Goal: Check status: Check status

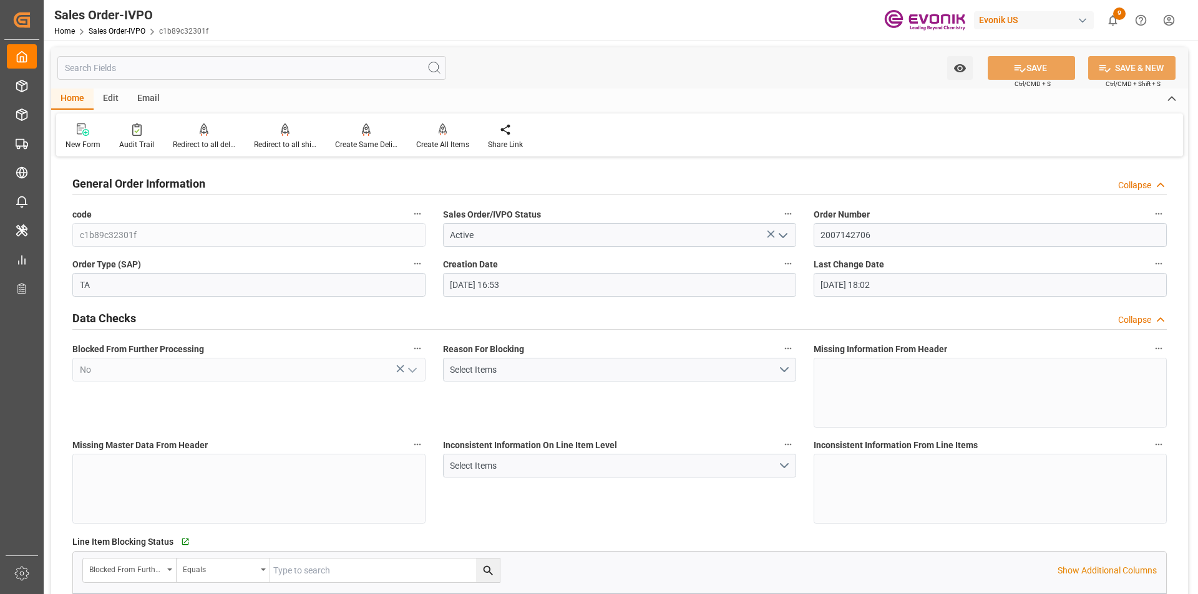
scroll to position [1310, 0]
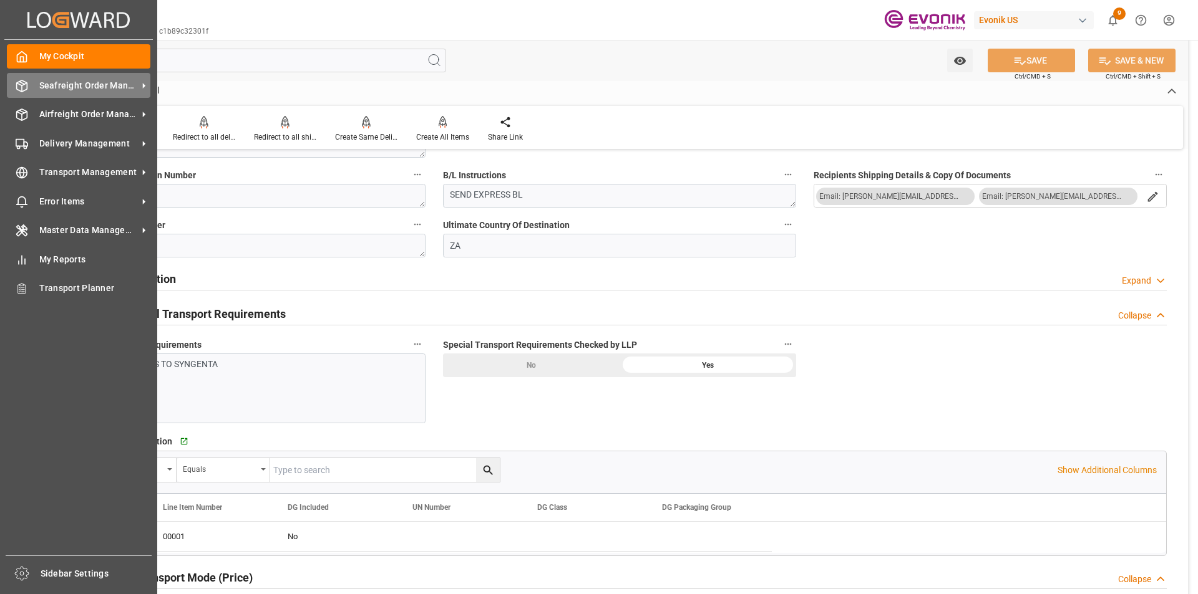
click at [57, 84] on span "Seafreight Order Management" at bounding box center [88, 85] width 99 height 13
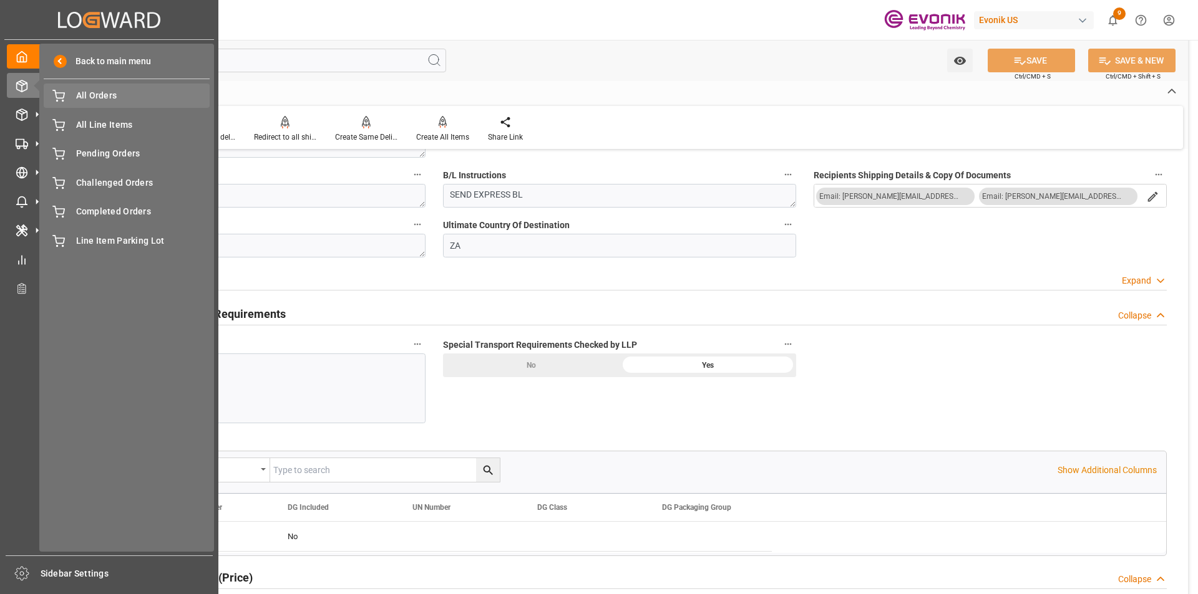
click at [109, 95] on span "All Orders" at bounding box center [143, 95] width 134 height 13
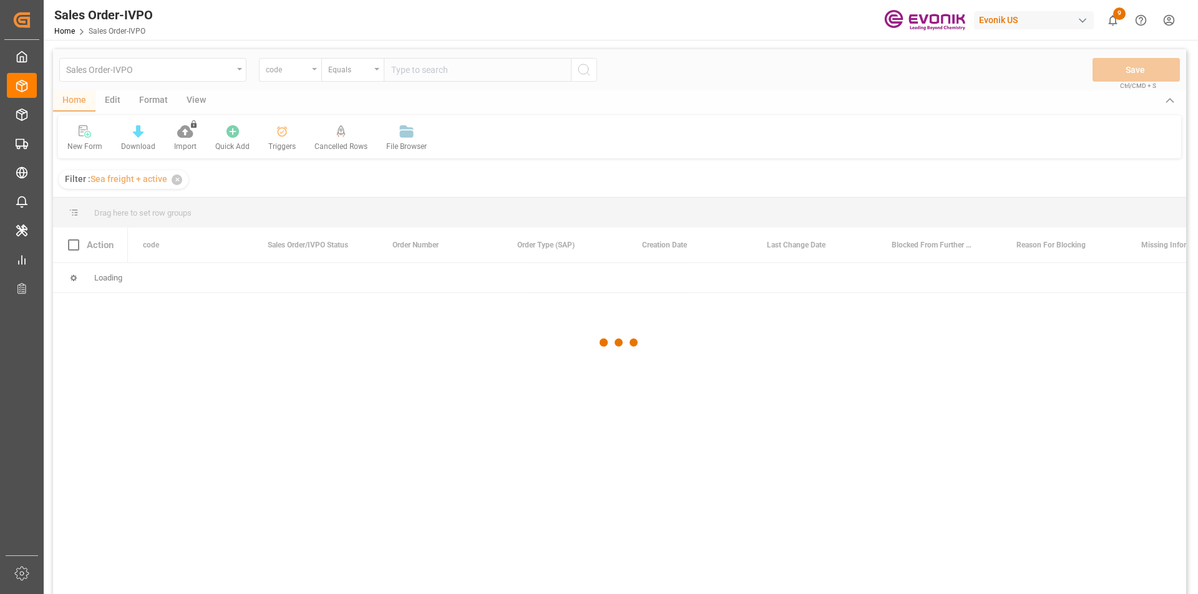
click at [283, 78] on div at bounding box center [619, 342] width 1133 height 587
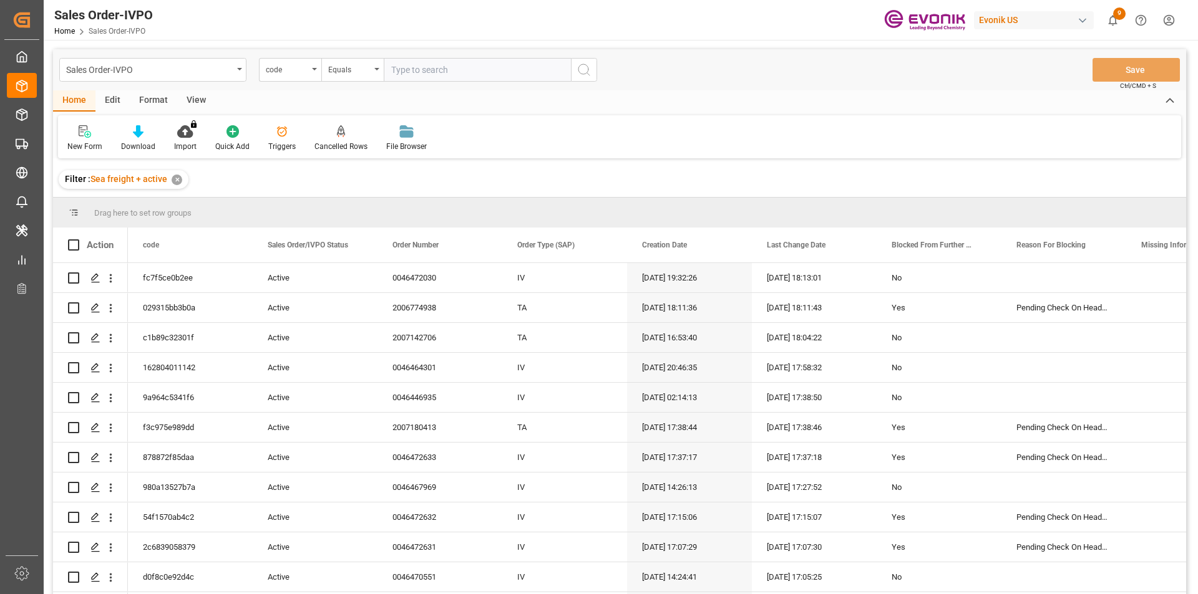
click at [301, 73] on div "code" at bounding box center [287, 68] width 42 height 14
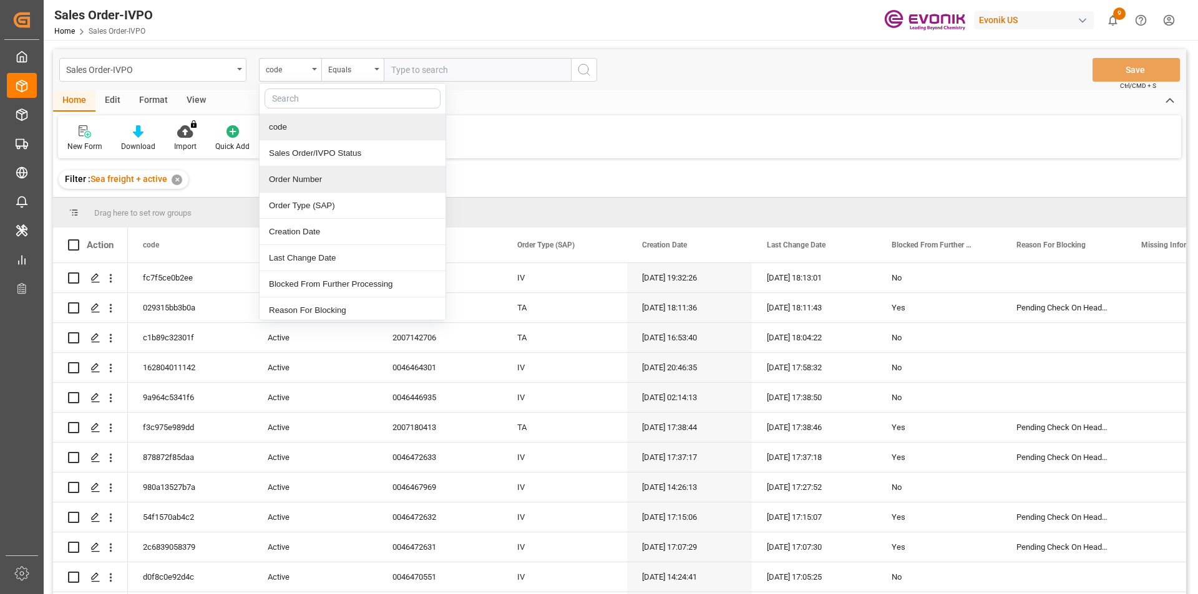
click at [294, 184] on div "Order Number" at bounding box center [352, 180] width 186 height 26
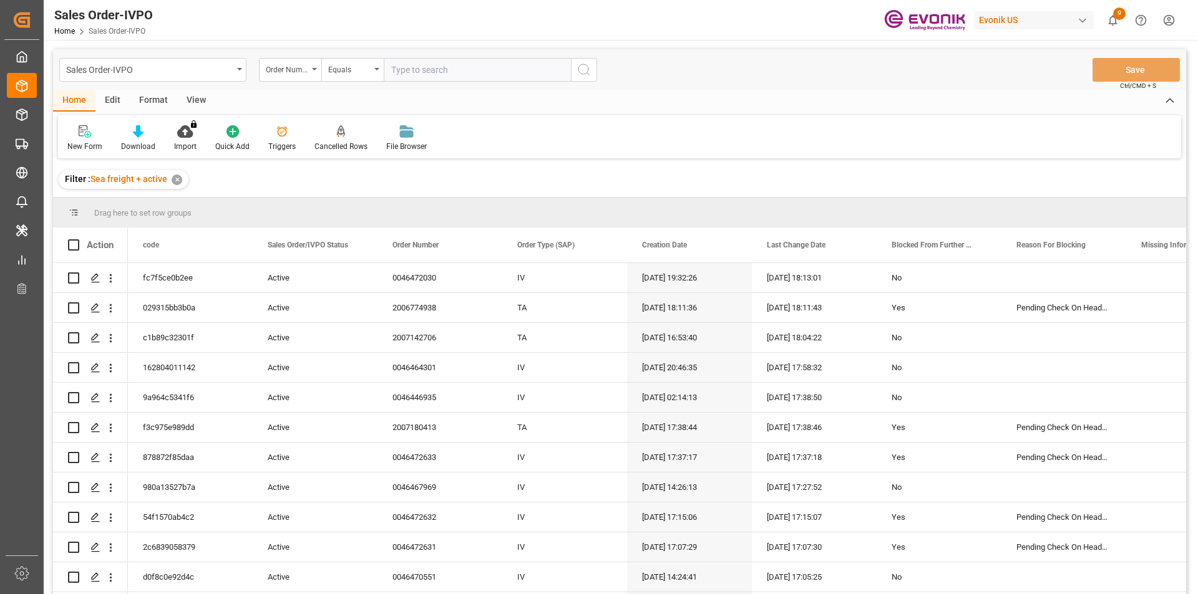
click at [423, 74] on input "text" at bounding box center [477, 70] width 187 height 24
paste input "2007054875"
type input "2007054875"
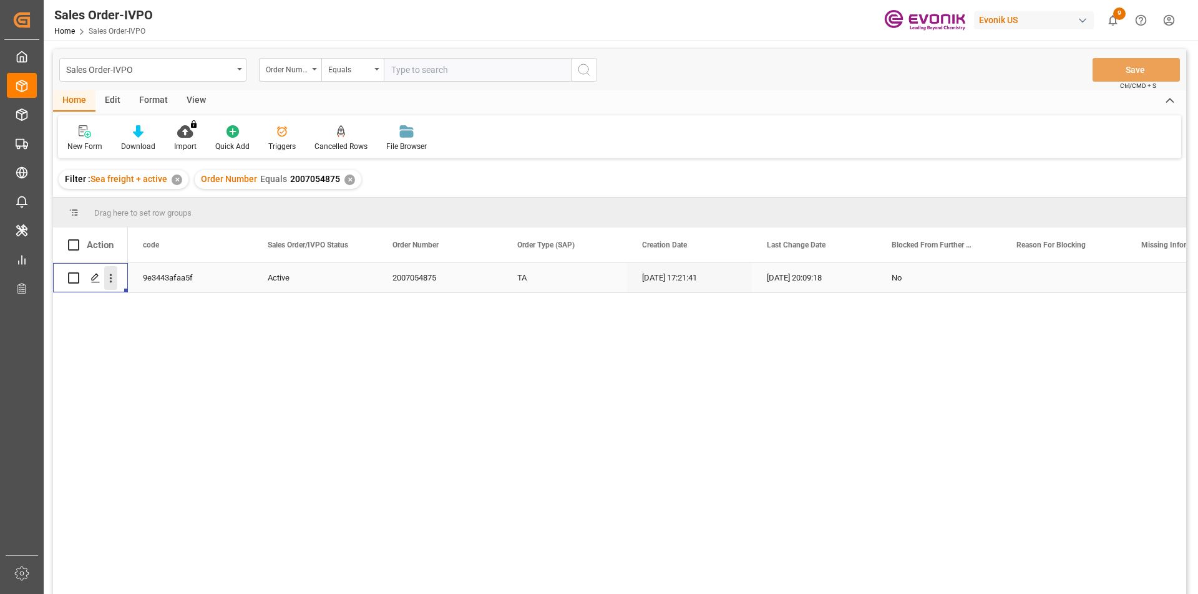
click at [115, 281] on icon "open menu" at bounding box center [110, 278] width 13 height 13
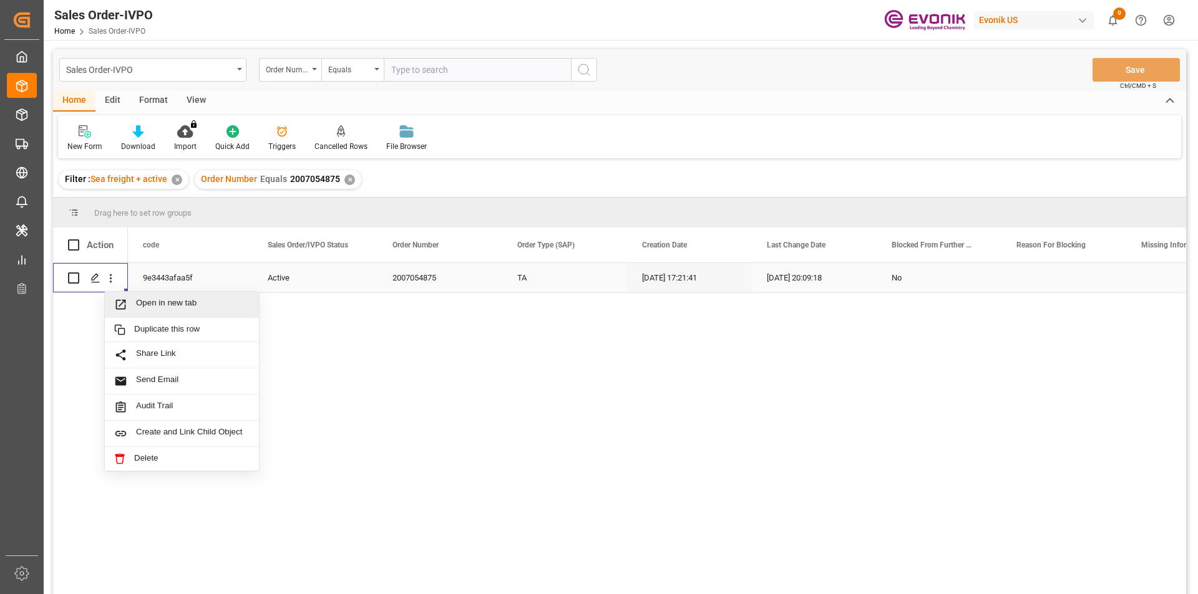
click at [171, 309] on span "Open in new tab" at bounding box center [193, 304] width 114 height 13
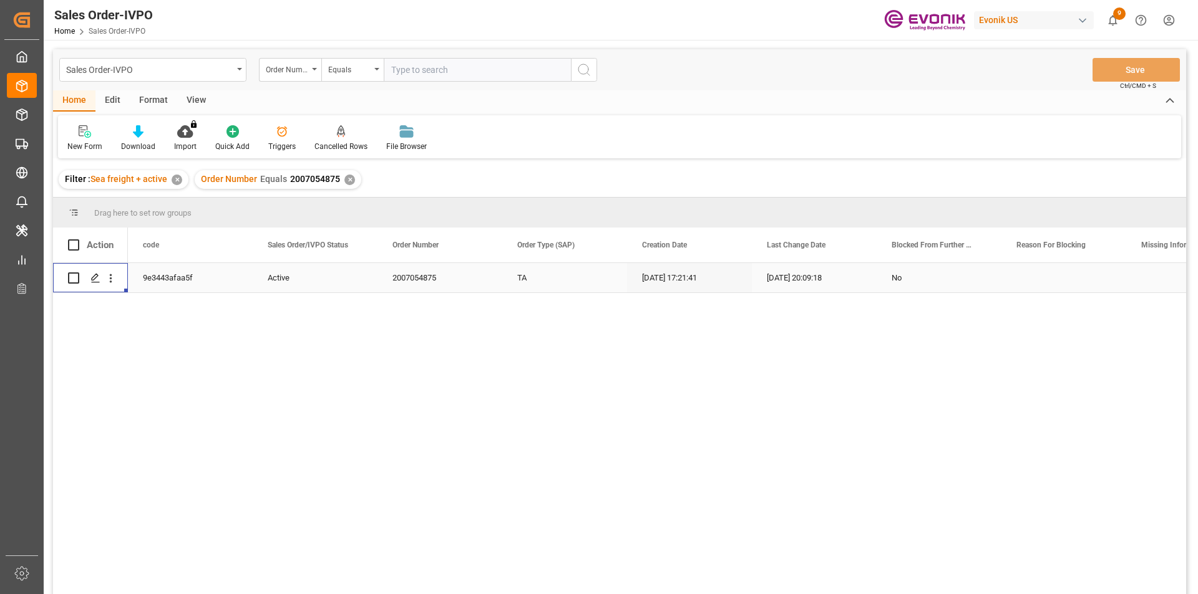
click at [349, 181] on div "✕" at bounding box center [349, 180] width 11 height 11
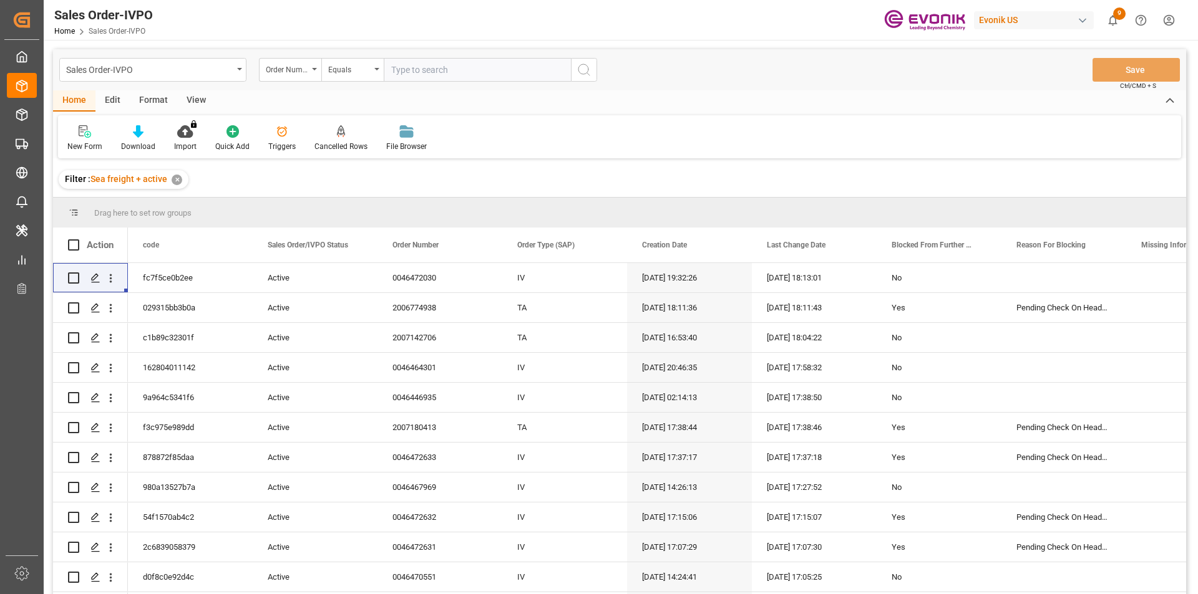
click at [427, 70] on input "text" at bounding box center [477, 70] width 187 height 24
paste input "2007123941"
type input "2007123941"
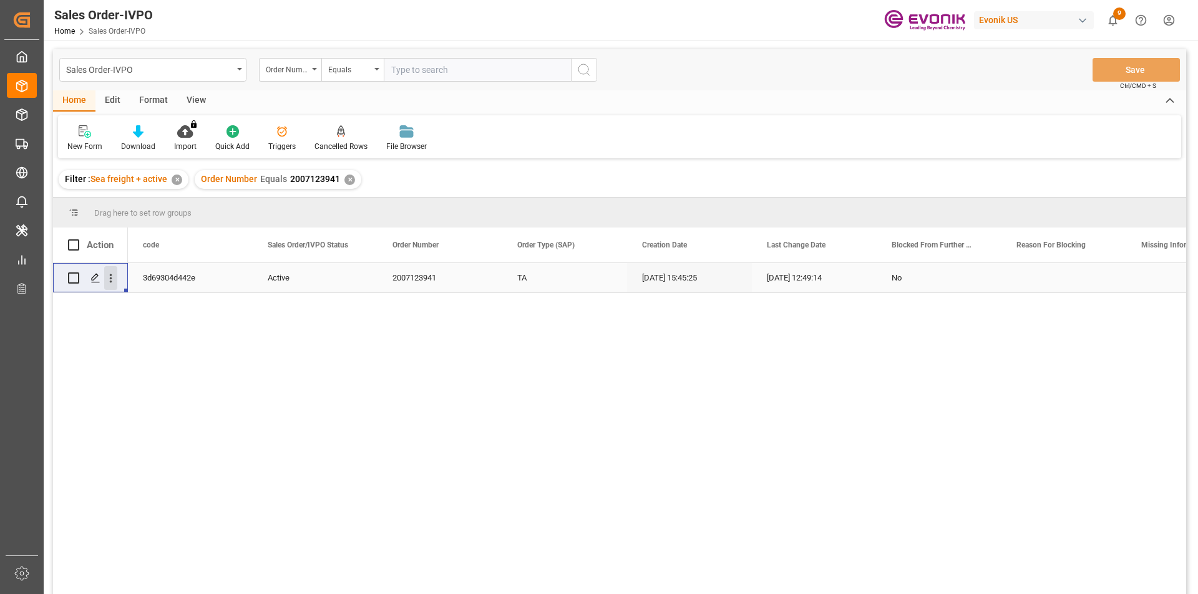
click at [115, 278] on icon "open menu" at bounding box center [110, 278] width 13 height 13
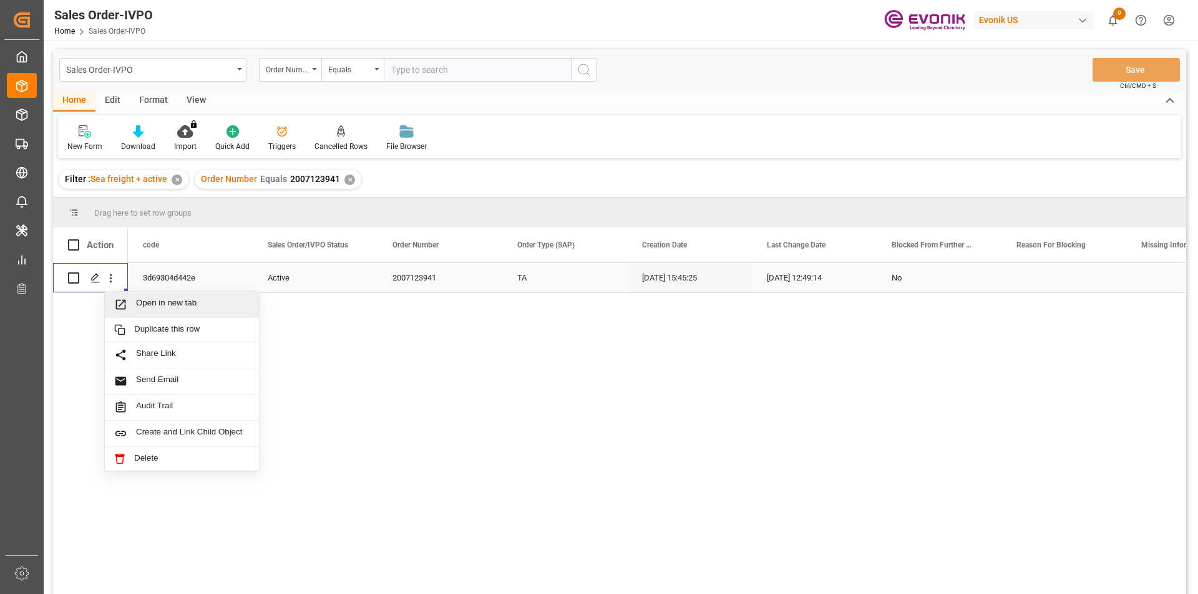
click at [150, 298] on span "Open in new tab" at bounding box center [193, 304] width 114 height 13
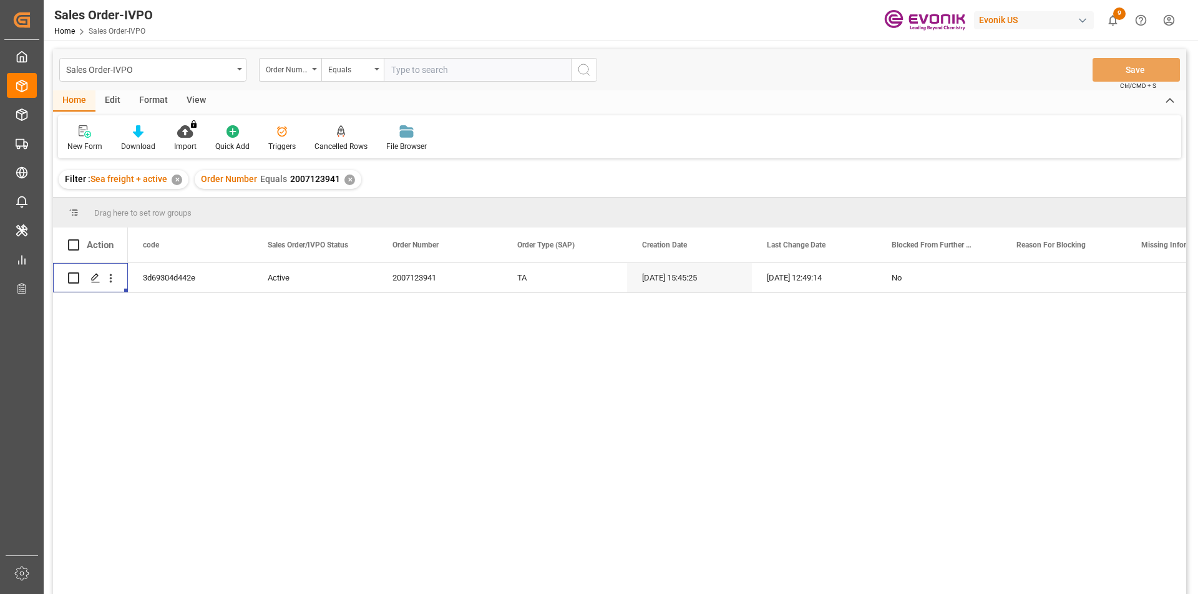
click at [346, 180] on div "✕" at bounding box center [349, 180] width 11 height 11
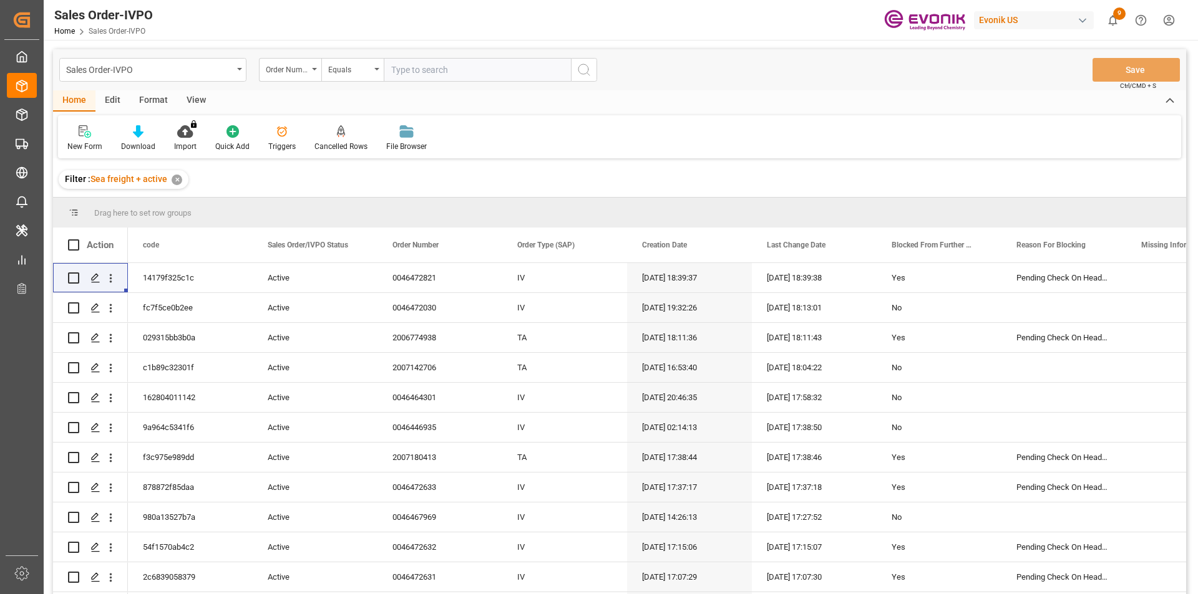
click at [437, 74] on input "text" at bounding box center [477, 70] width 187 height 24
paste input "0046448615"
type input "0046448615"
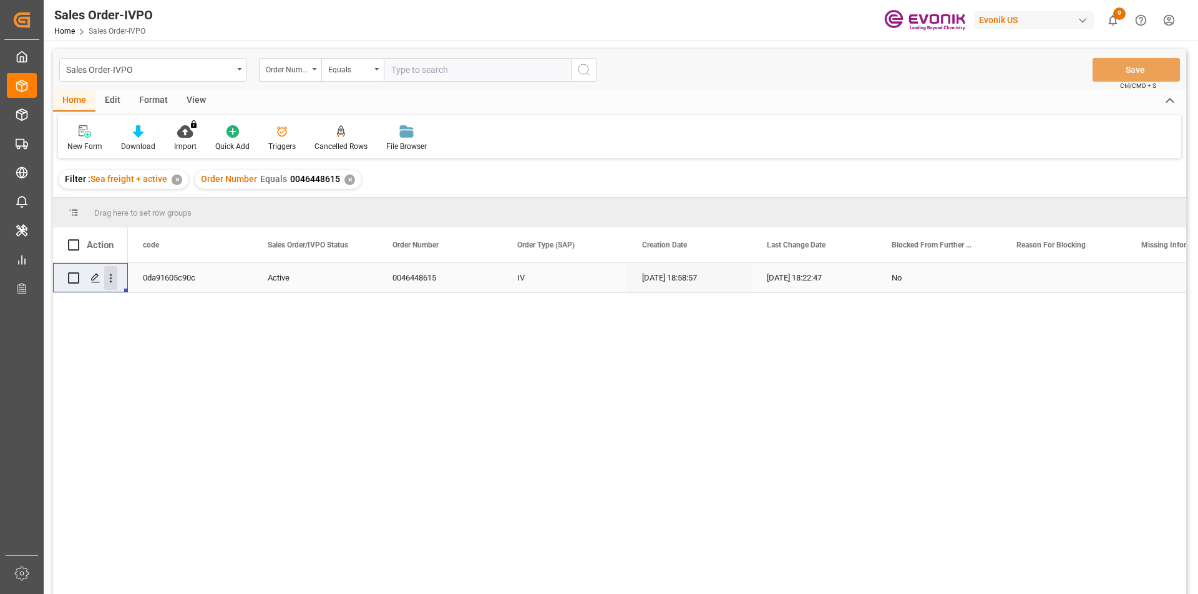
click at [109, 276] on icon "open menu" at bounding box center [110, 278] width 13 height 13
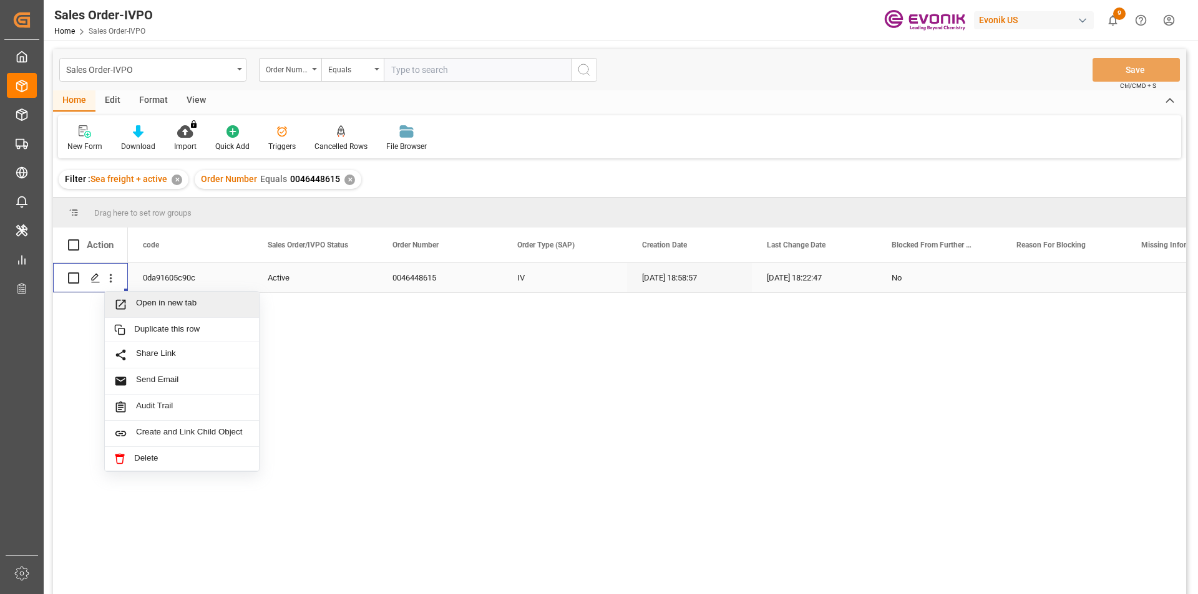
click at [195, 299] on span "Open in new tab" at bounding box center [193, 304] width 114 height 13
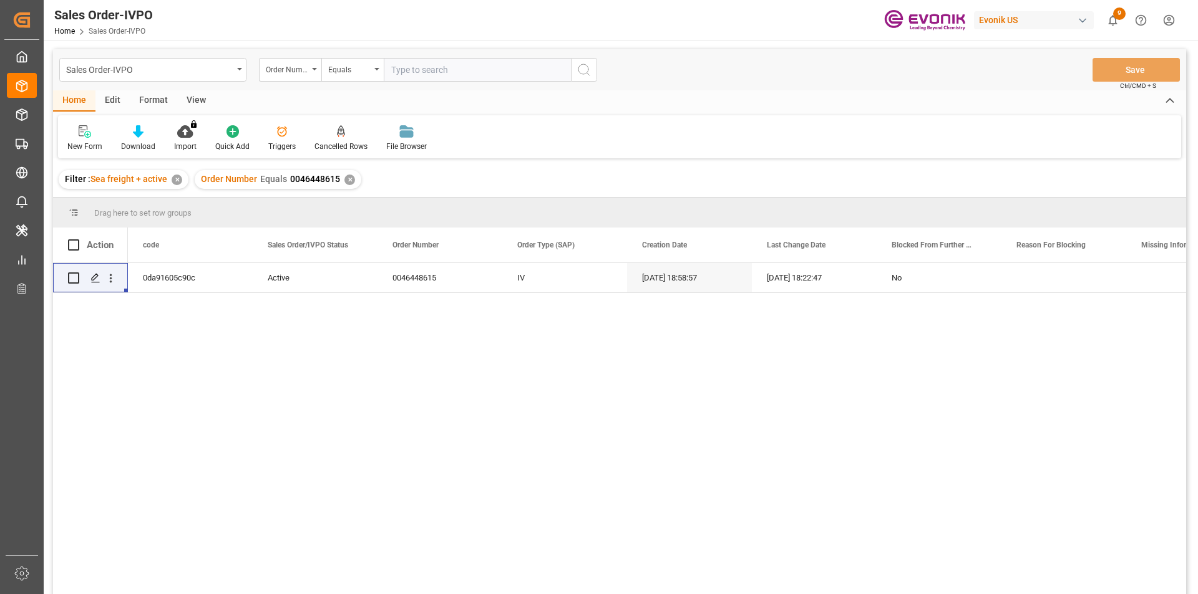
click at [346, 180] on div "✕" at bounding box center [349, 180] width 11 height 11
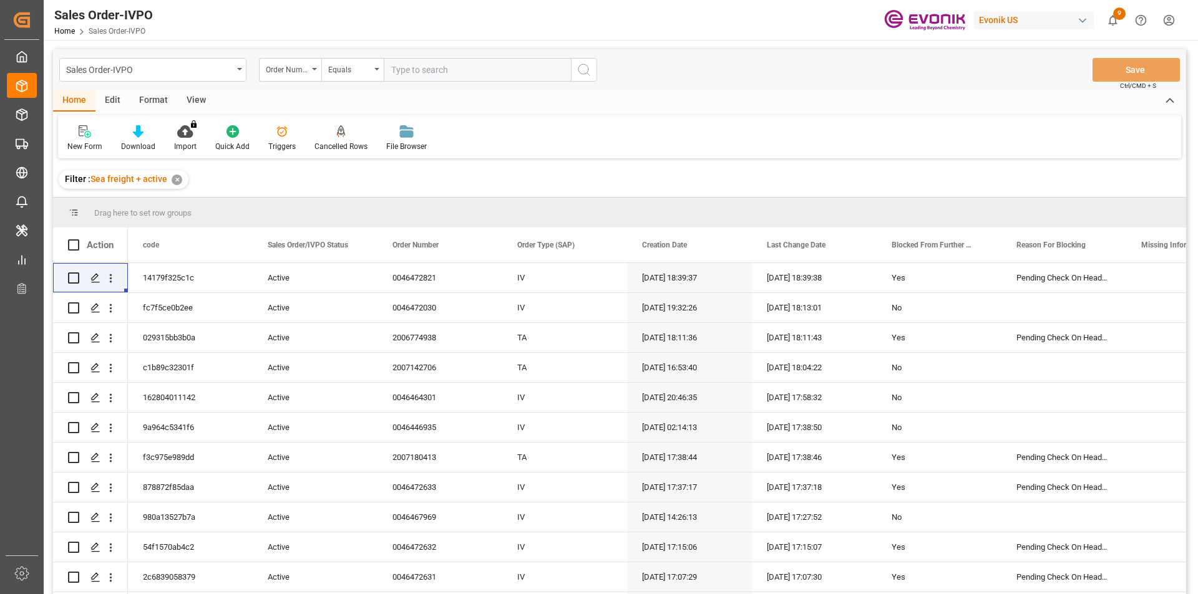
click at [421, 77] on input "text" at bounding box center [477, 70] width 187 height 24
paste input "2007068863"
type input "2007068863"
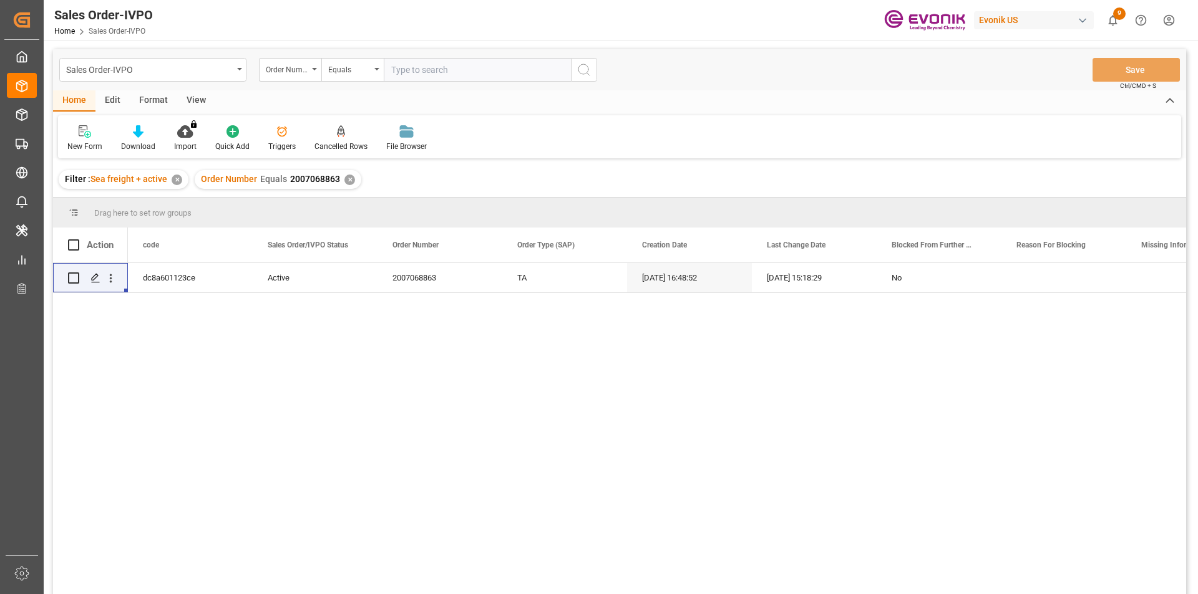
click at [345, 179] on div "✕" at bounding box center [349, 180] width 11 height 11
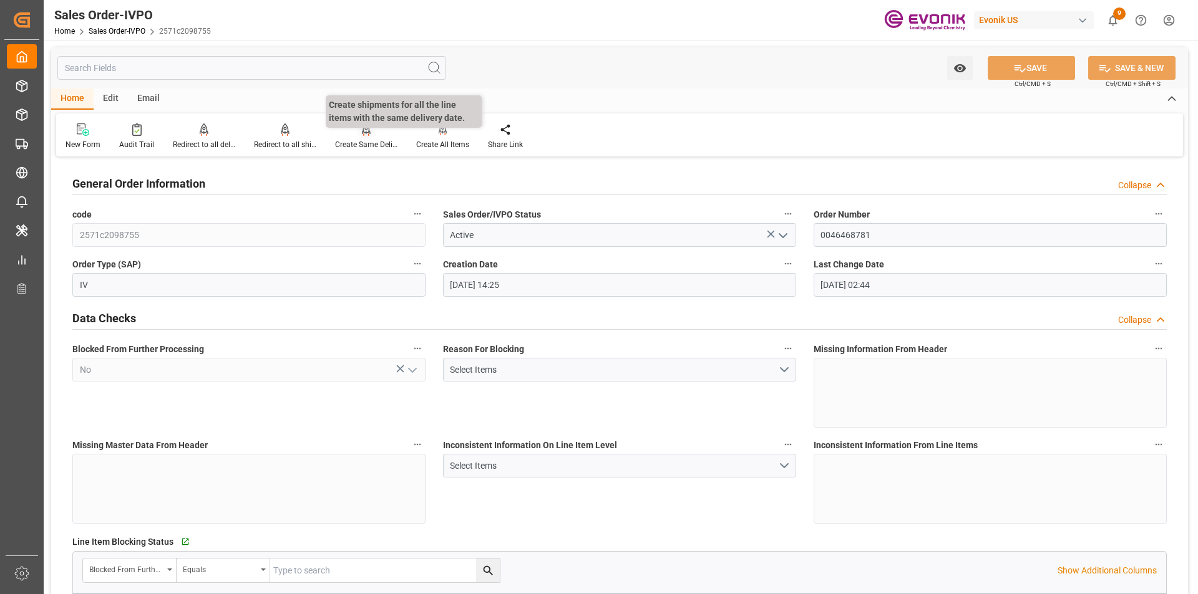
scroll to position [561, 0]
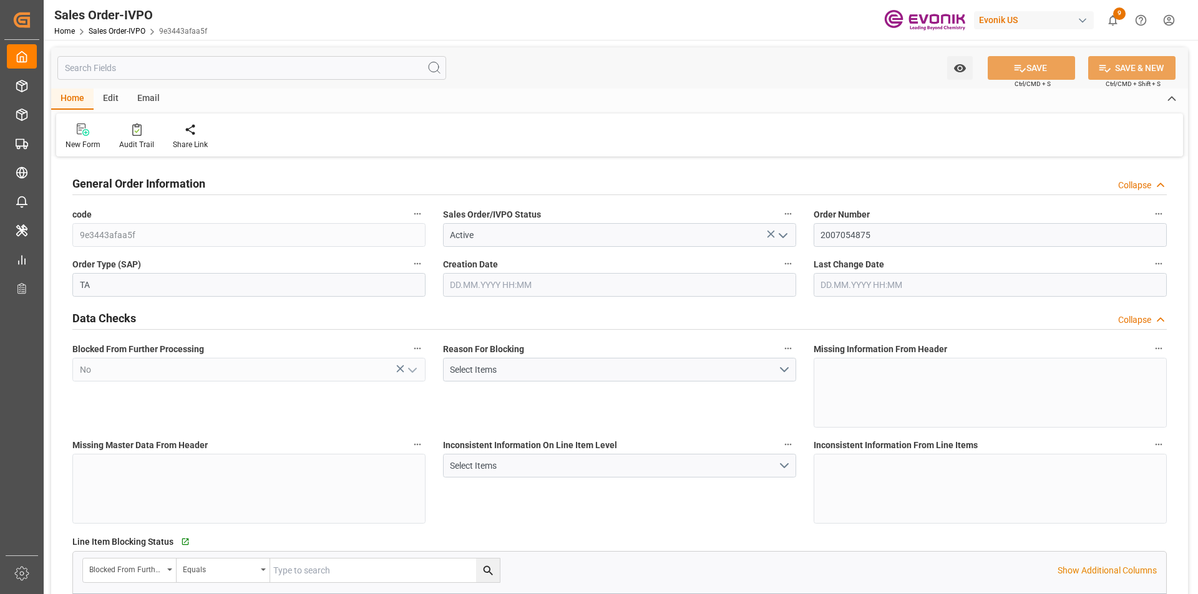
type input "TNTUN"
type input "0"
type input "2"
type input "3"
type input "2"
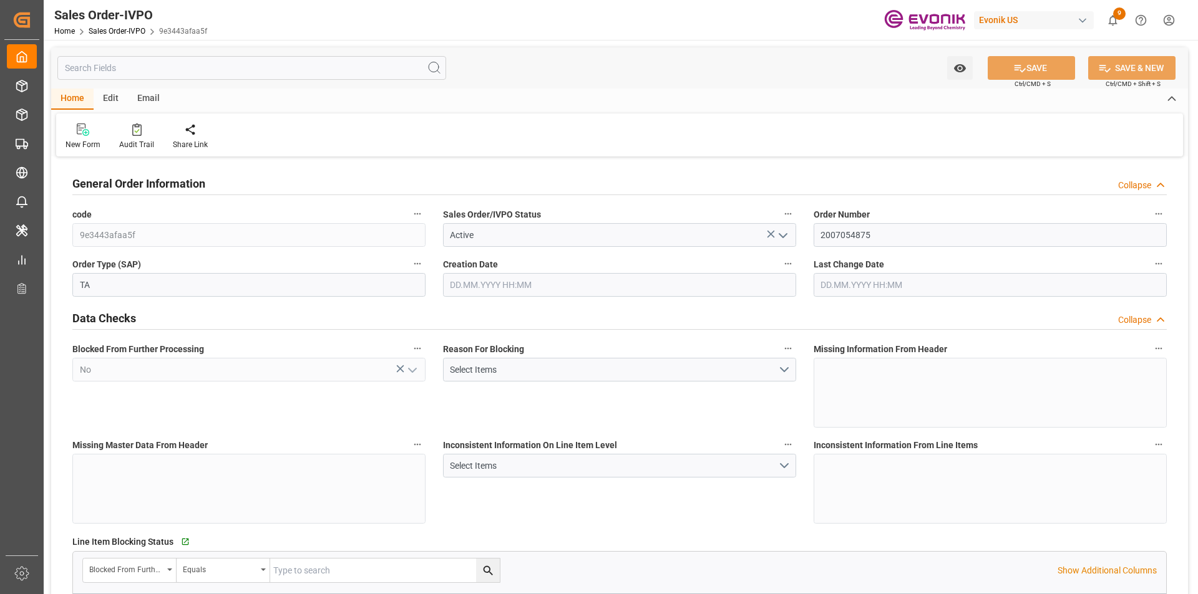
type input "39602.08"
type input "35.7032"
type input "34000"
type input "60"
type input "17.06.2025 17:21"
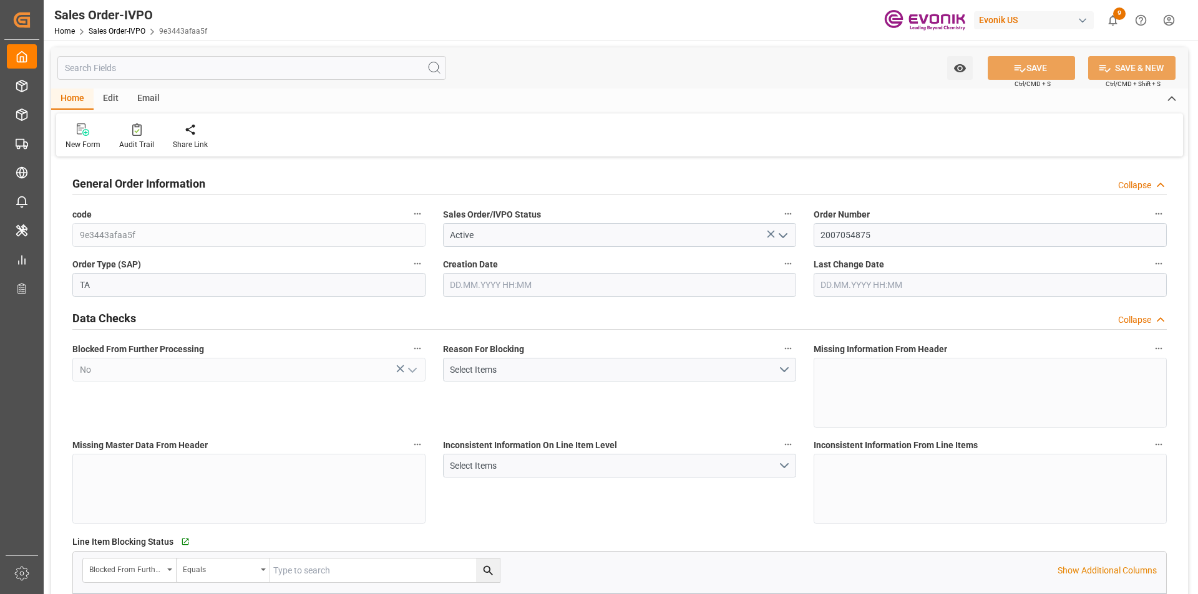
type input "11.08.2025 20:09"
type input "INNSA"
type input "0"
type input "1"
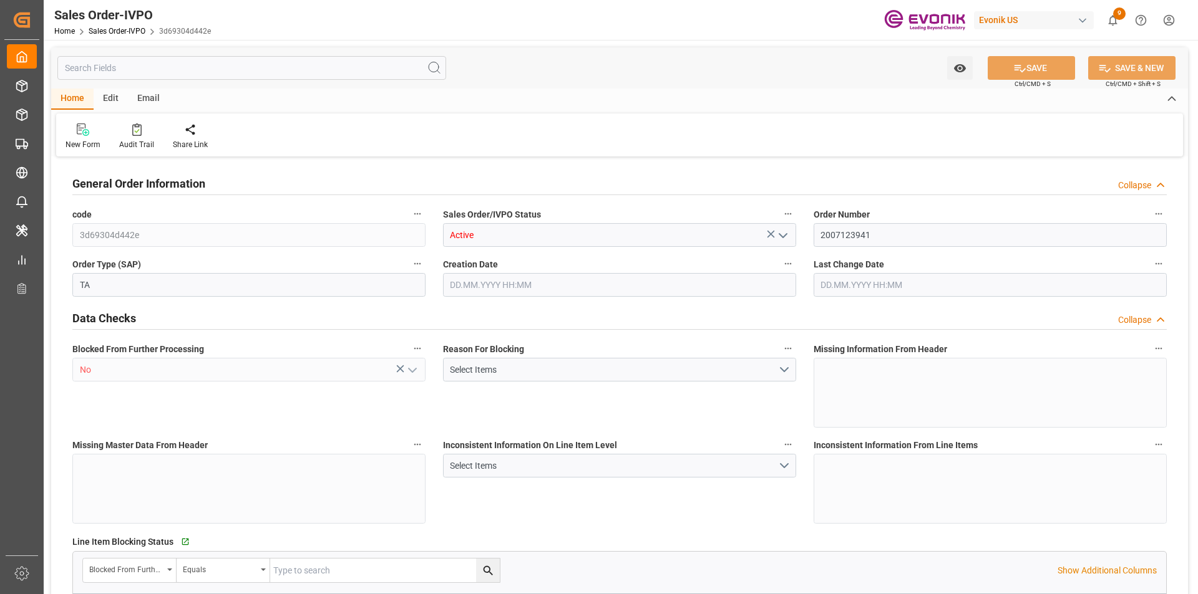
type input "2"
type input "19801.04"
type input "0"
type input "17000"
type input "30"
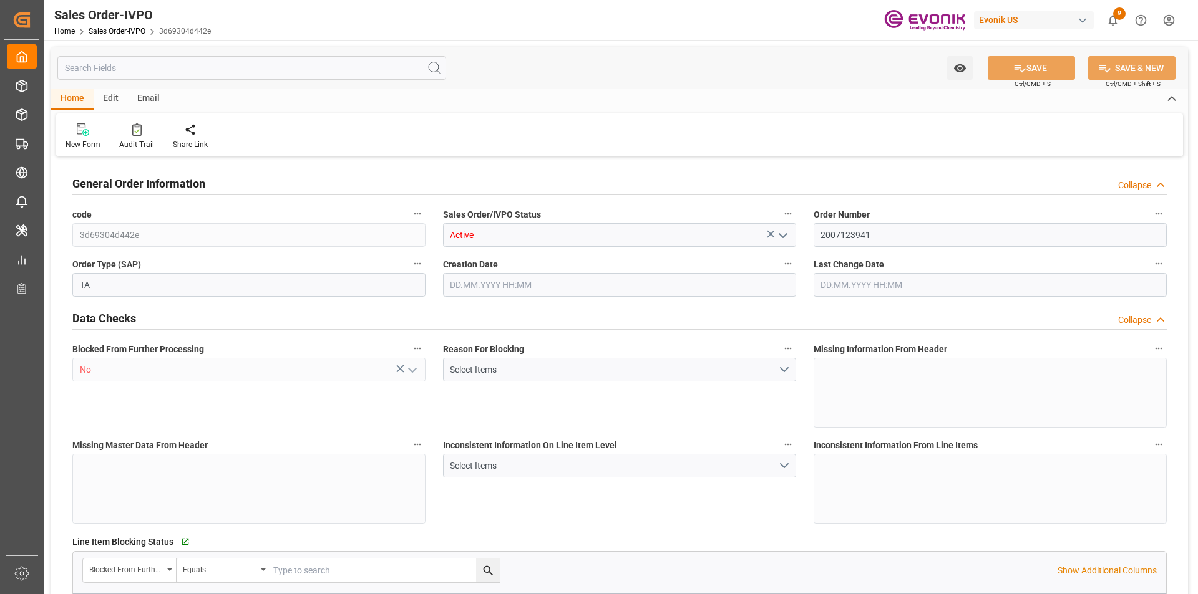
type input "01.08.2025 15:45"
type input "27.08.2025 12:49"
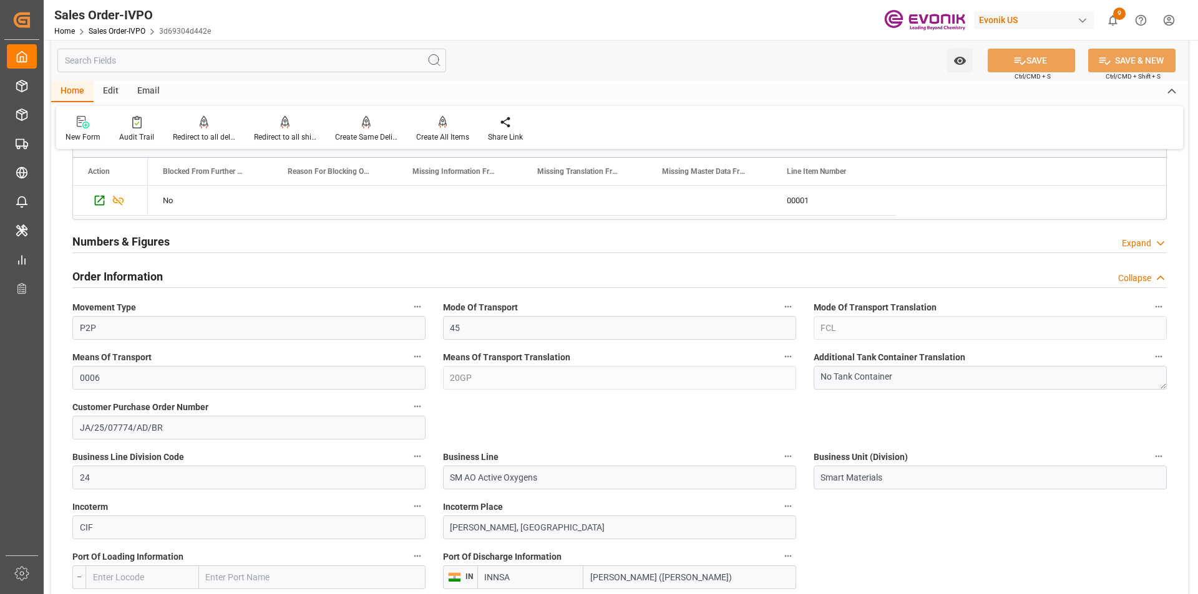
scroll to position [561, 0]
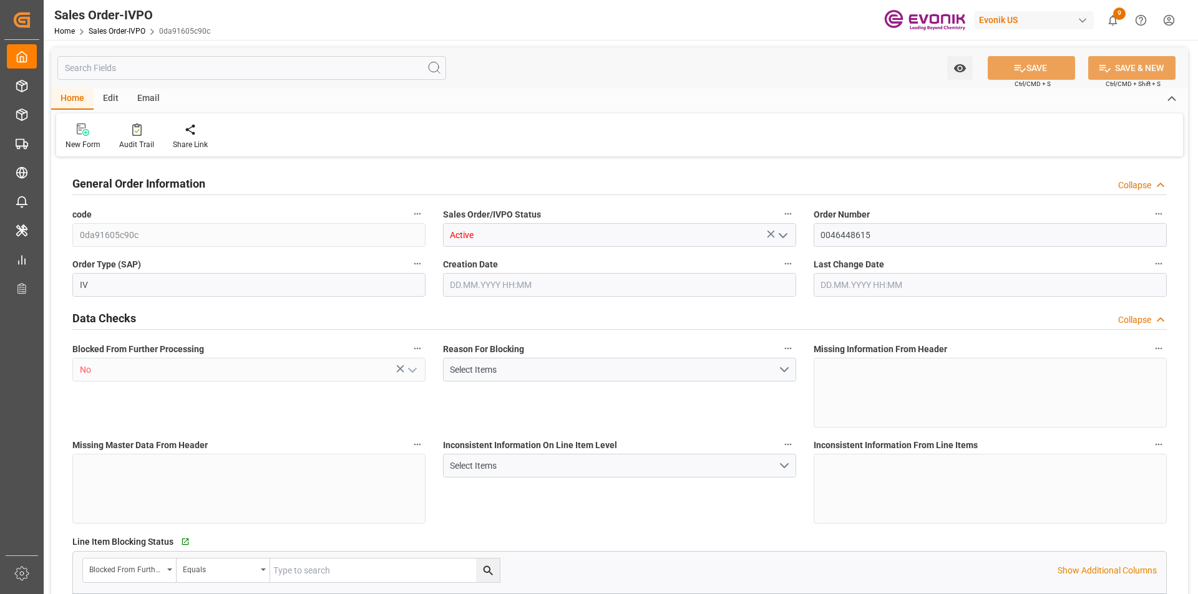
type input "INNSA"
type input "0"
type input "1"
type input "2"
type input "20000"
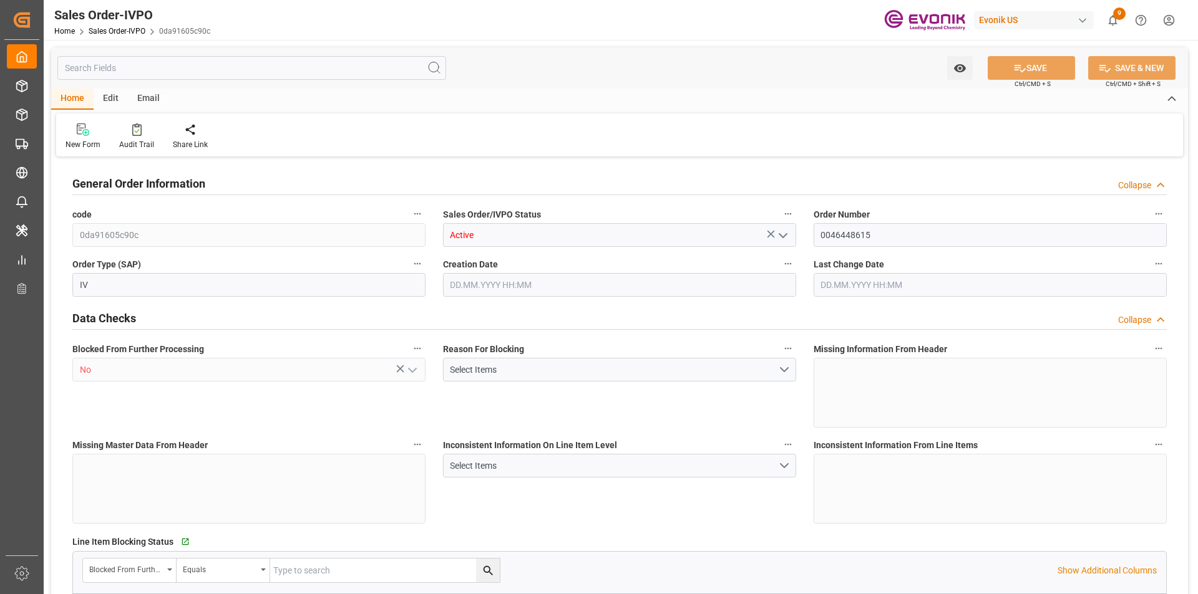
type input "0"
type input "17000"
type input "30"
type input "11.08.2025 18:58"
type input "27.08.2025 18:22"
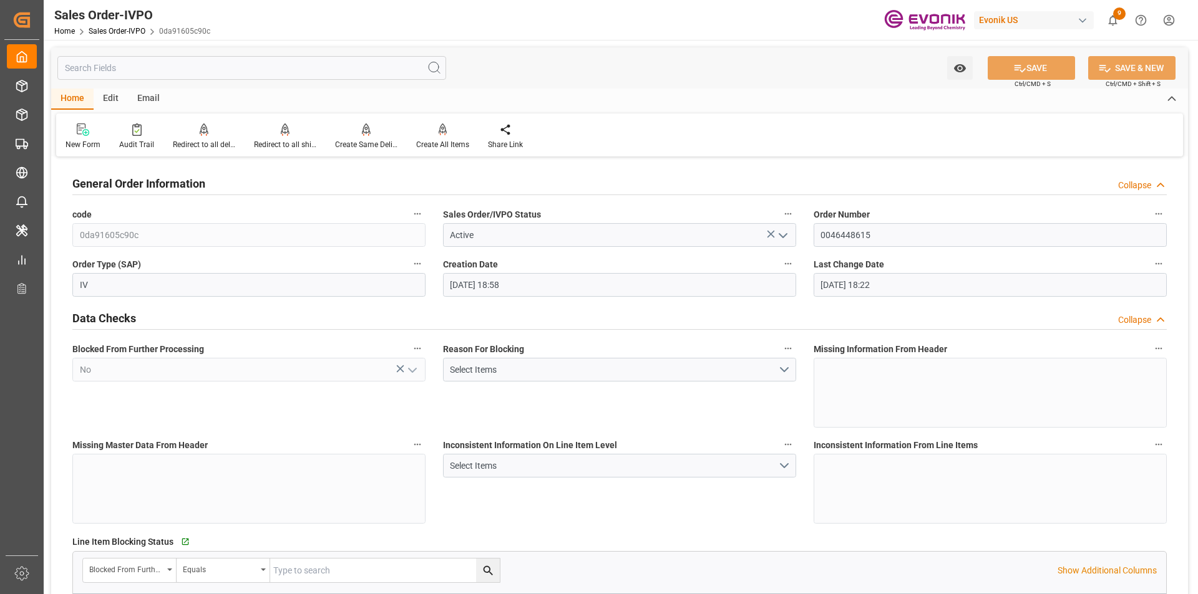
scroll to position [437, 0]
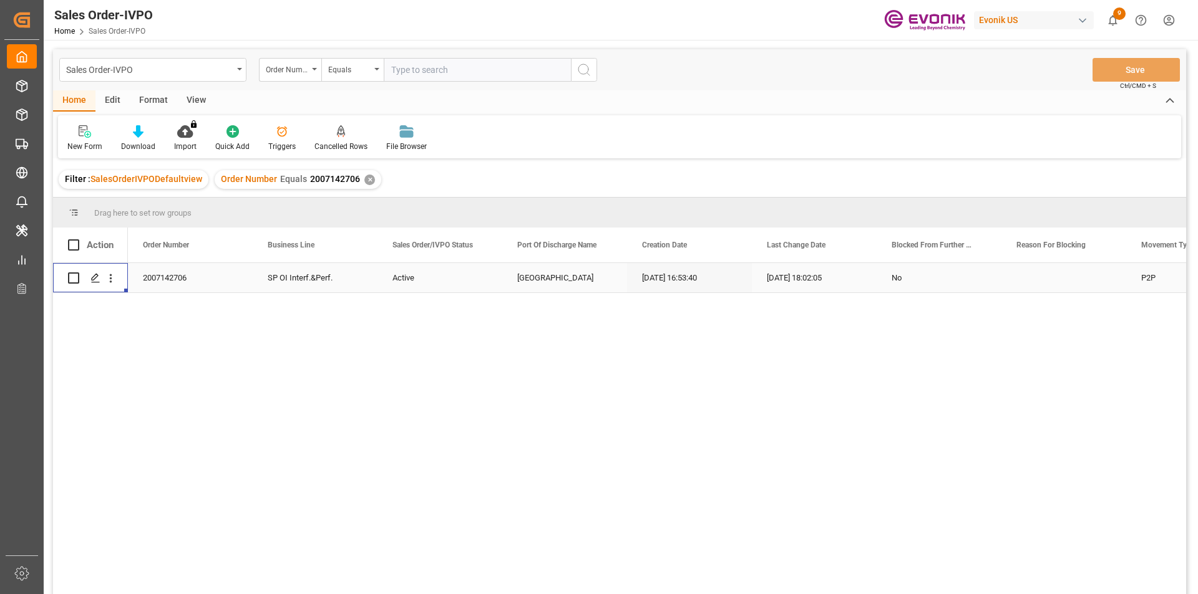
click at [359, 178] on div "Order Number Equals 2007142706 ✕" at bounding box center [298, 179] width 167 height 19
click at [369, 178] on div "✕" at bounding box center [369, 180] width 11 height 11
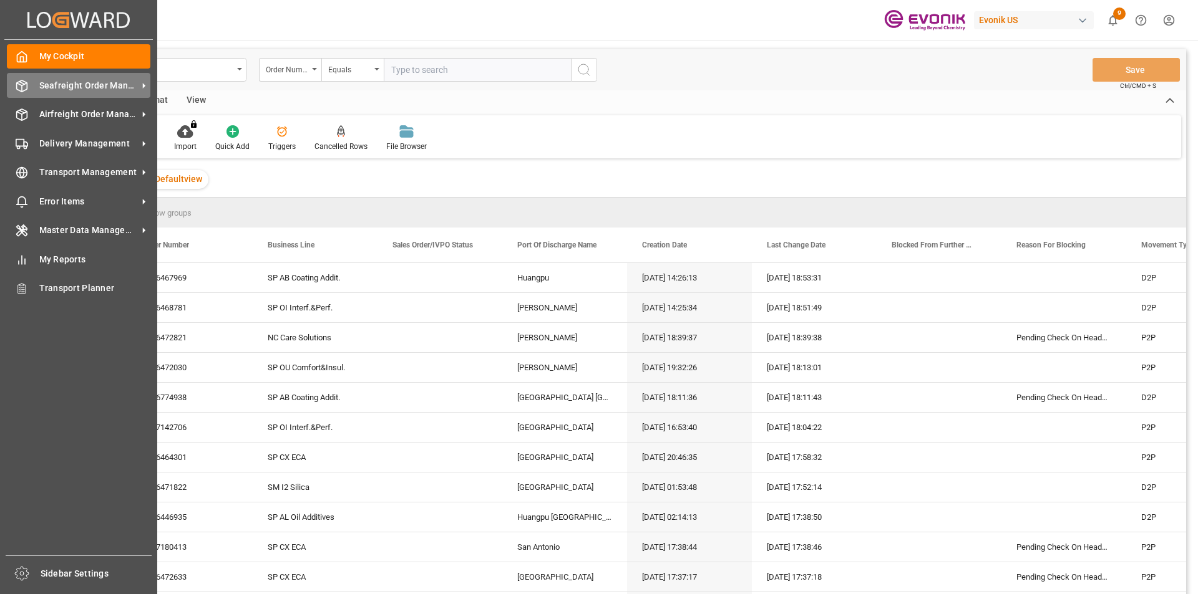
click at [21, 90] on icon at bounding box center [22, 86] width 12 height 12
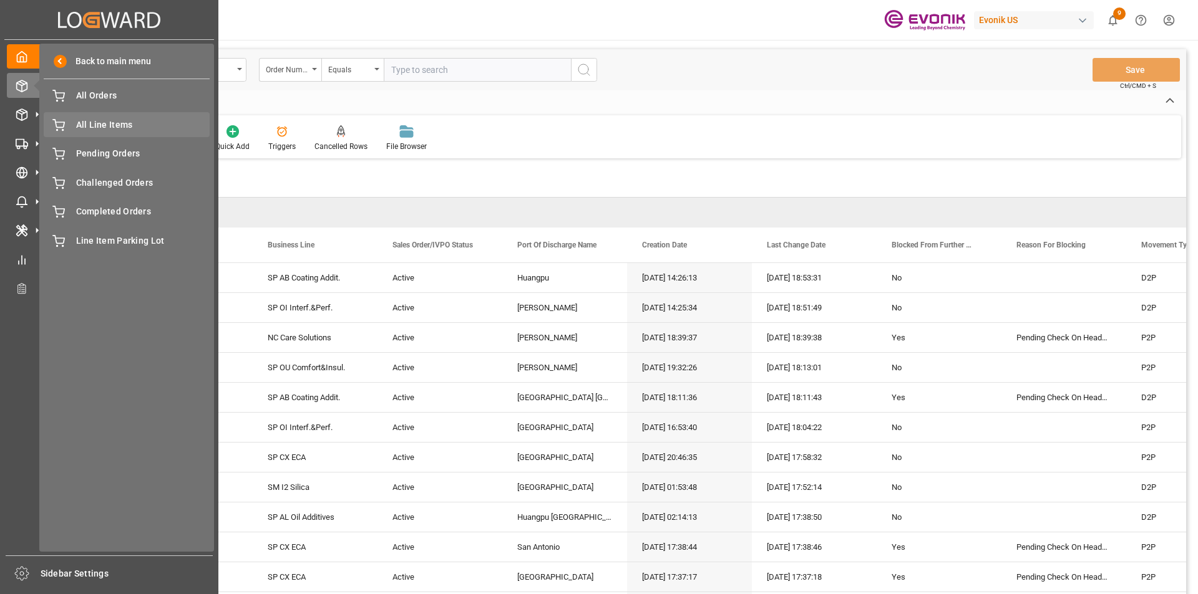
click at [103, 122] on span "All Line Items" at bounding box center [143, 125] width 134 height 13
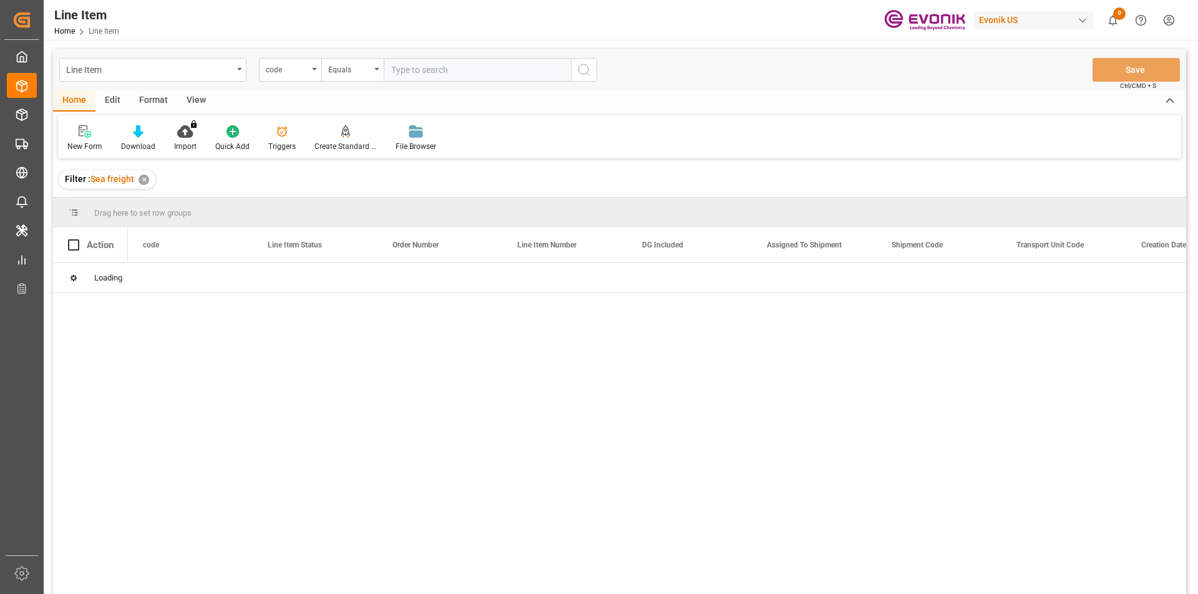
click at [474, 77] on input "text" at bounding box center [477, 70] width 187 height 24
paste input "0046465934"
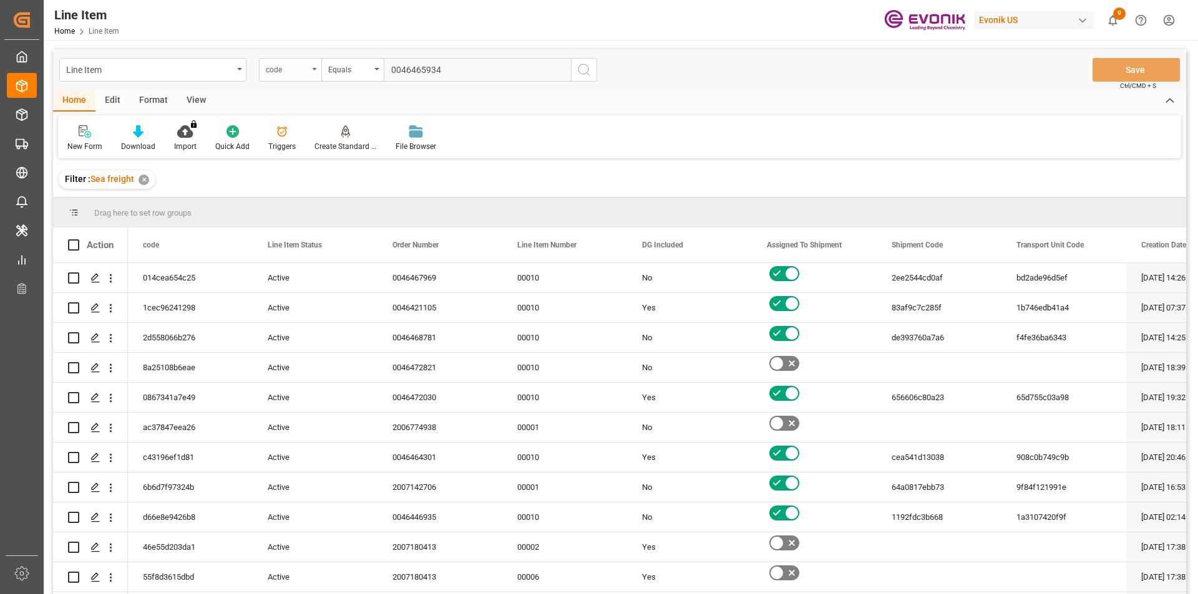
type input "0046465934"
click at [299, 67] on div "code" at bounding box center [287, 68] width 42 height 14
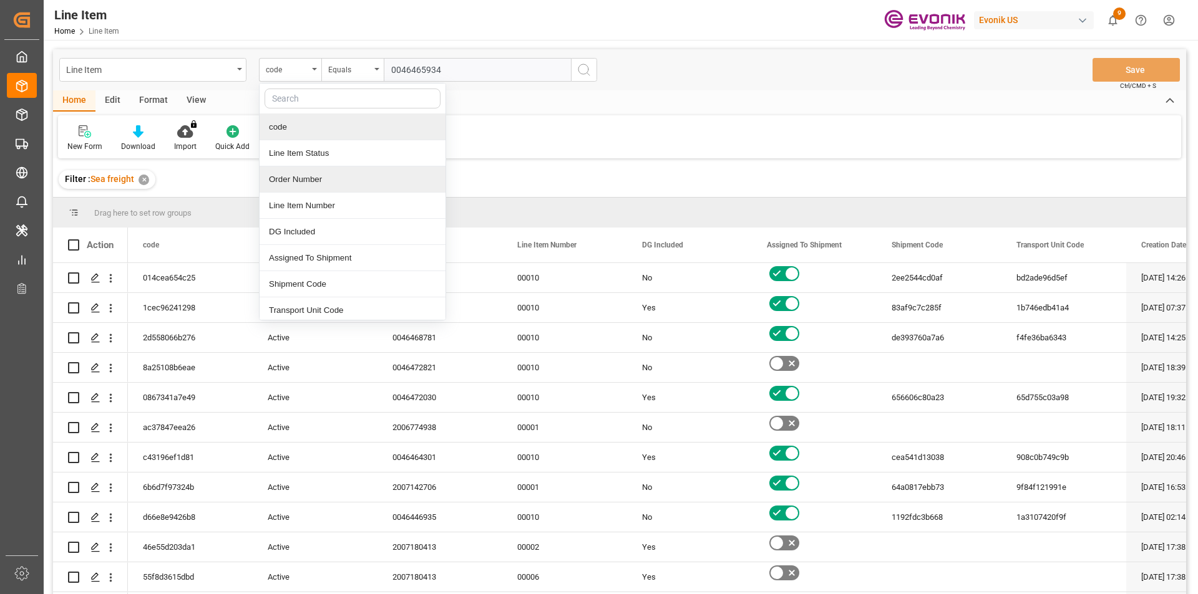
click at [303, 183] on div "Order Number" at bounding box center [352, 180] width 186 height 26
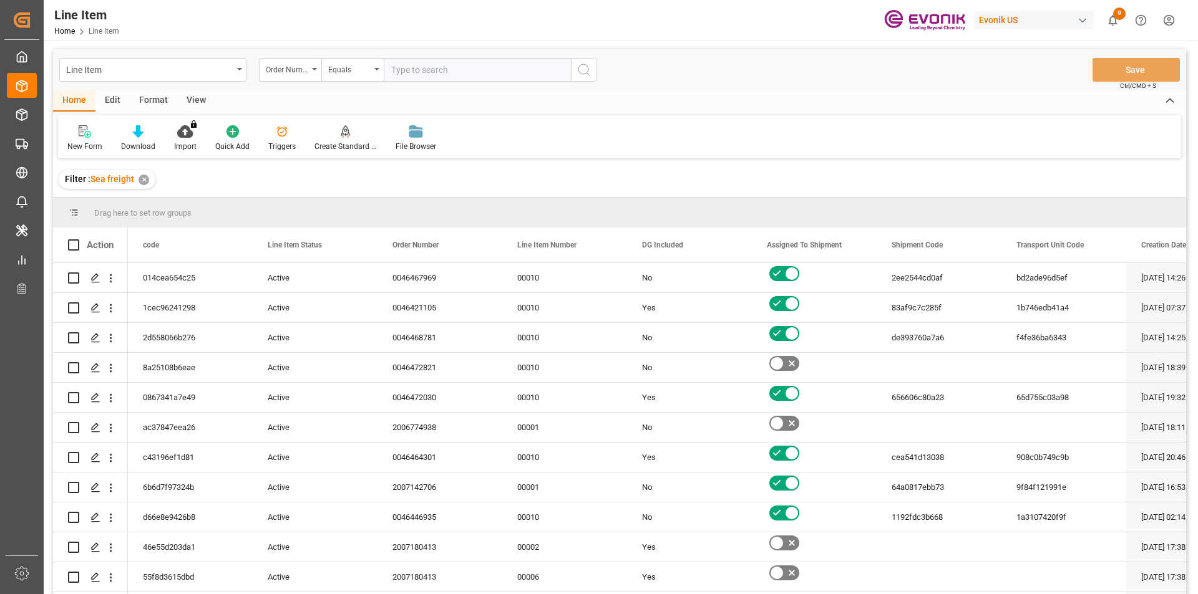
click at [489, 72] on input "text" at bounding box center [477, 70] width 187 height 24
paste input "0046465934"
type input "0046465934"
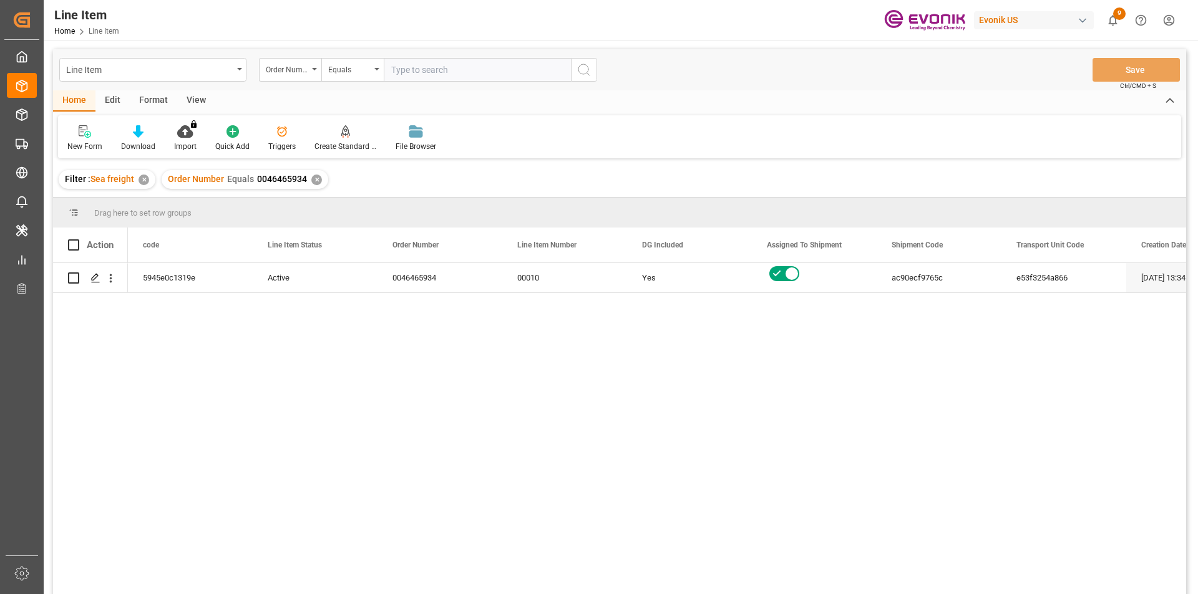
click at [196, 100] on div "View" at bounding box center [196, 100] width 38 height 21
click at [157, 133] on div at bounding box center [141, 131] width 62 height 13
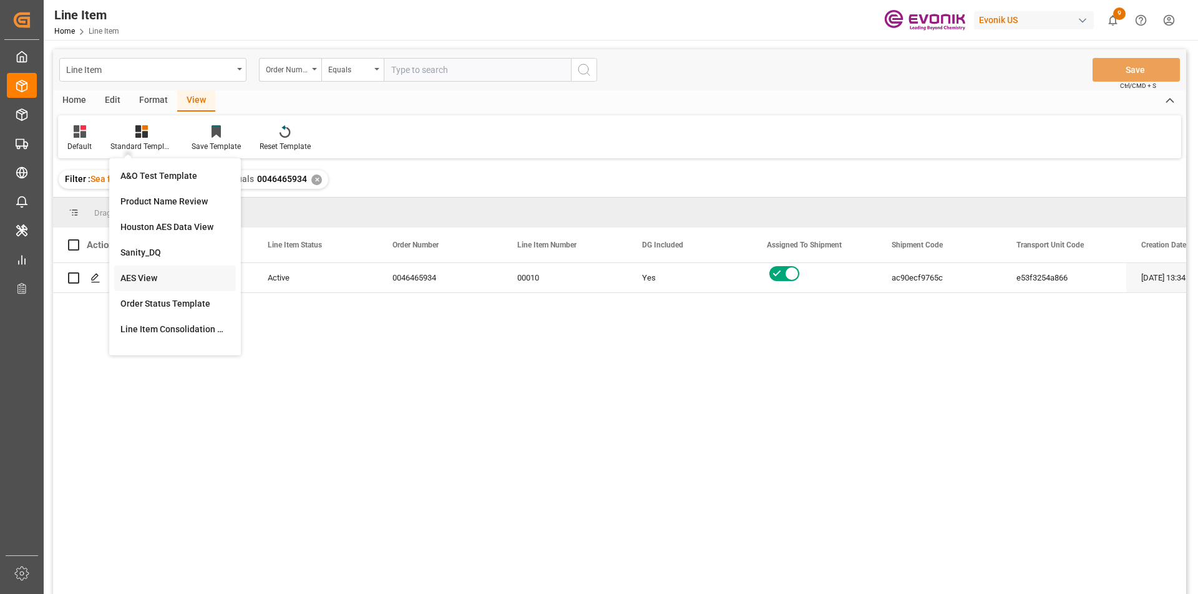
click at [160, 273] on div "AES View" at bounding box center [174, 278] width 109 height 13
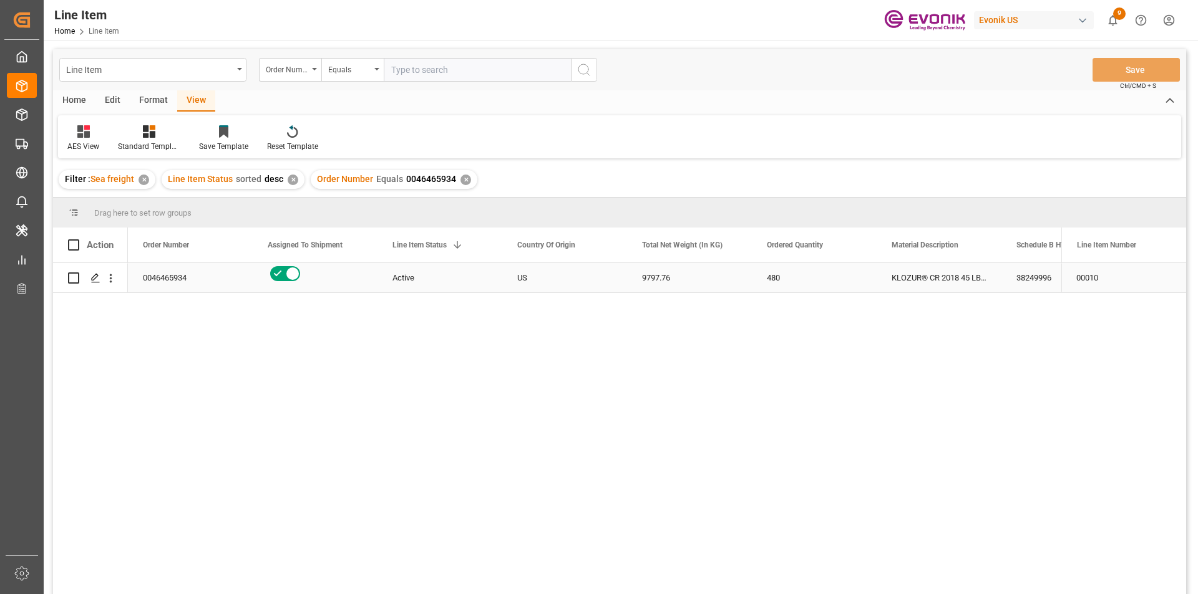
click at [201, 278] on div "0046465934" at bounding box center [190, 277] width 125 height 29
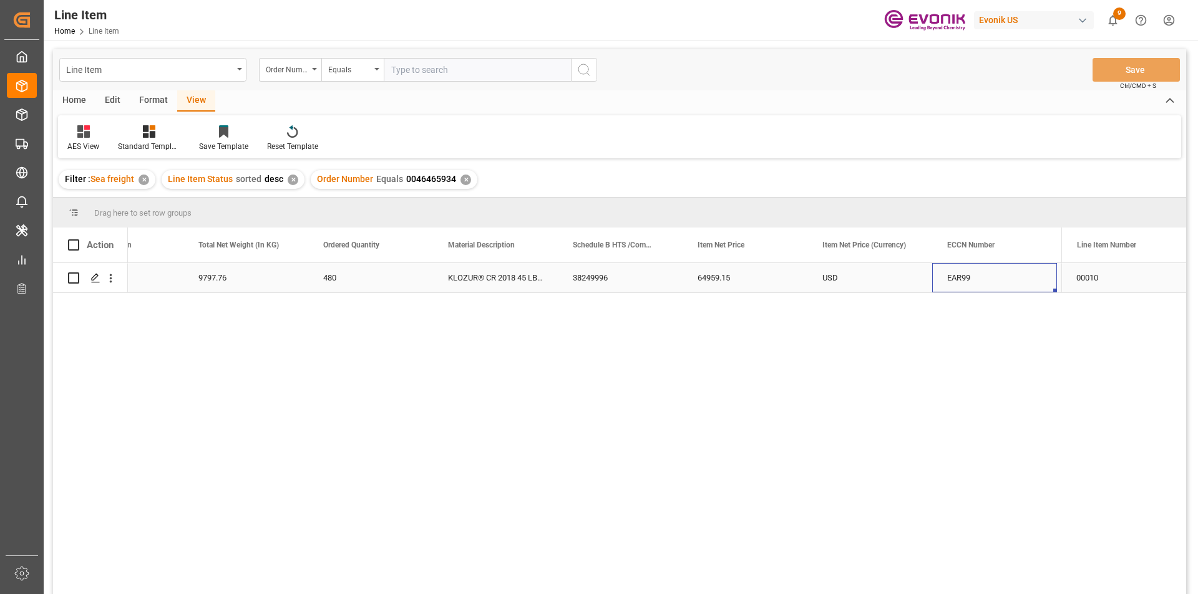
scroll to position [0, 568]
drag, startPoint x: 696, startPoint y: 289, endPoint x: 558, endPoint y: 288, distance: 137.9
click at [694, 289] on div "USD" at bounding box center [744, 277] width 125 height 29
click at [541, 288] on div "38249996" at bounding box center [495, 277] width 125 height 29
click at [604, 287] on div "64959.15" at bounding box center [620, 277] width 125 height 29
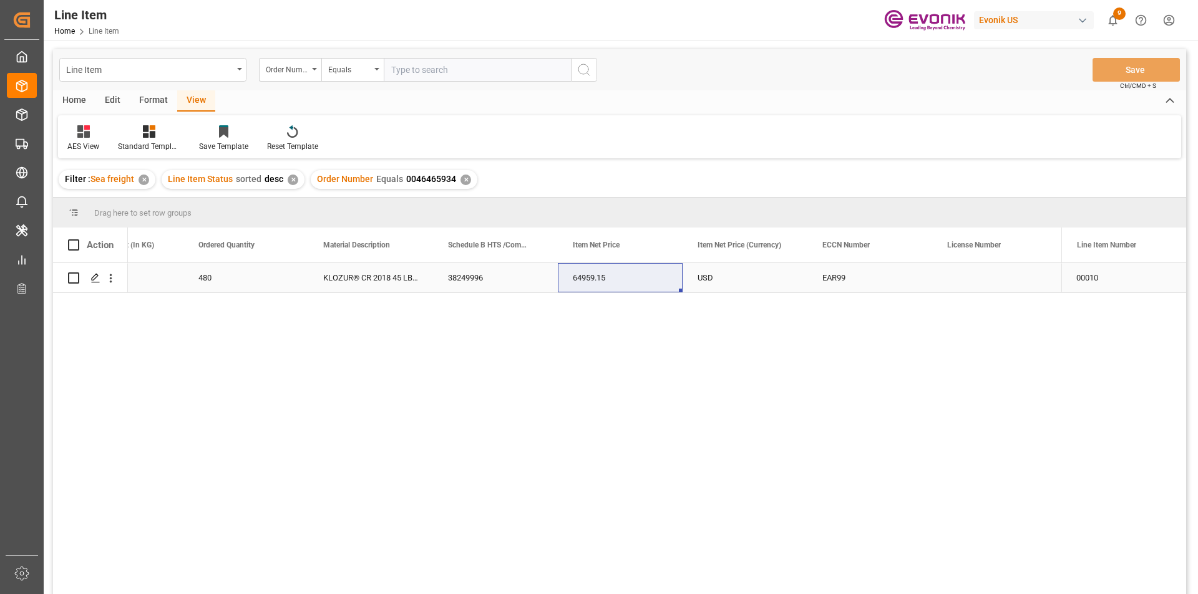
click at [362, 278] on div "KLOZUR® CR 2018 45 LB DRP" at bounding box center [370, 277] width 125 height 29
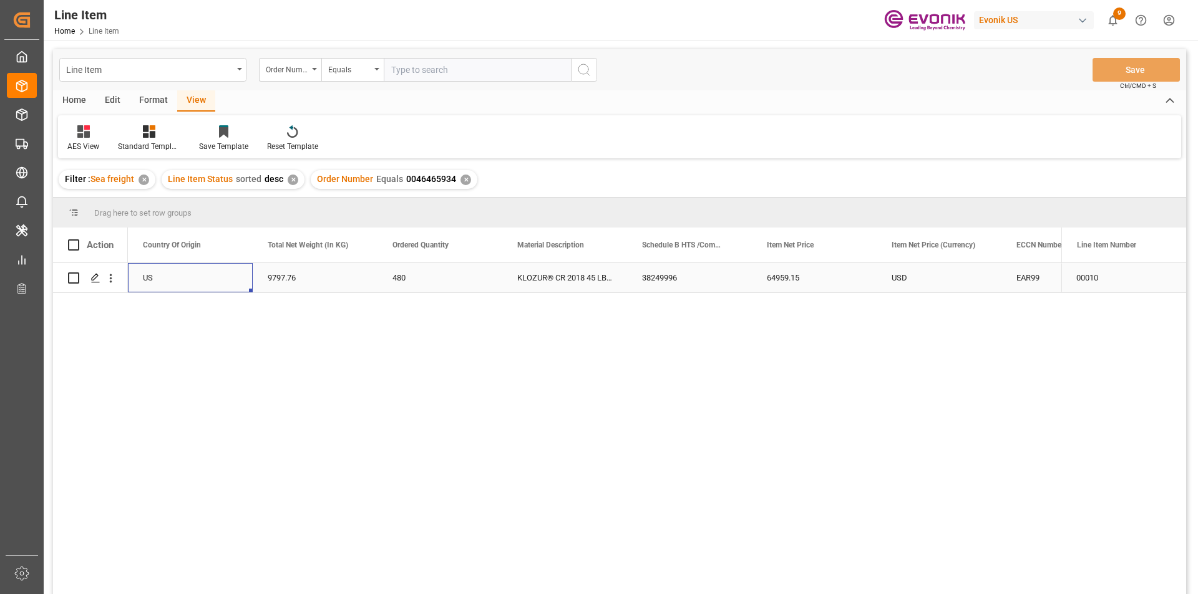
scroll to position [0, 125]
click at [538, 273] on div "9797.76" at bounding box center [564, 277] width 125 height 29
click at [928, 284] on div "38249996" at bounding box center [938, 277] width 125 height 29
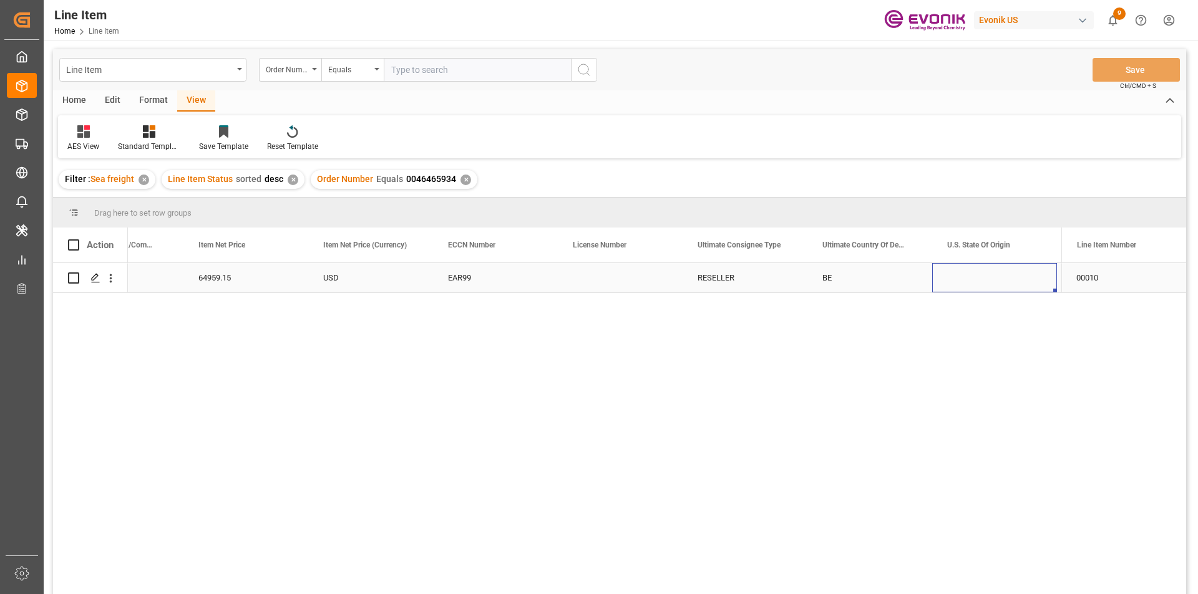
scroll to position [0, 1067]
click at [1016, 272] on div "H.Essers Logistics Services NV;c/o Evonik Operations GmbH" at bounding box center [994, 277] width 125 height 29
click at [851, 263] on div "Press SPACE to select this row." at bounding box center [869, 277] width 125 height 29
click at [109, 280] on icon "open menu" at bounding box center [110, 278] width 13 height 13
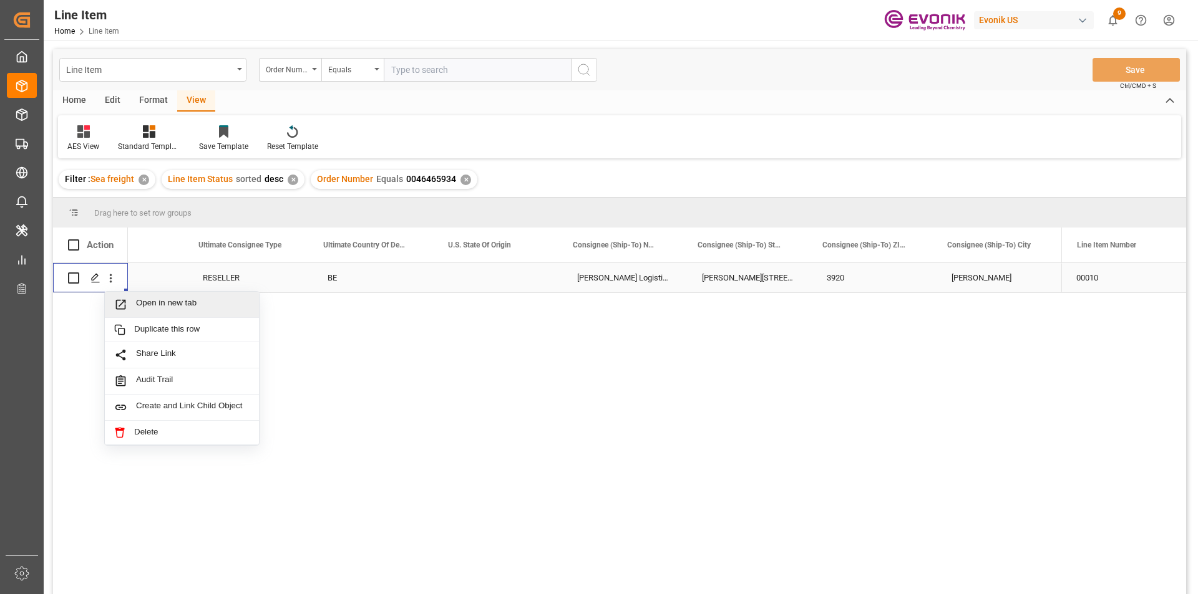
click at [203, 301] on span "Open in new tab" at bounding box center [193, 304] width 114 height 13
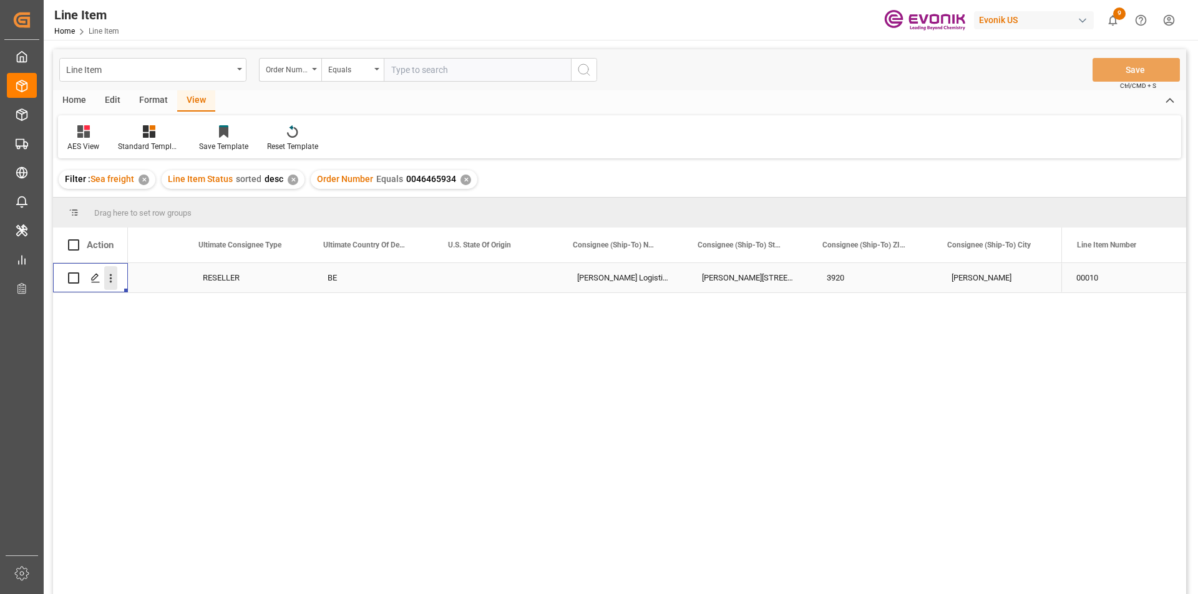
click at [115, 274] on icon "open menu" at bounding box center [110, 278] width 13 height 13
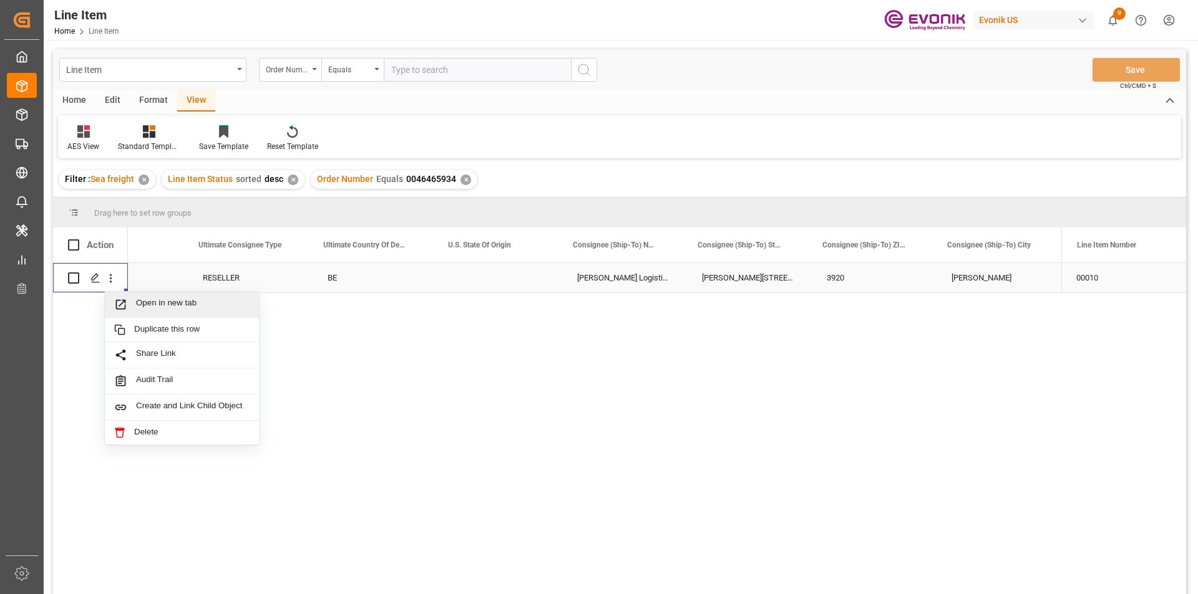
click at [165, 303] on span "Open in new tab" at bounding box center [193, 304] width 114 height 13
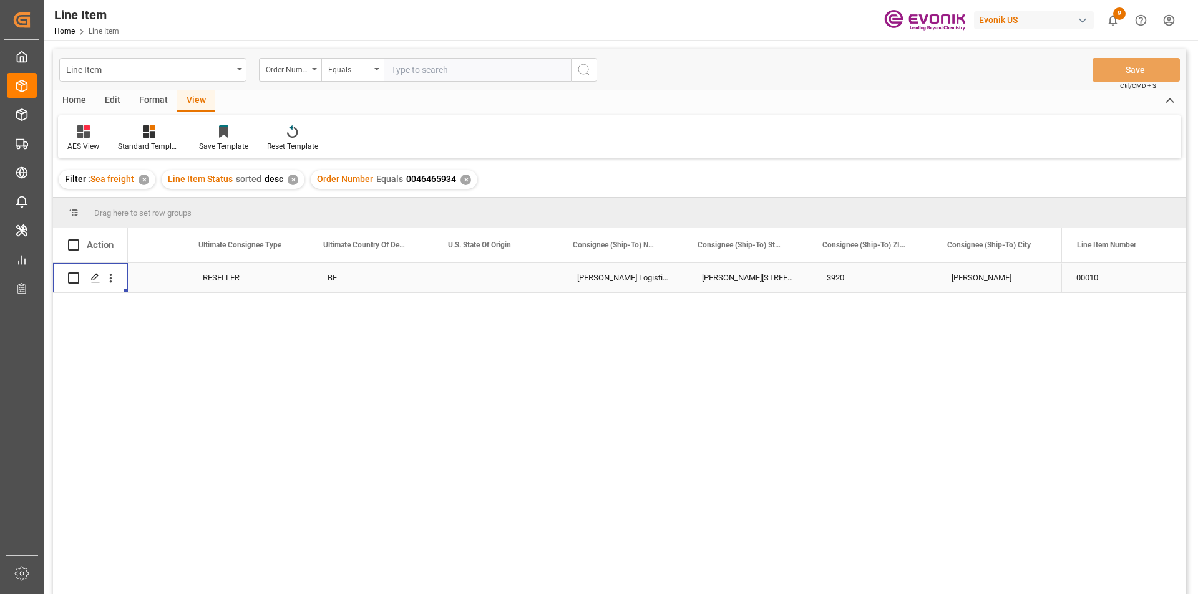
click at [463, 178] on div "✕" at bounding box center [465, 180] width 11 height 11
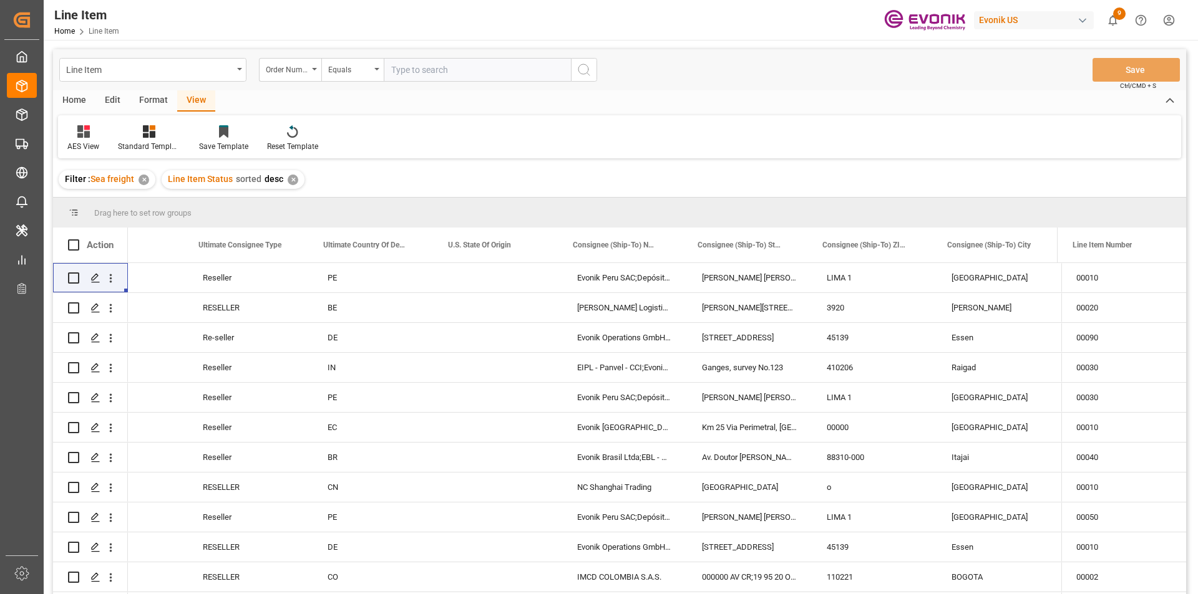
click at [409, 73] on input "text" at bounding box center [477, 70] width 187 height 24
paste input "0046467174"
type input "0046467174"
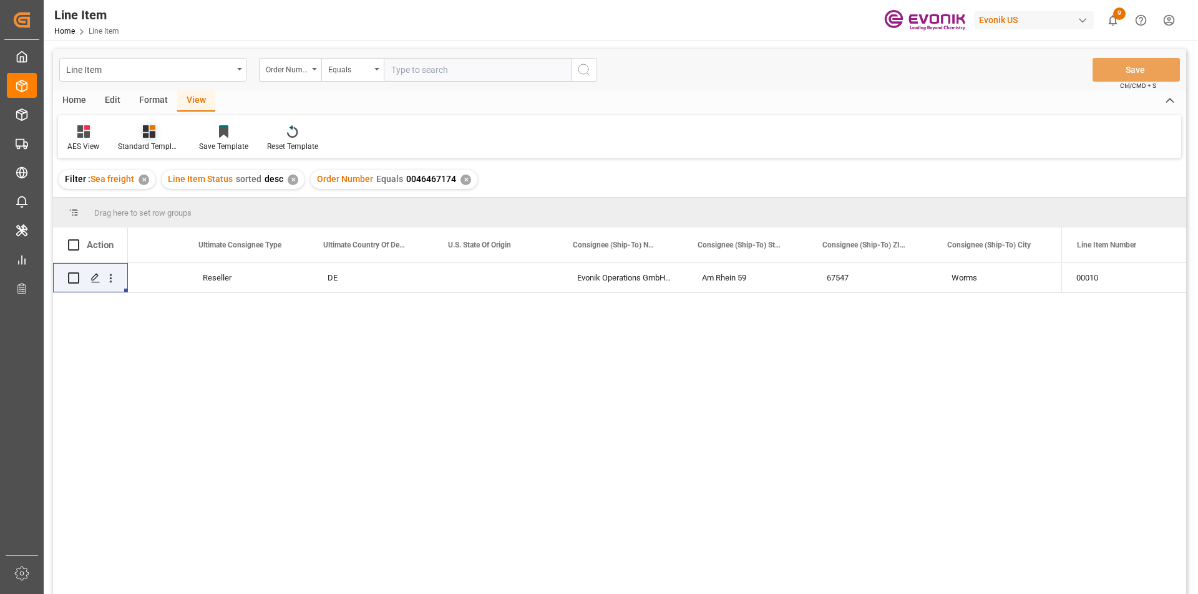
click at [153, 137] on icon at bounding box center [149, 131] width 12 height 12
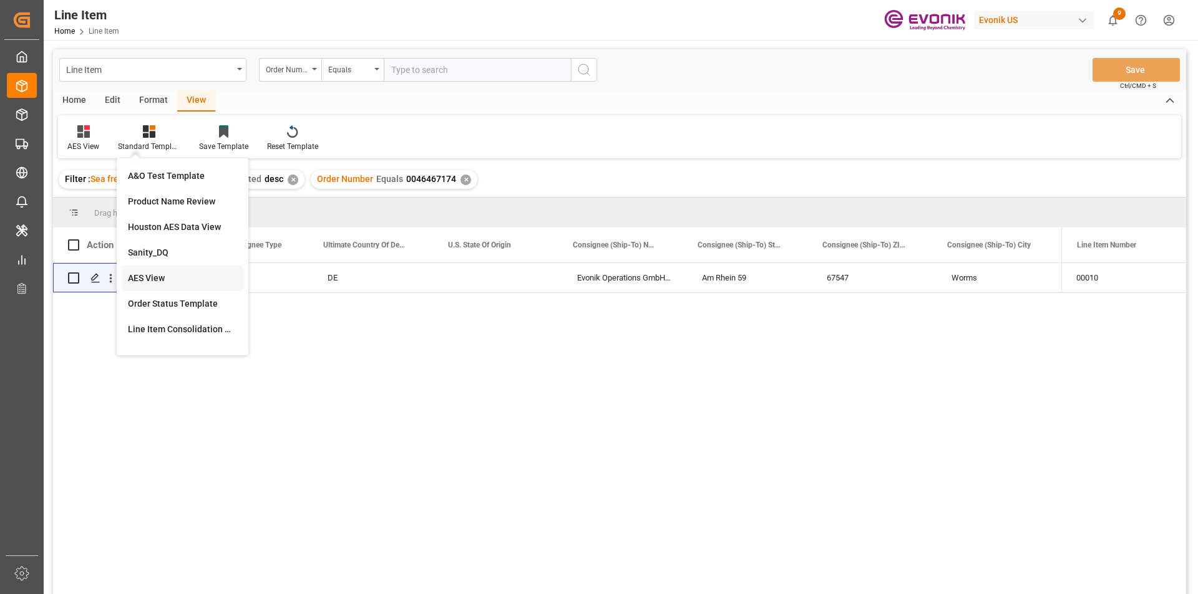
click at [166, 282] on div "AES View" at bounding box center [182, 278] width 109 height 13
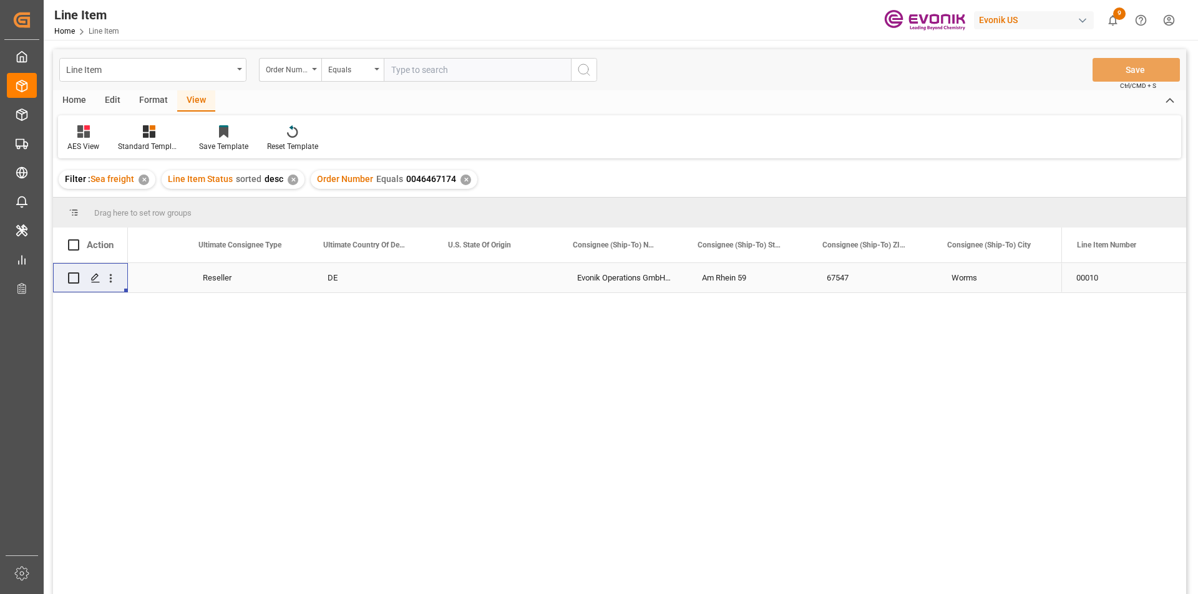
click at [437, 273] on div "Press SPACE to select this row." at bounding box center [499, 277] width 125 height 29
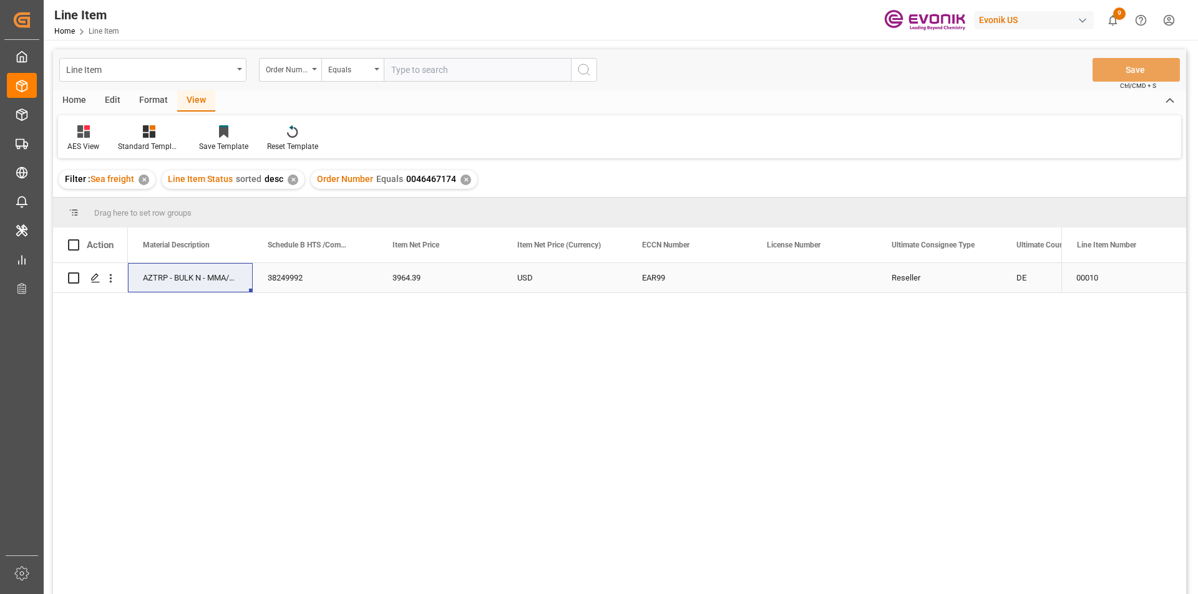
click at [366, 281] on div "38249992" at bounding box center [315, 277] width 125 height 29
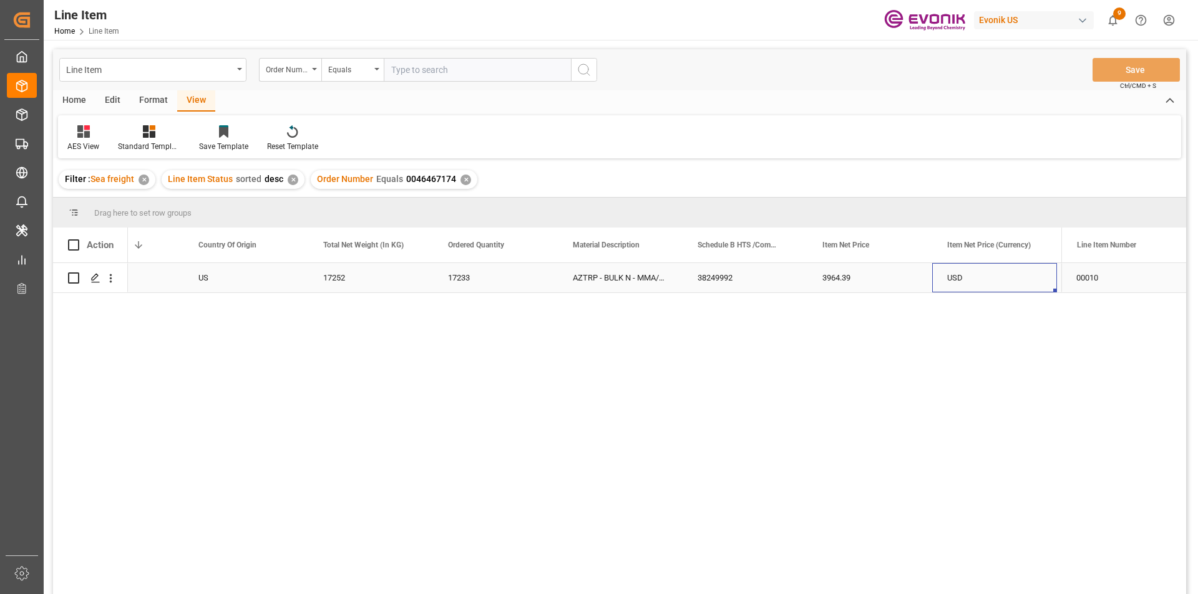
scroll to position [0, 444]
click at [726, 278] on div "3964.39" at bounding box center [744, 277] width 125 height 29
click at [731, 288] on div "3964.39" at bounding box center [744, 277] width 125 height 29
click at [240, 279] on div "17252" at bounding box center [245, 277] width 125 height 29
click at [900, 279] on div "USD" at bounding box center [869, 277] width 125 height 29
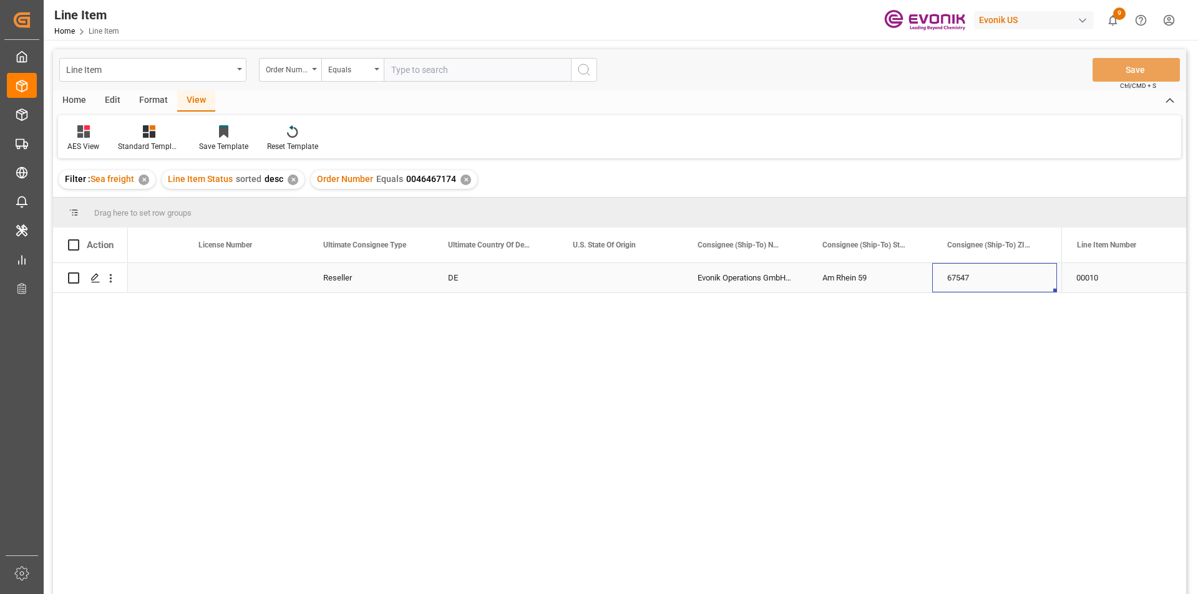
scroll to position [0, 1437]
click at [107, 274] on icon "open menu" at bounding box center [110, 278] width 13 height 13
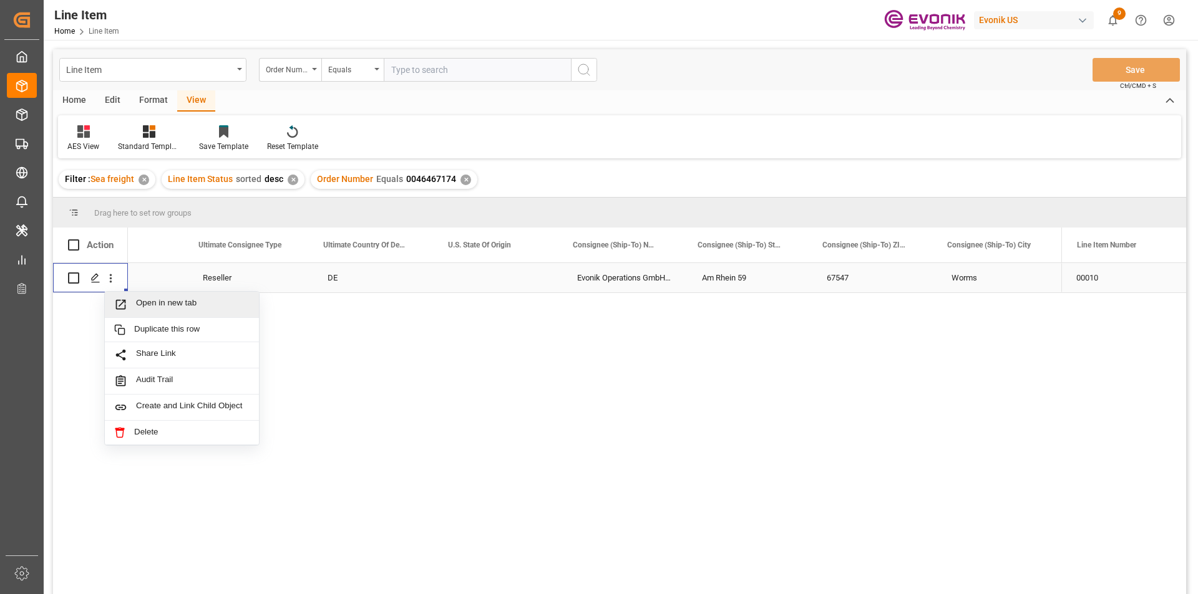
click at [162, 304] on span "Open in new tab" at bounding box center [193, 304] width 114 height 13
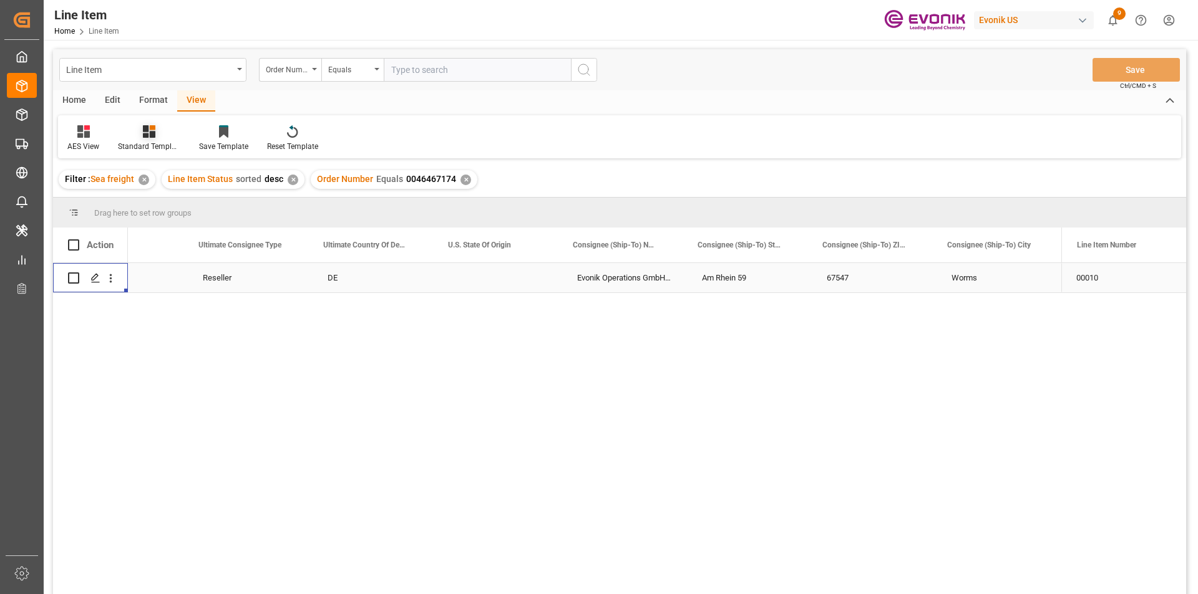
click at [145, 140] on div "Standard Templates" at bounding box center [149, 138] width 81 height 27
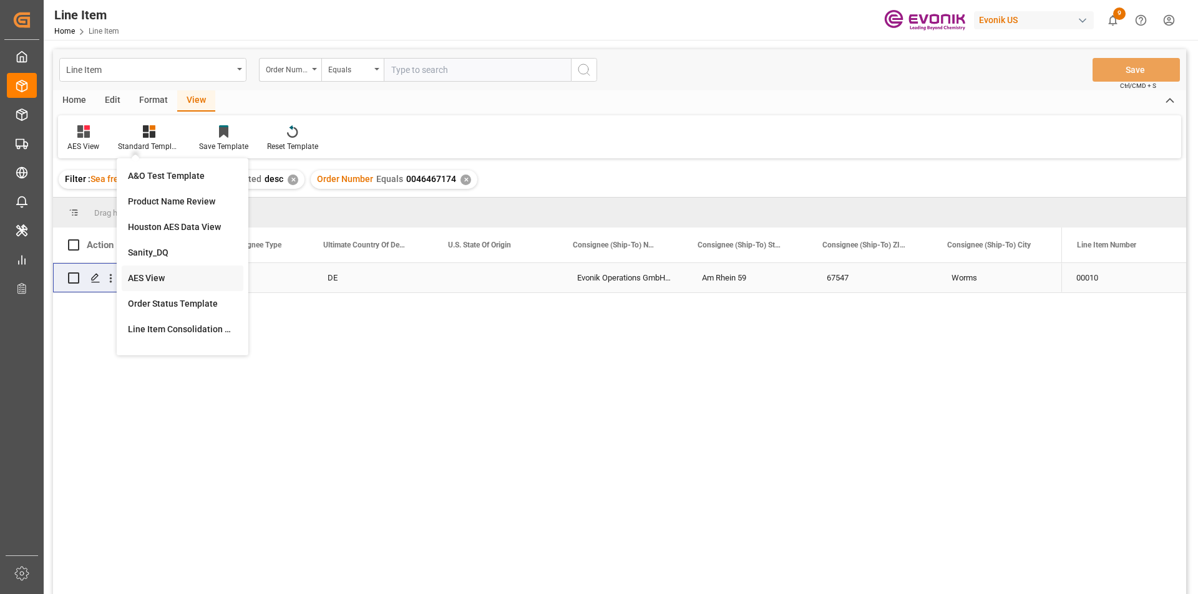
click at [173, 278] on div "AES View" at bounding box center [182, 278] width 109 height 13
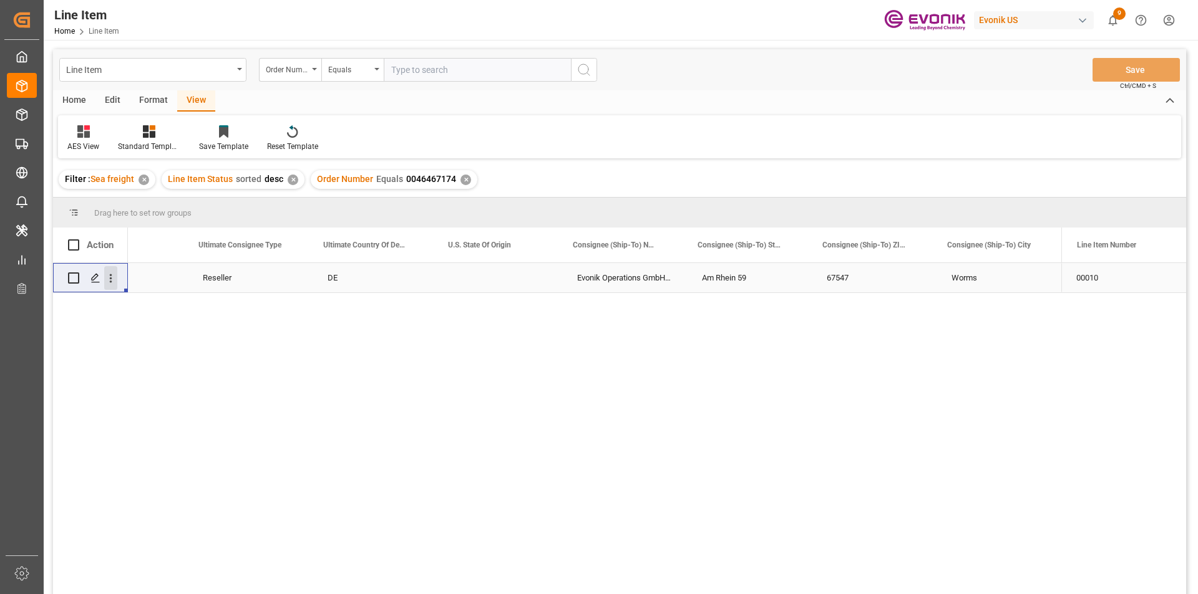
click at [112, 275] on icon "open menu" at bounding box center [110, 278] width 13 height 13
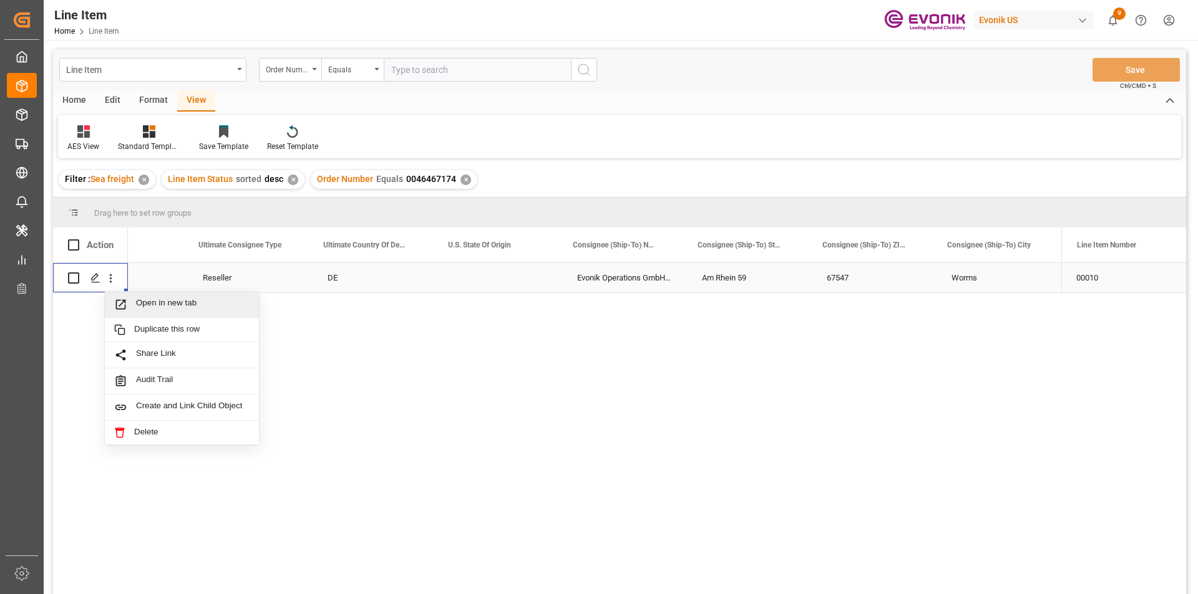
click at [184, 303] on span "Open in new tab" at bounding box center [193, 304] width 114 height 13
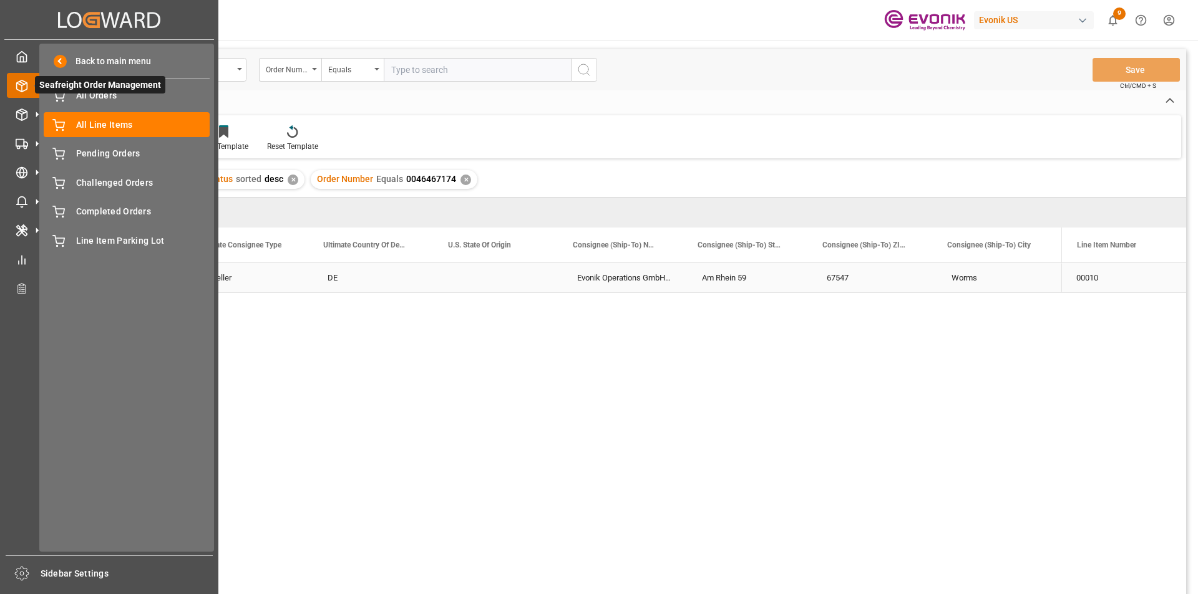
click at [105, 89] on span "Seafreight Order Management" at bounding box center [100, 84] width 130 height 17
click at [92, 97] on span "All Orders" at bounding box center [143, 95] width 134 height 13
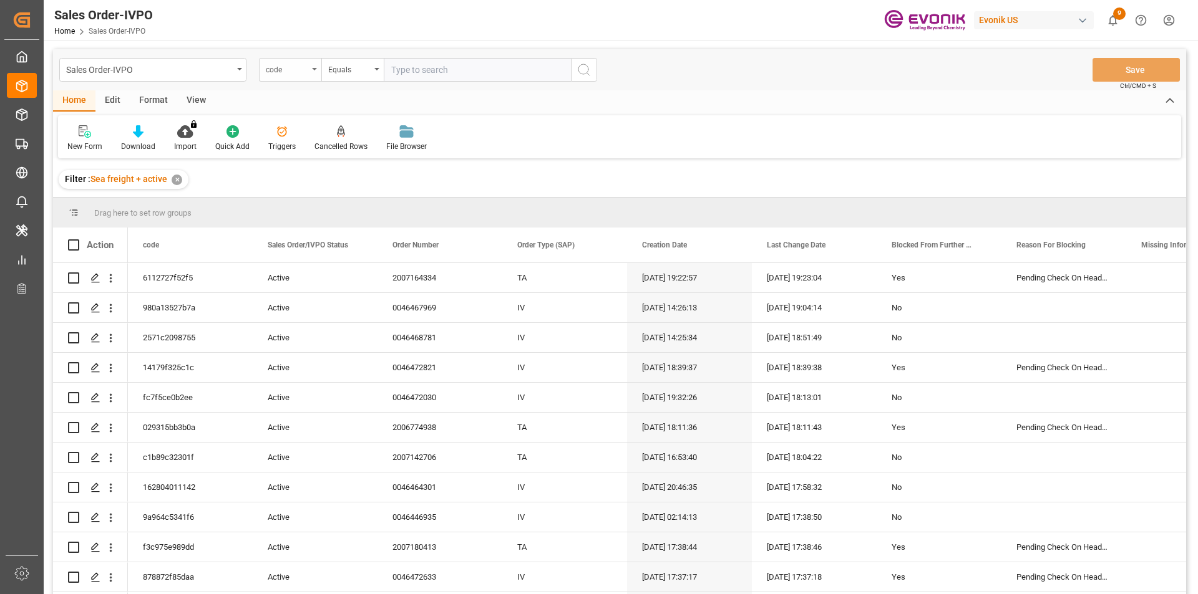
click at [314, 67] on div "code" at bounding box center [290, 70] width 62 height 24
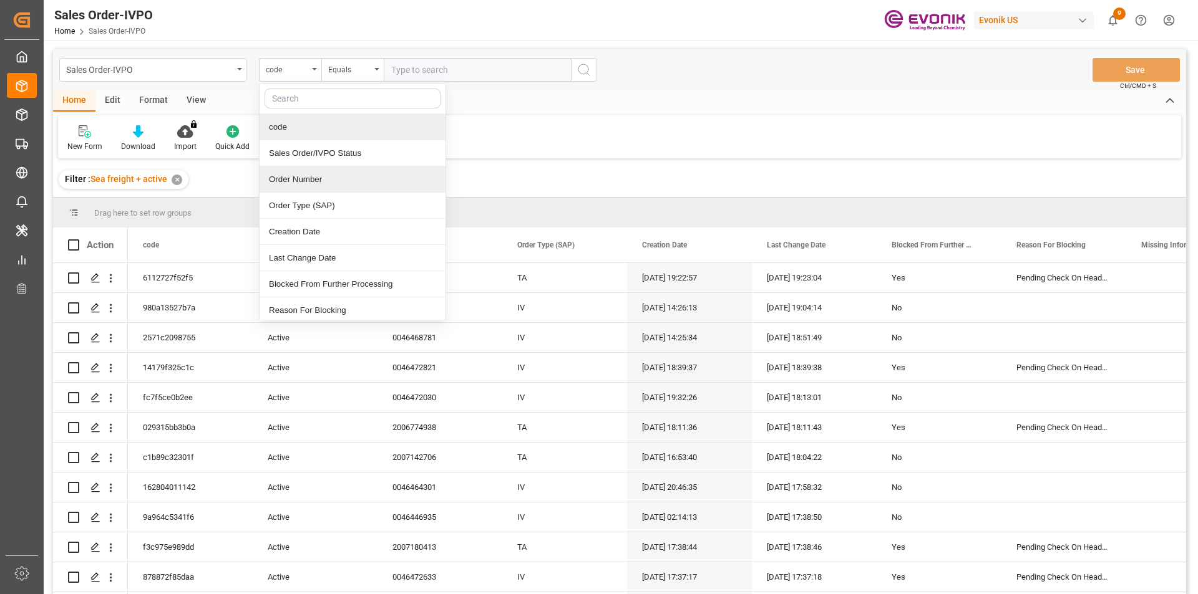
click at [328, 180] on div "Order Number" at bounding box center [352, 180] width 186 height 26
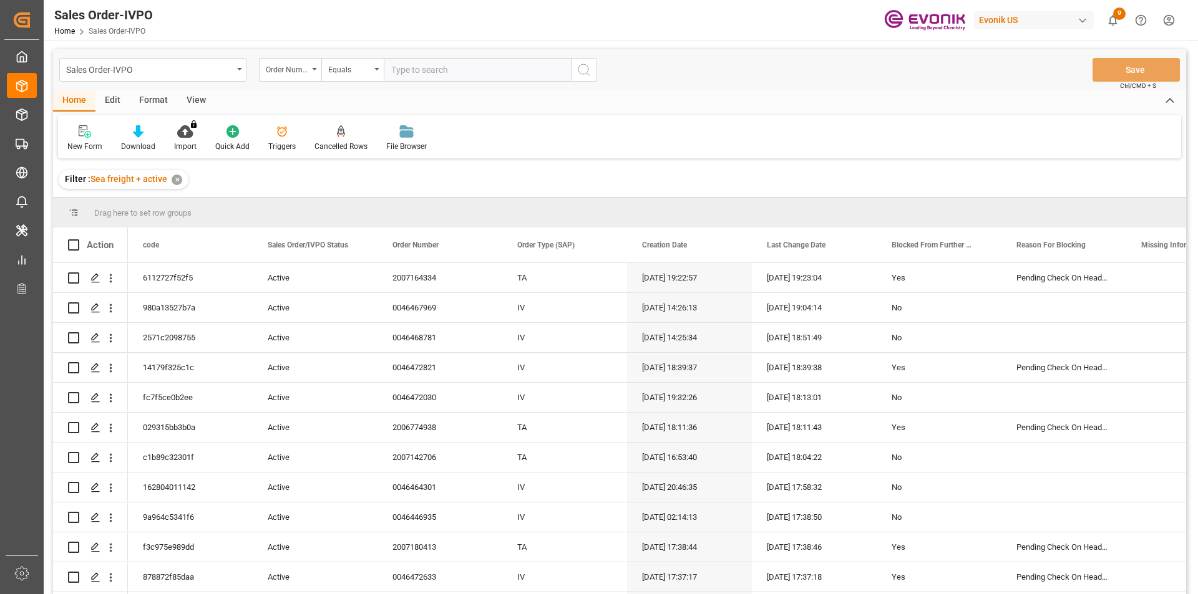
click at [462, 70] on input "text" at bounding box center [477, 70] width 187 height 24
paste input "0046467174"
type input "0046467174"
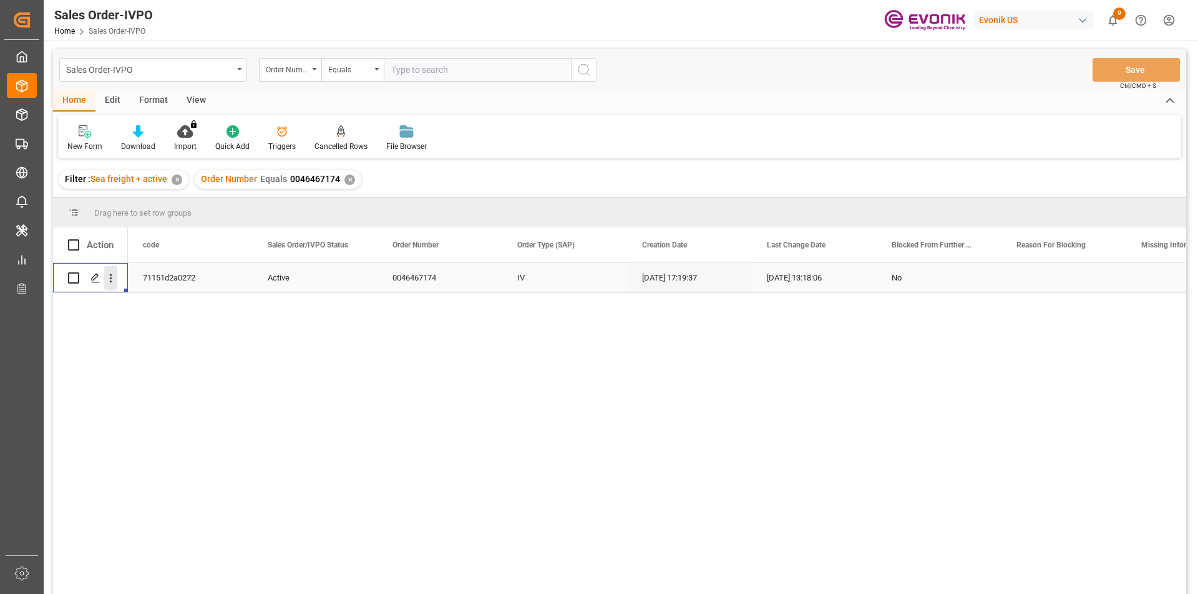
click at [111, 278] on icon "open menu" at bounding box center [110, 278] width 13 height 13
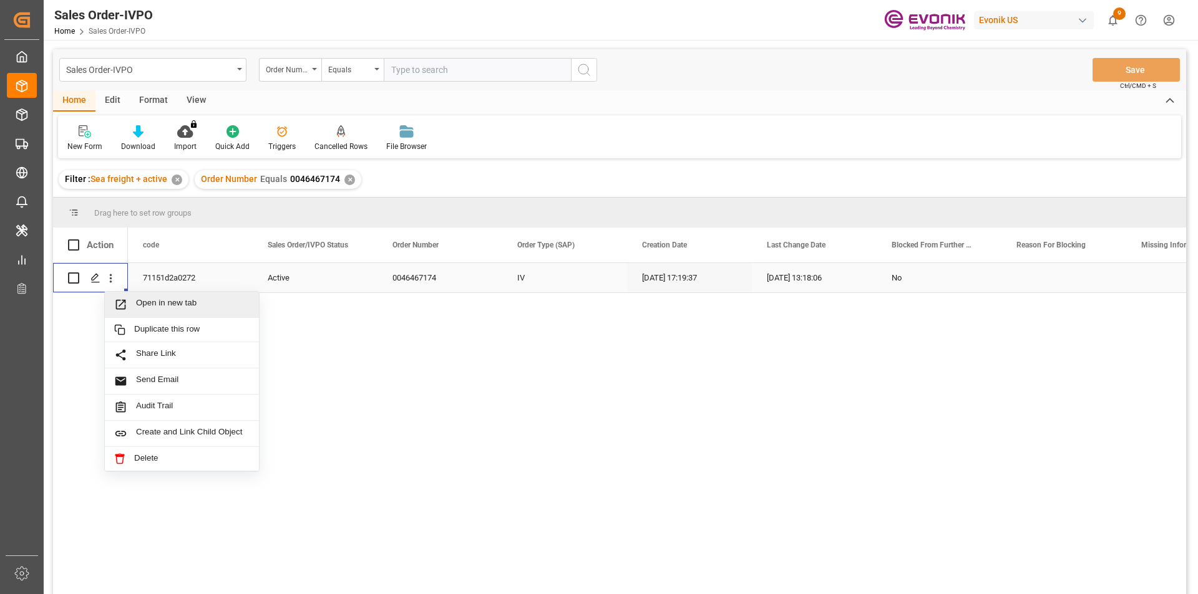
click at [148, 311] on span "Open in new tab" at bounding box center [193, 304] width 114 height 13
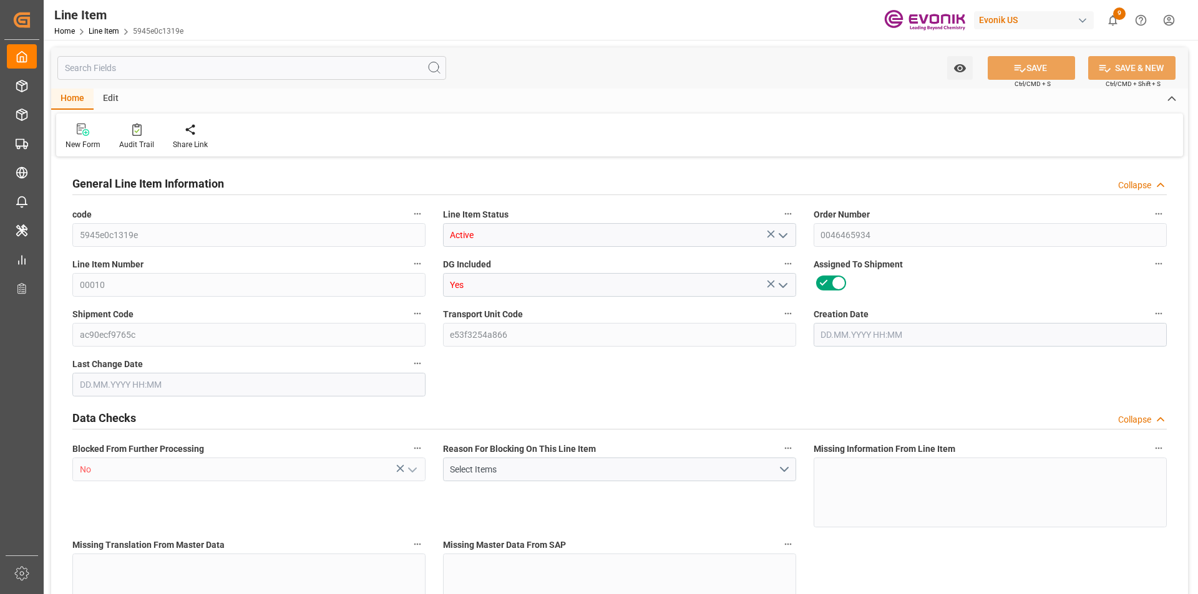
type input "20"
type input "10637.76"
type input "9797.76"
type input "25.3018"
type input "480"
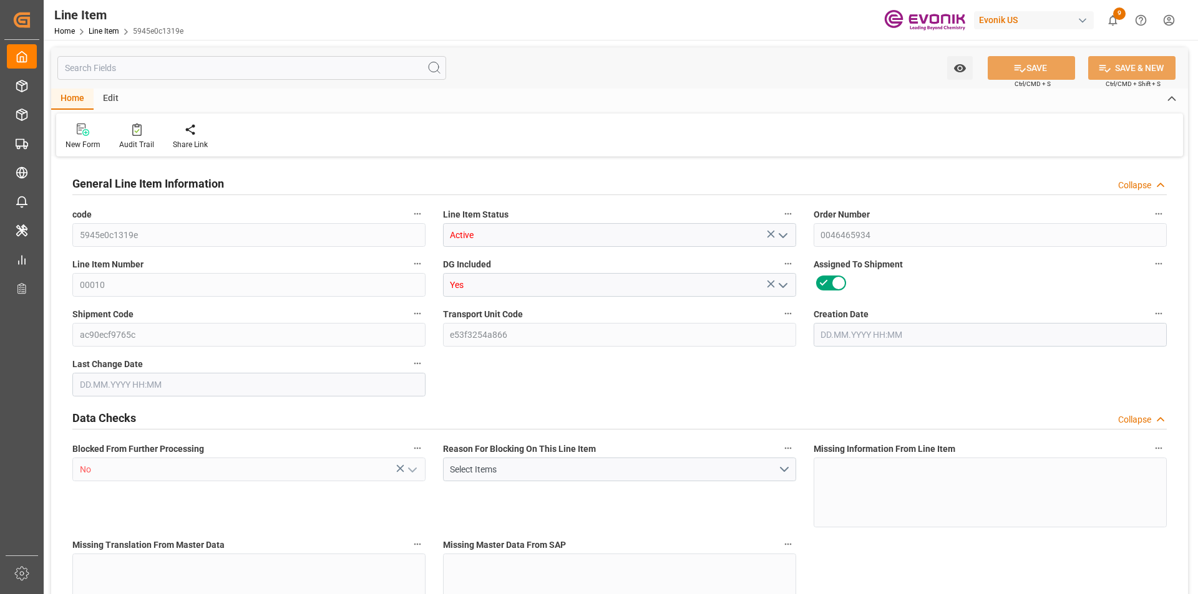
type input "64959.15"
type input "480"
type input "10637.76"
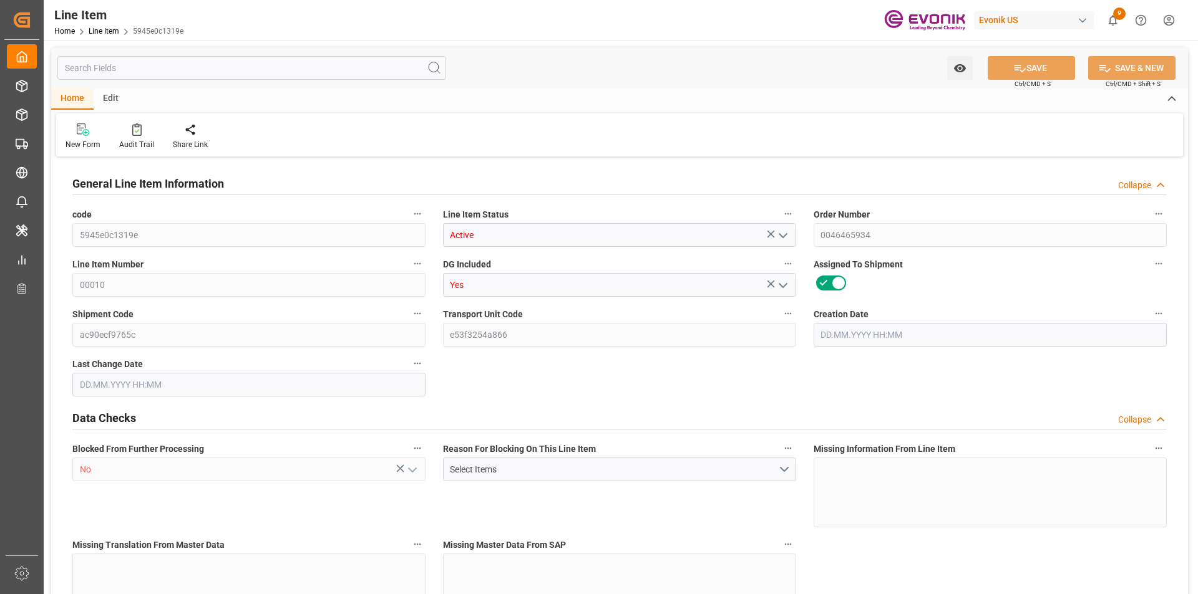
type input "11117.76"
type input "9797.76"
type input "25.3018"
type input "25301.76"
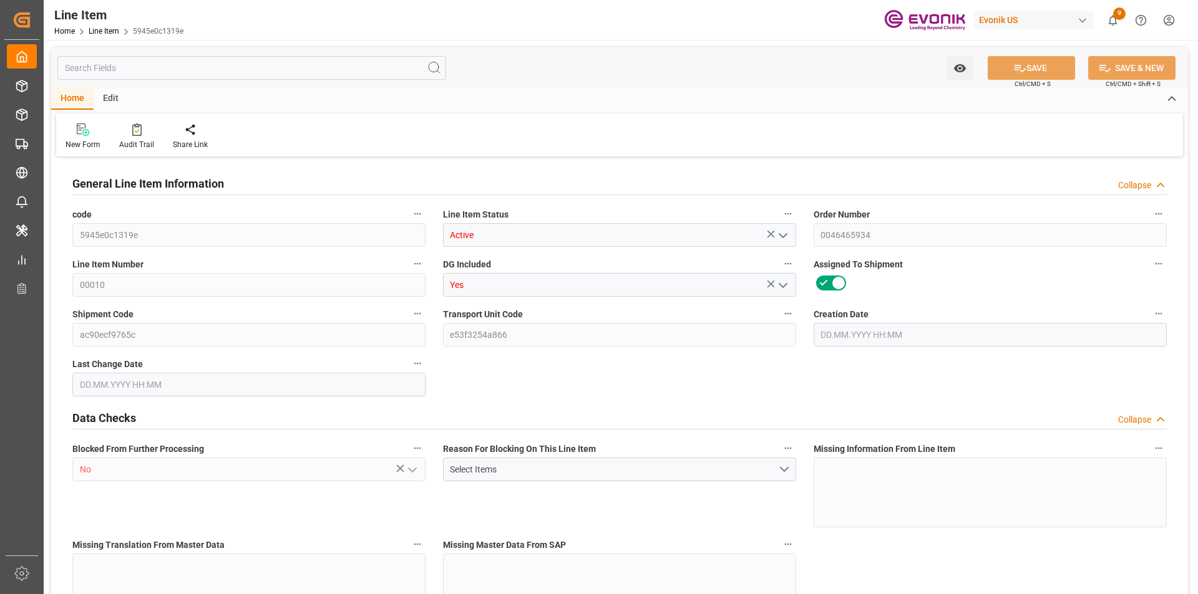
type input "0"
type input "[DATE] 13:34"
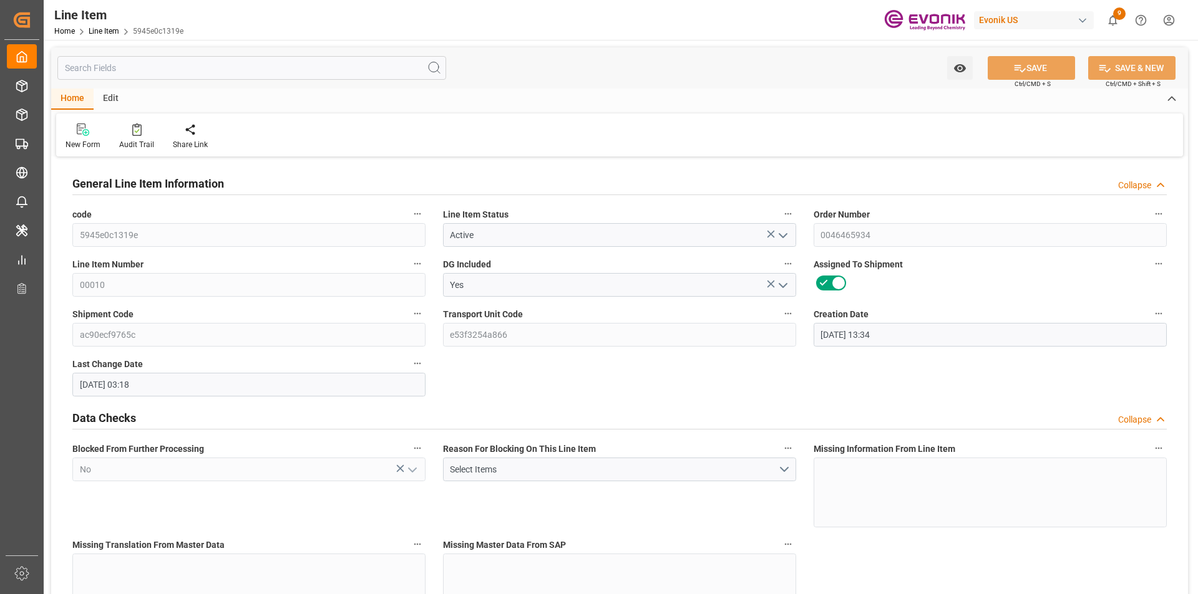
type input "14.08.2025 03:18"
type input "15.10.2025"
type input "17.09.2025"
type input "12.09.2025"
click at [132, 61] on input "text" at bounding box center [251, 68] width 389 height 24
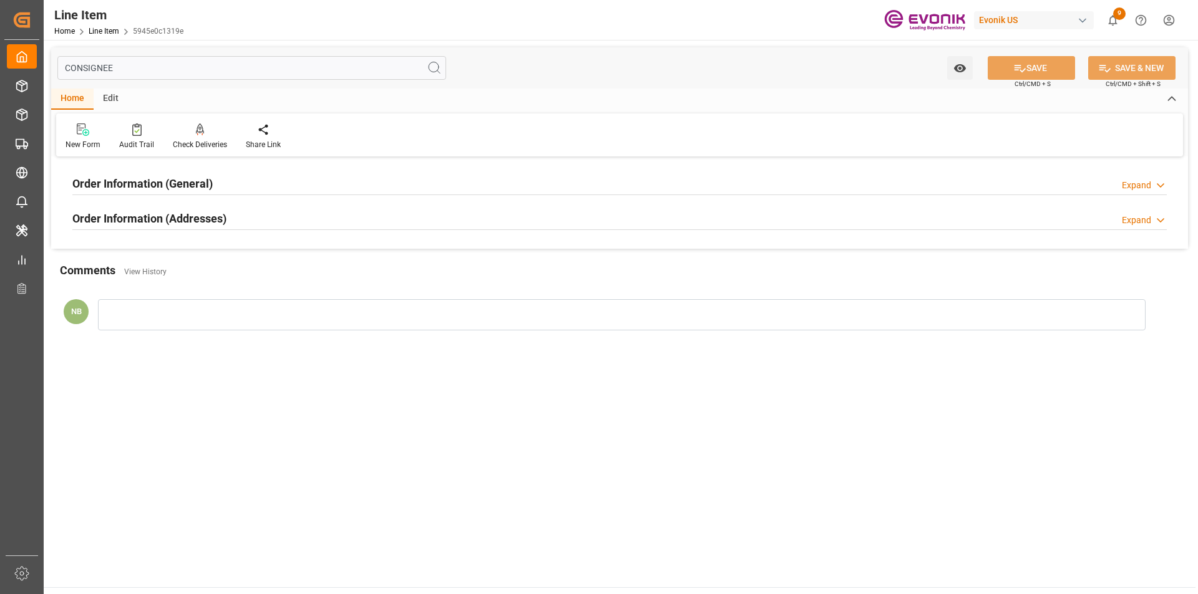
type input "CONSIGNEE"
click at [151, 214] on h2 "Order Information (Addresses)" at bounding box center [149, 218] width 154 height 17
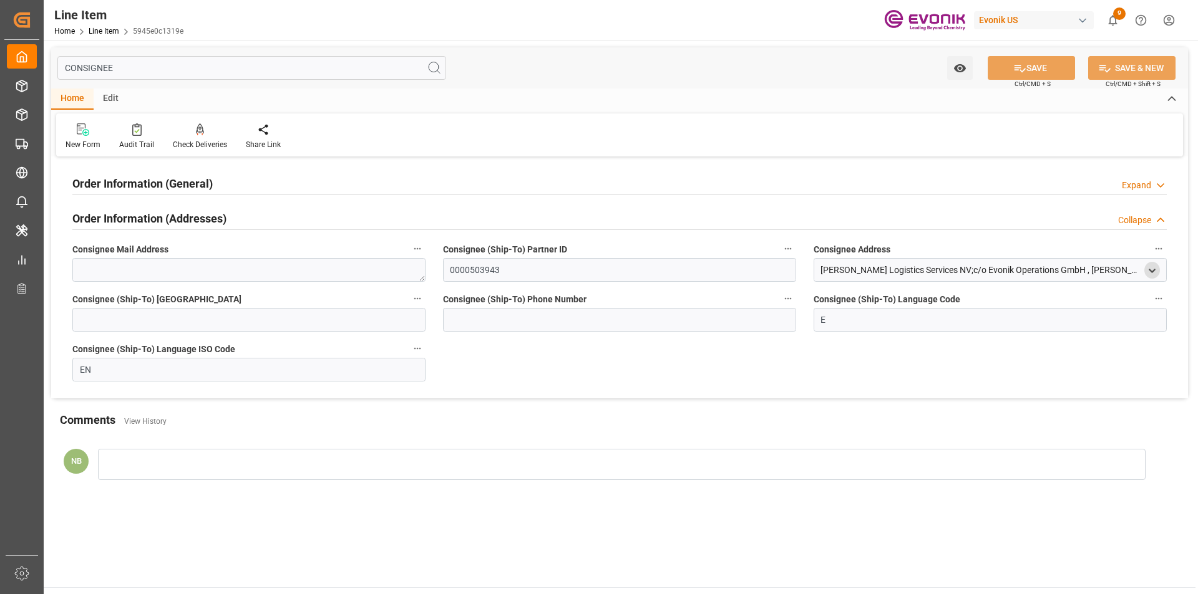
click at [1149, 274] on icon "open menu" at bounding box center [1152, 271] width 11 height 11
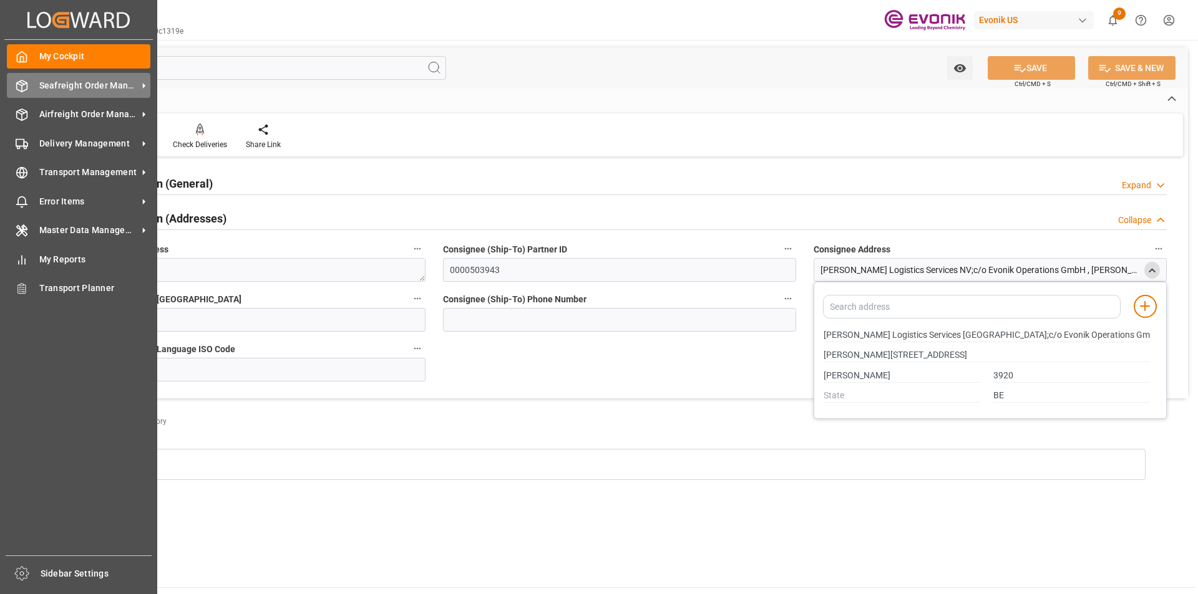
click at [74, 80] on span "Seafreight Order Management" at bounding box center [88, 85] width 99 height 13
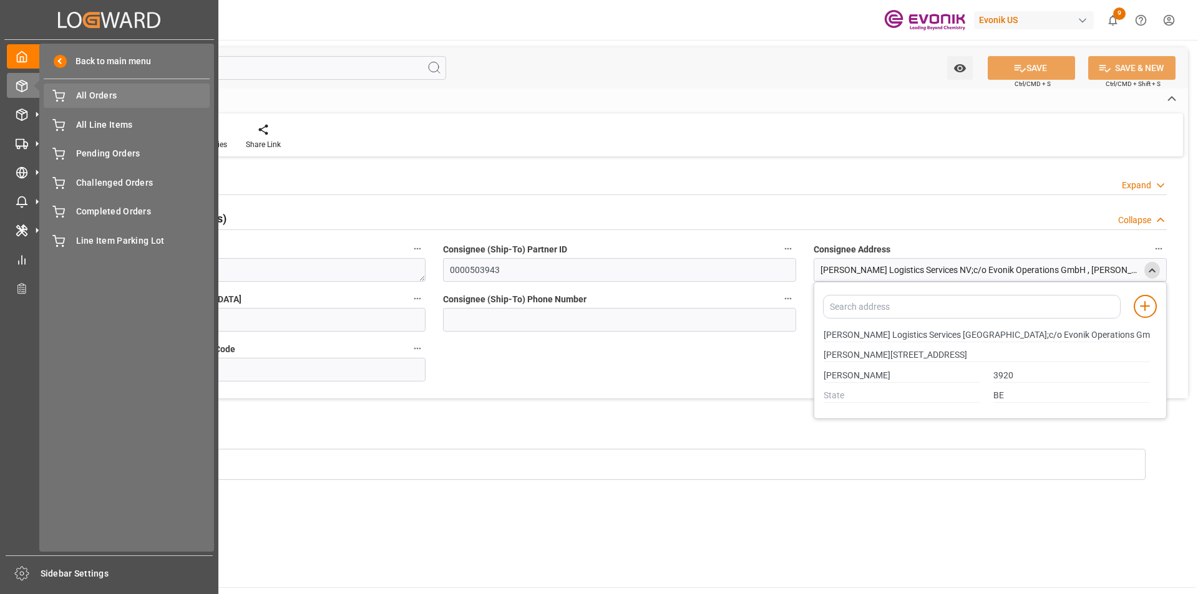
click at [107, 96] on span "All Orders" at bounding box center [143, 95] width 134 height 13
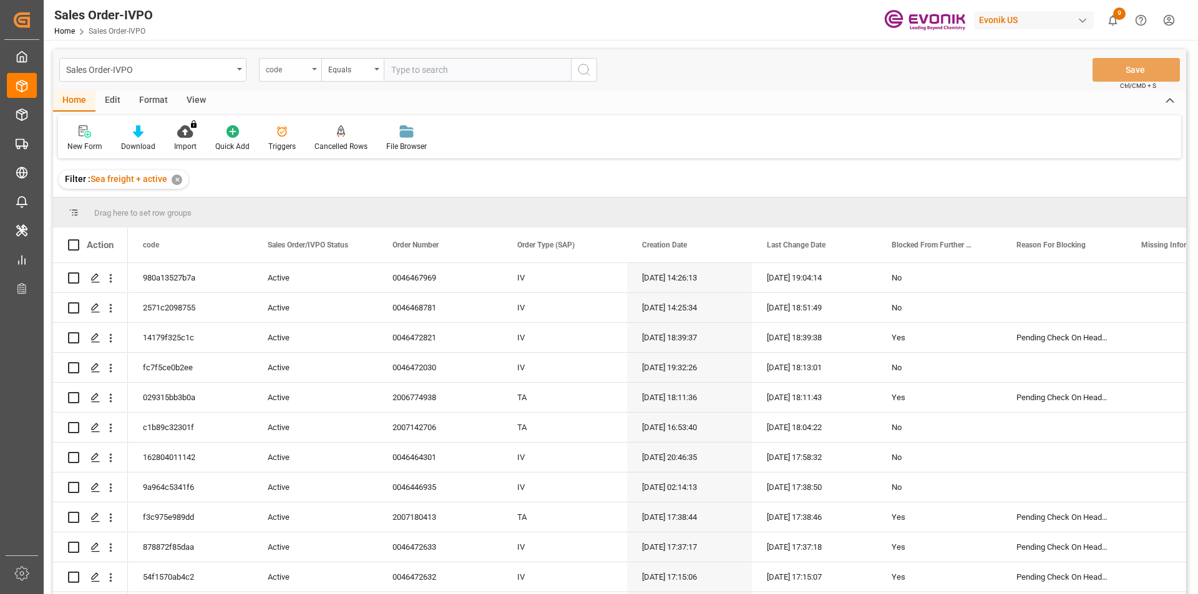
click at [293, 67] on div "code" at bounding box center [287, 68] width 42 height 14
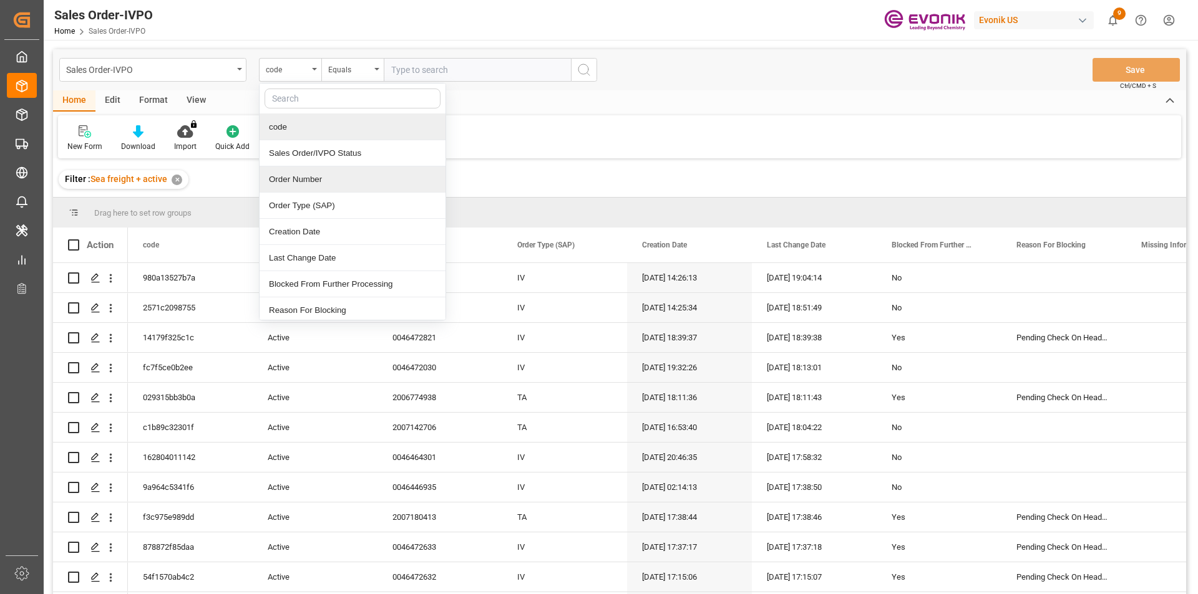
click at [290, 172] on div "Order Number" at bounding box center [352, 180] width 186 height 26
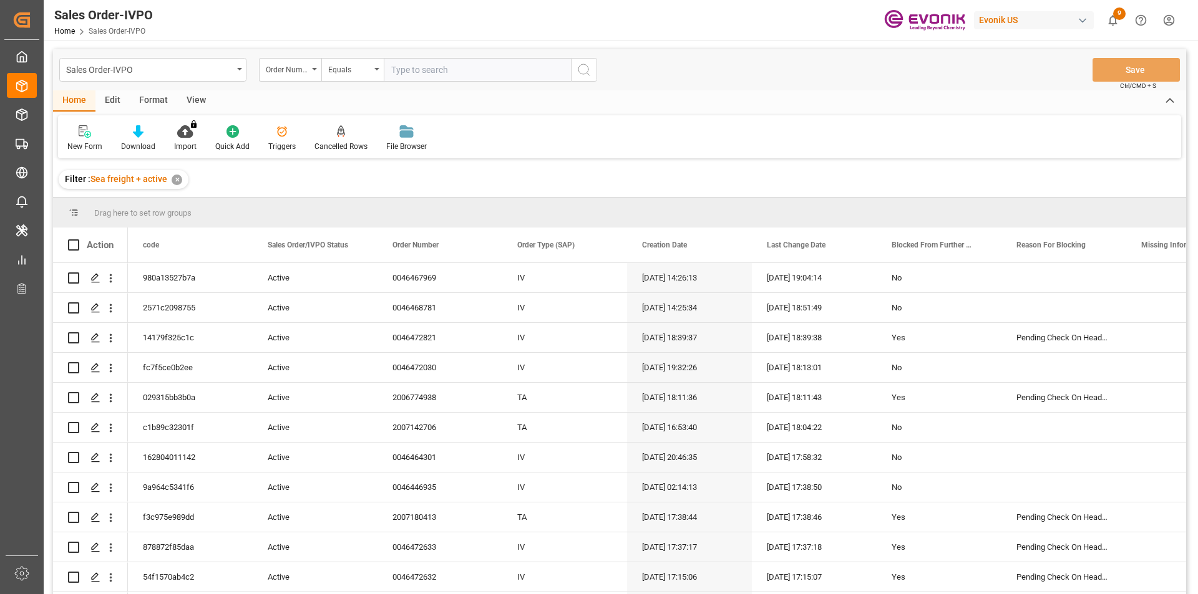
click at [450, 66] on input "text" at bounding box center [477, 70] width 187 height 24
paste input "0046465934"
type input "0046465934"
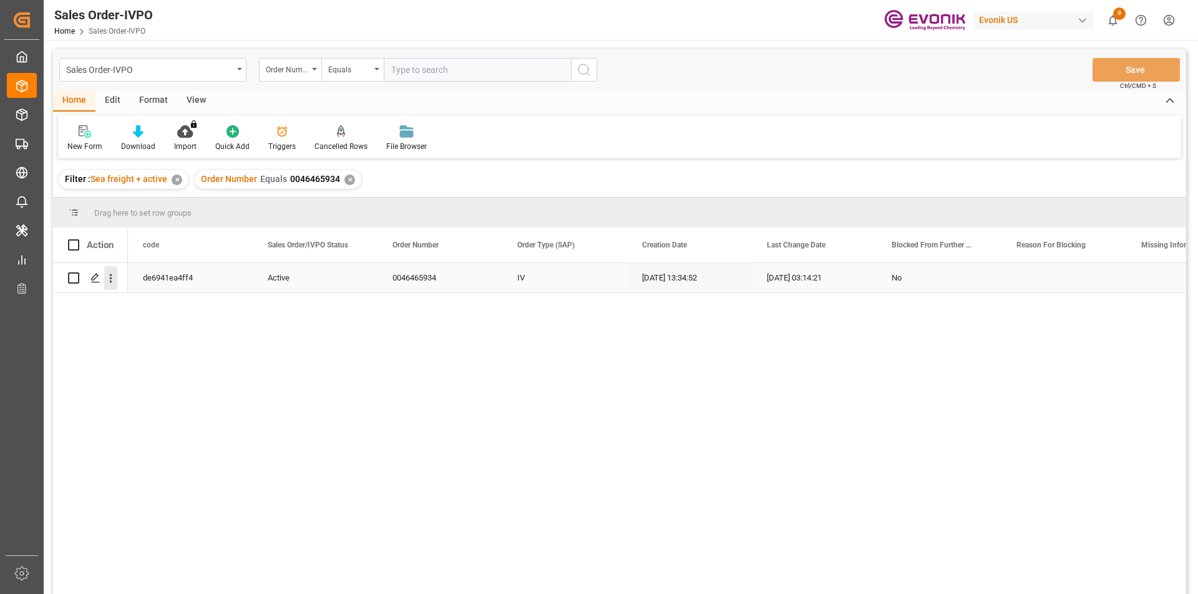
click at [112, 279] on icon "open menu" at bounding box center [111, 278] width 2 height 9
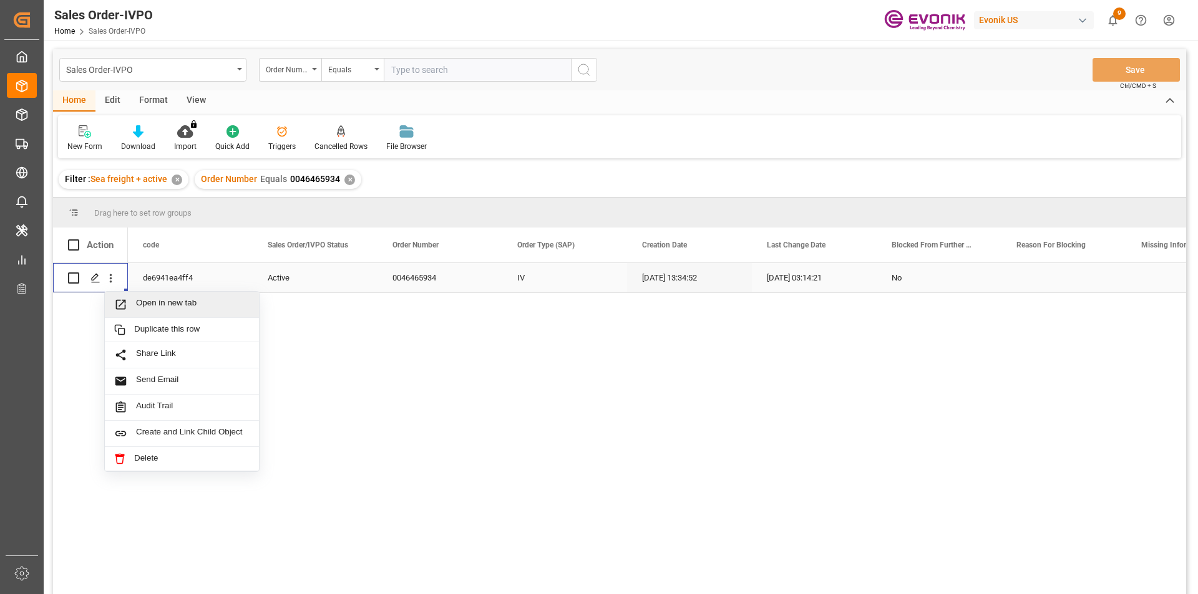
click at [162, 300] on span "Open in new tab" at bounding box center [193, 304] width 114 height 13
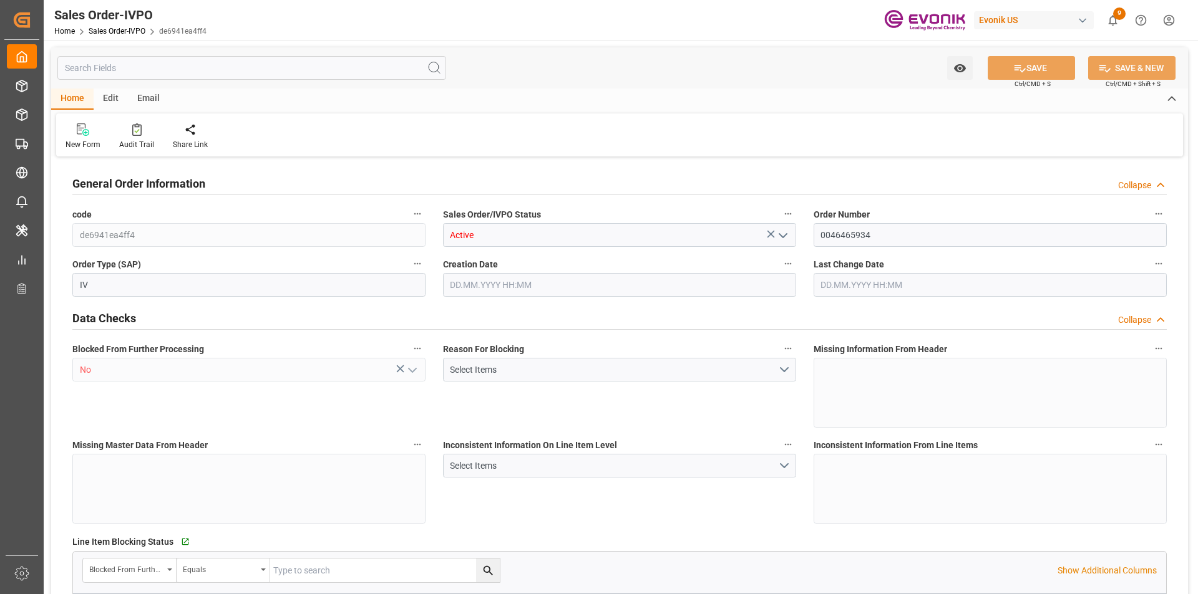
type input "BEANR"
type input "0"
type input "1"
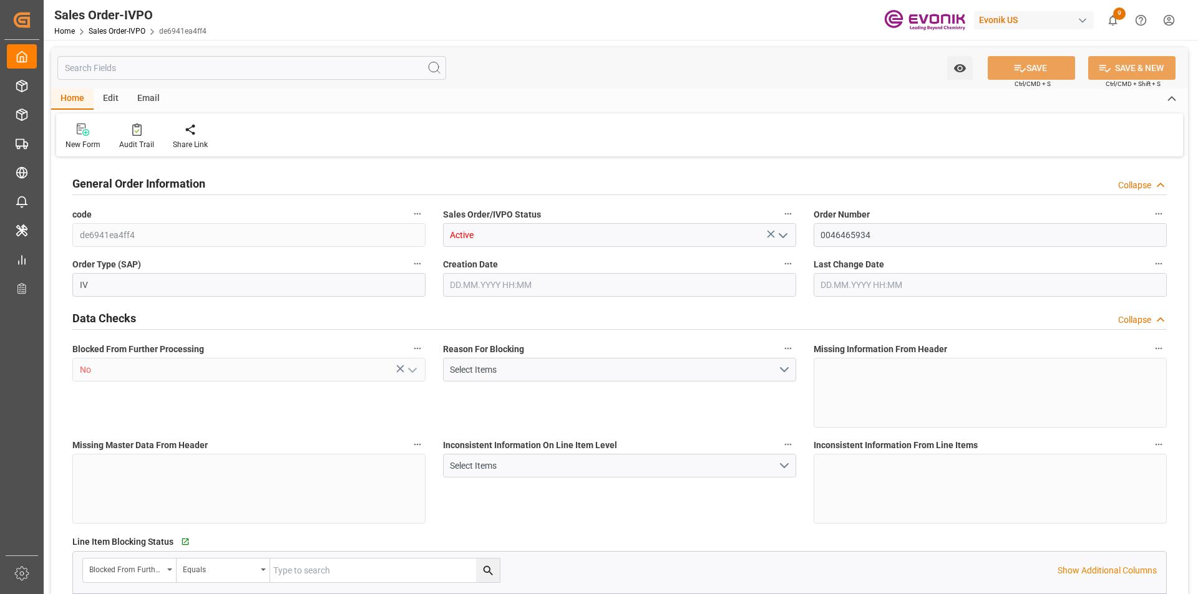
type input "11117.76"
type input "25.3018"
type input "17000"
type input "30"
type input "[DATE] 13:34"
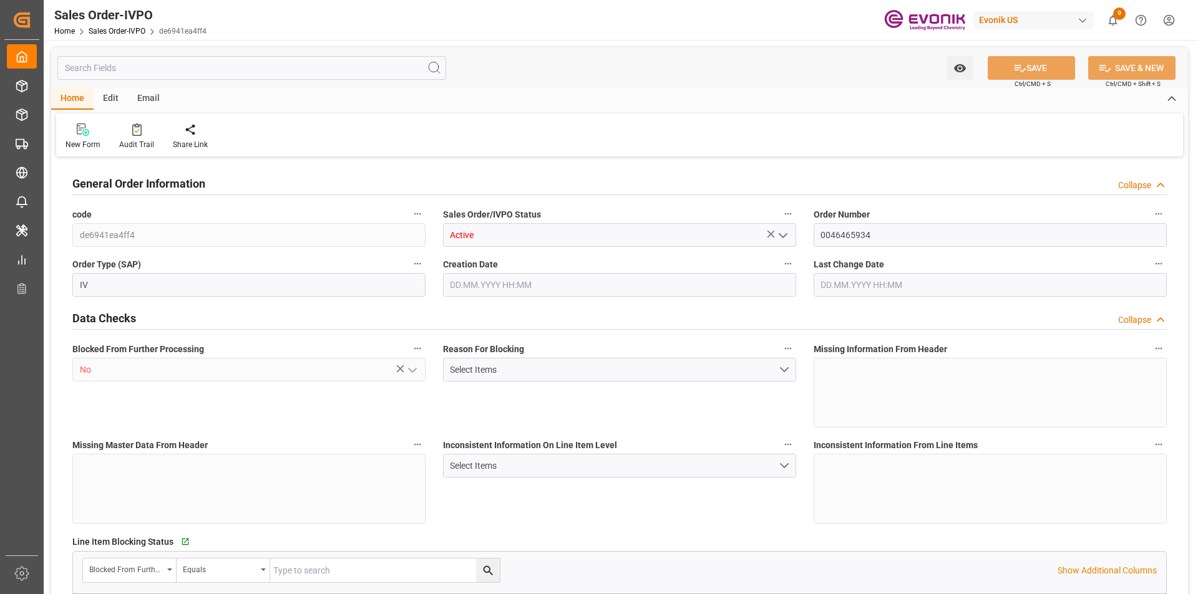
type input "[DATE] 03:14"
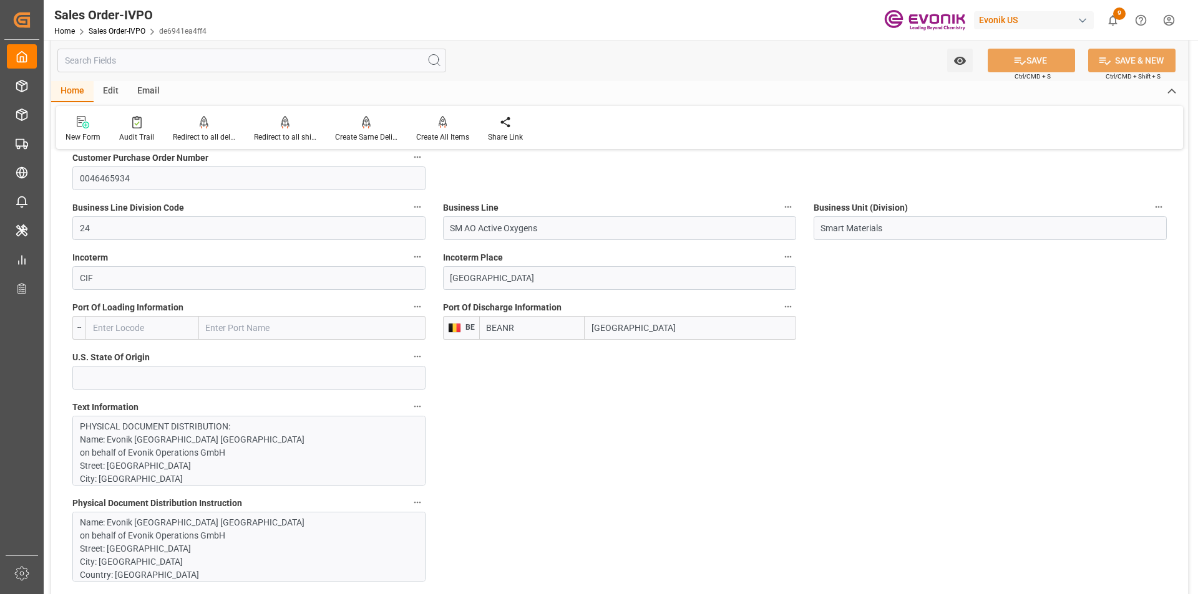
scroll to position [811, 0]
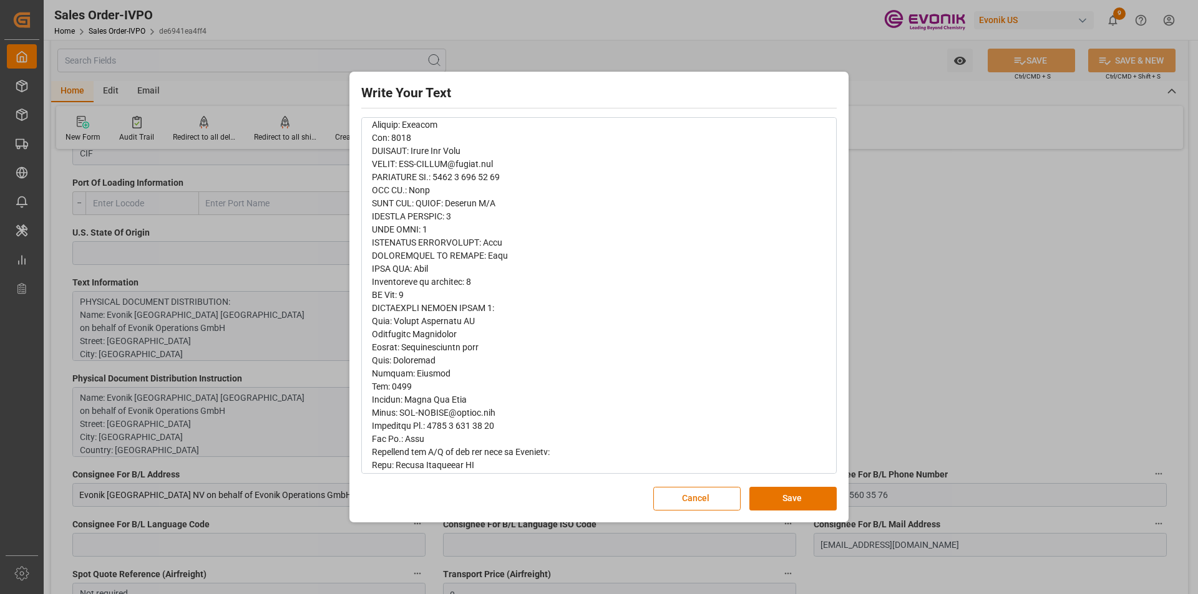
scroll to position [187, 0]
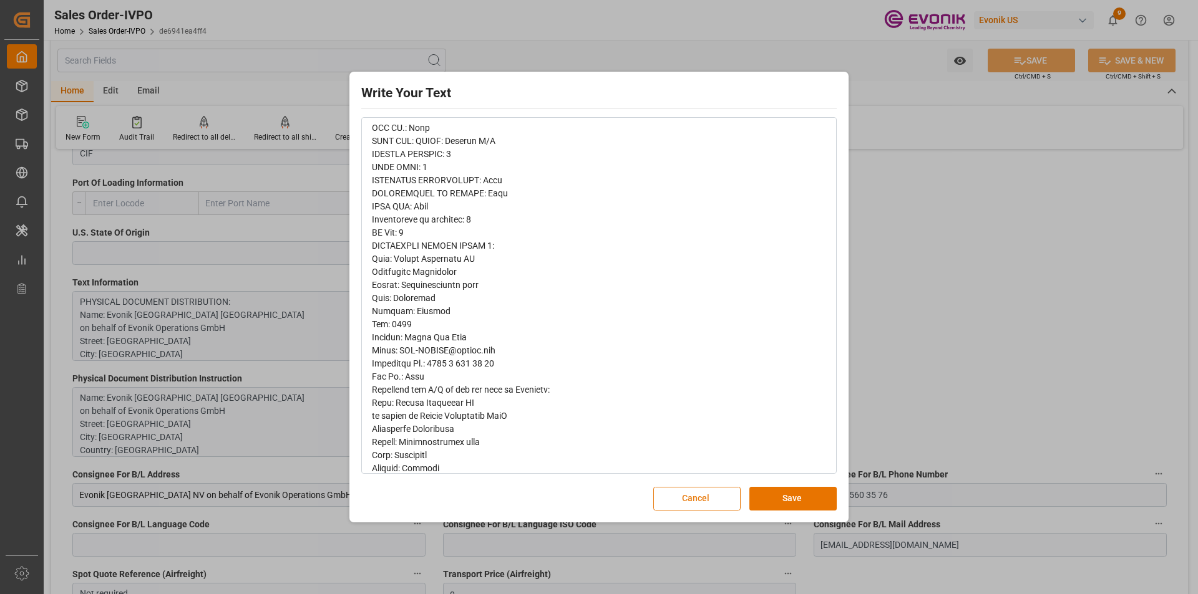
click at [709, 505] on button "Cancel" at bounding box center [696, 499] width 87 height 24
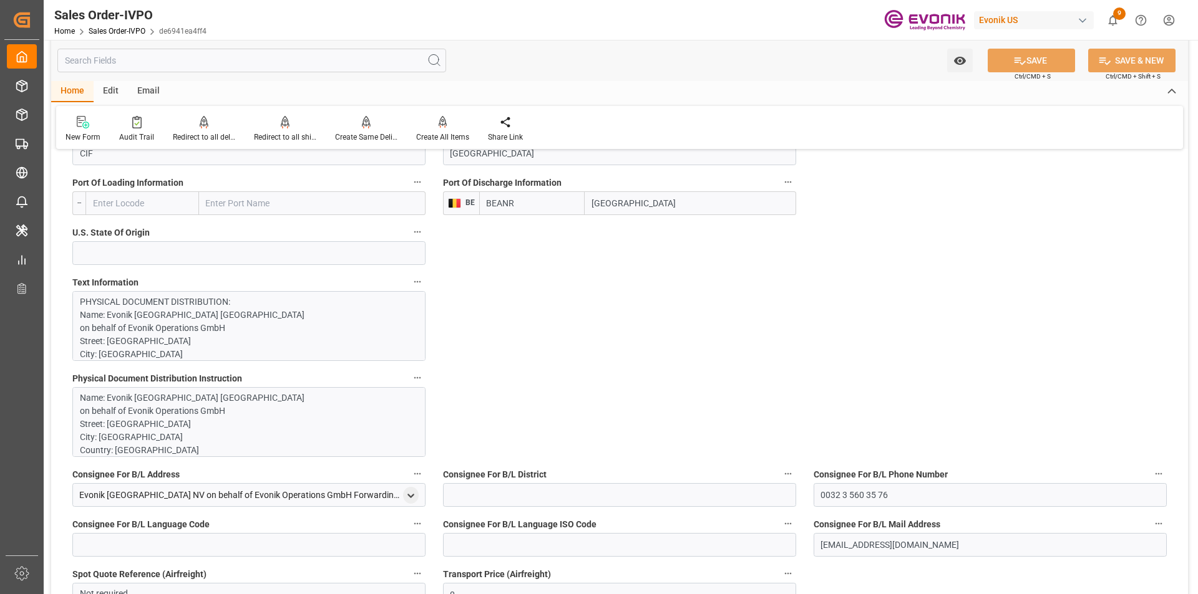
scroll to position [749, 0]
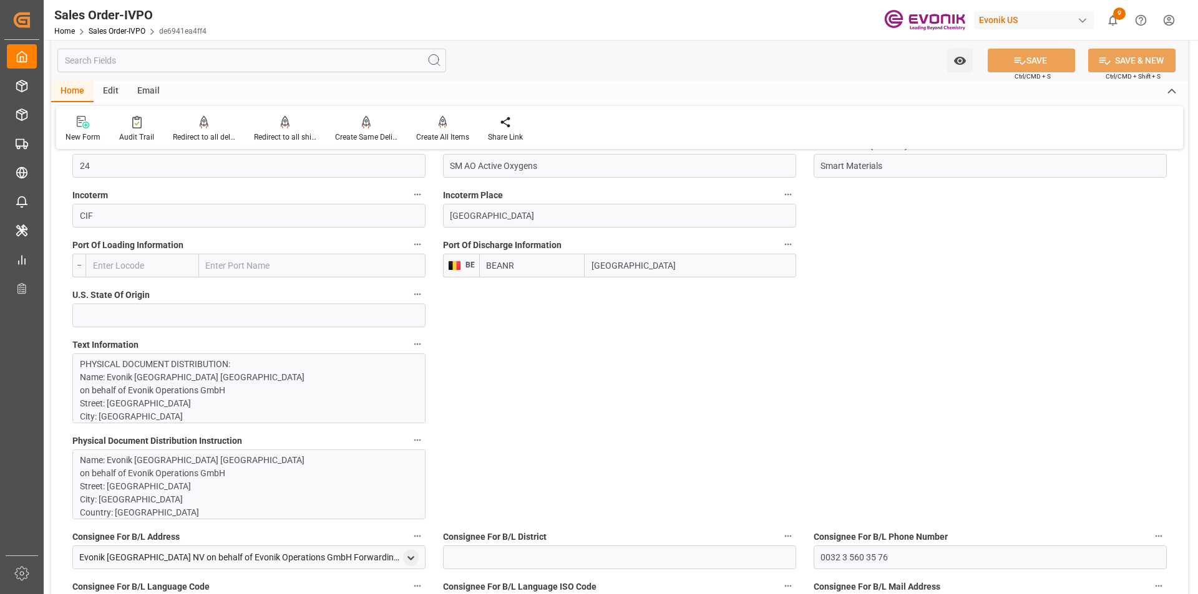
click at [142, 62] on input "text" at bounding box center [251, 61] width 389 height 24
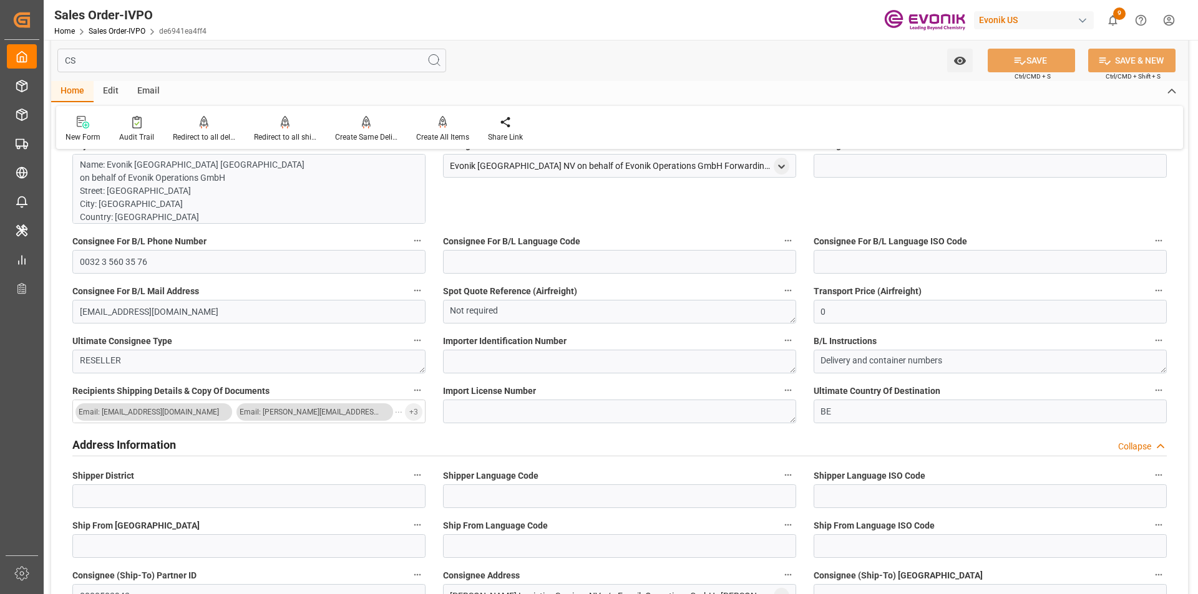
scroll to position [0, 0]
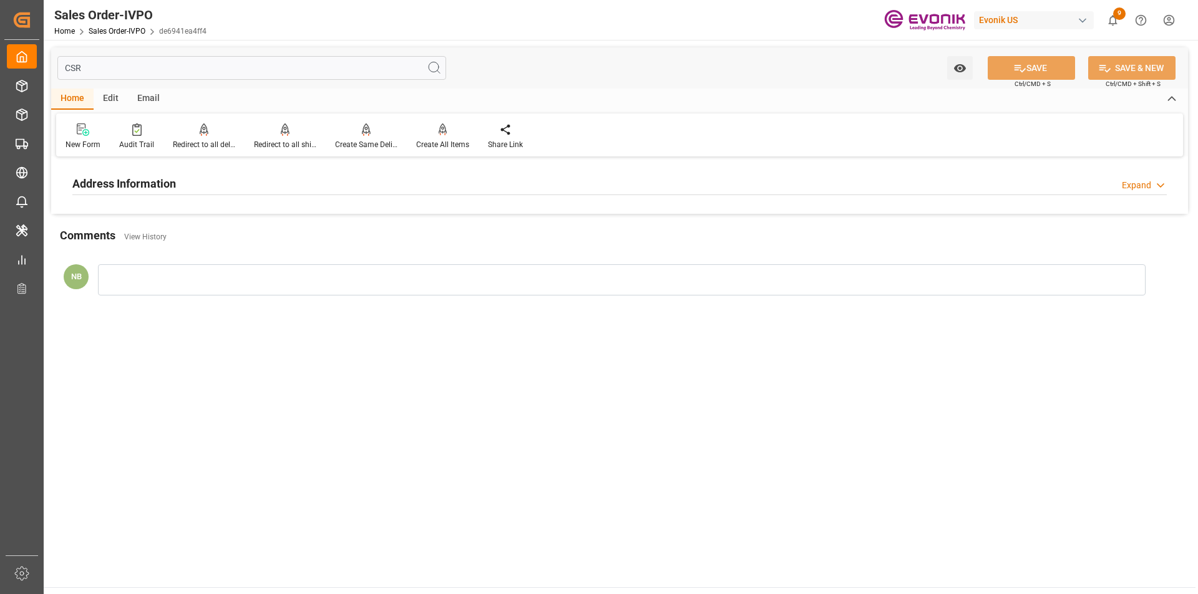
click at [1122, 185] on div "Expand" at bounding box center [1136, 185] width 29 height 13
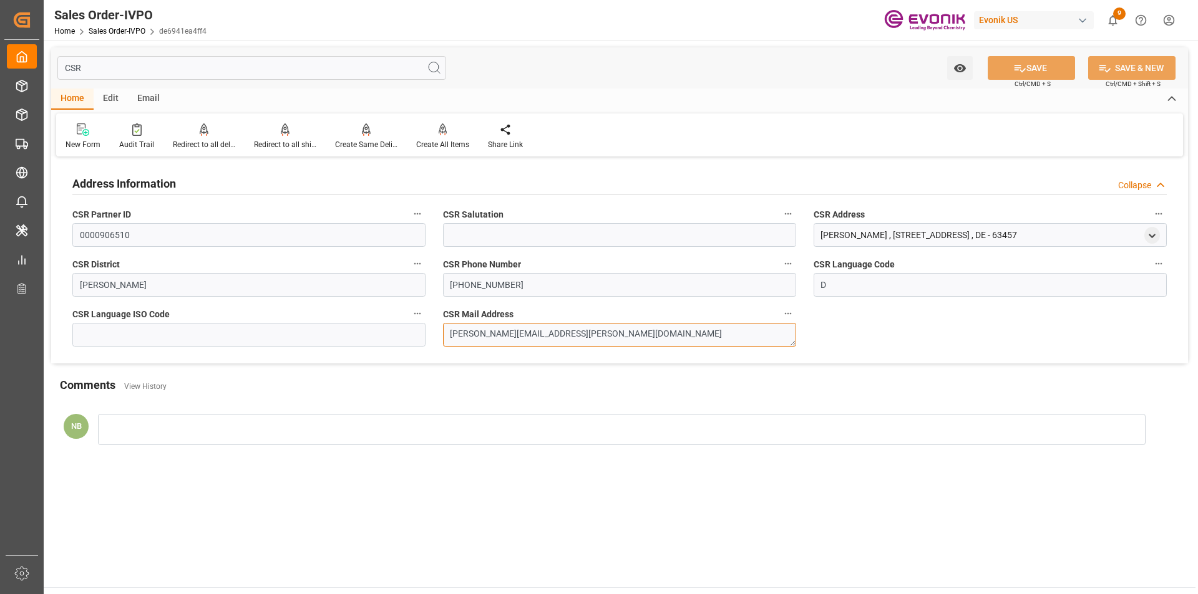
drag, startPoint x: 551, startPoint y: 335, endPoint x: 377, endPoint y: 341, distance: 174.1
click at [377, 341] on div "Address Information Collapse CSR Partner ID 0000906510 CSR Salutation CSR Addre…" at bounding box center [619, 261] width 1137 height 203
click at [1149, 236] on icon "open menu" at bounding box center [1152, 236] width 11 height 11
click at [150, 70] on input "CSR" at bounding box center [251, 68] width 389 height 24
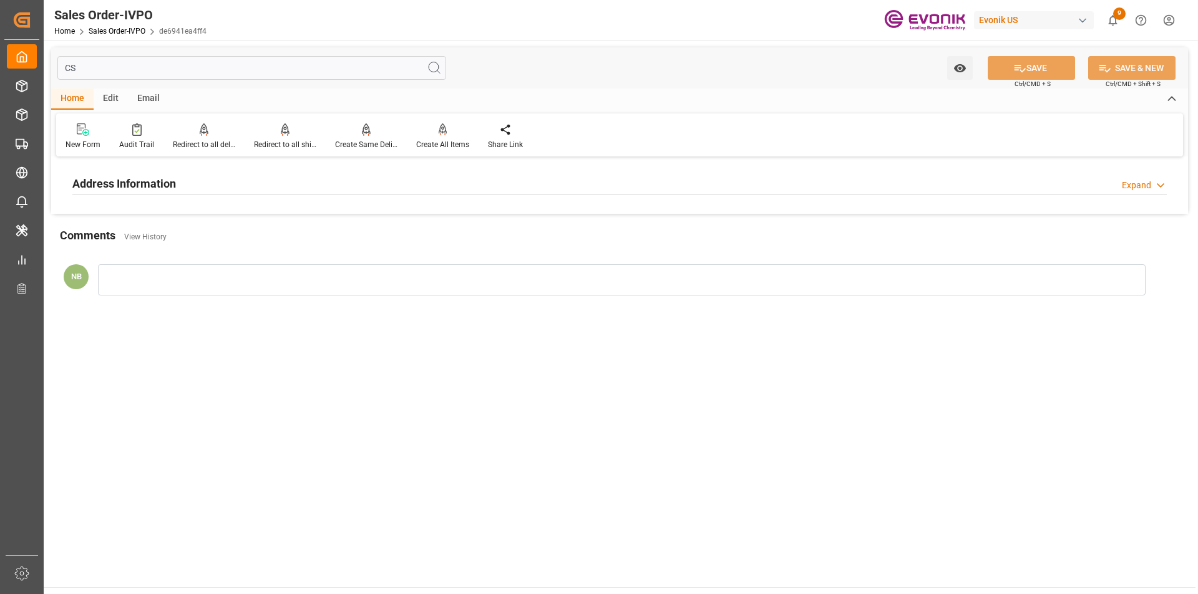
type input "C"
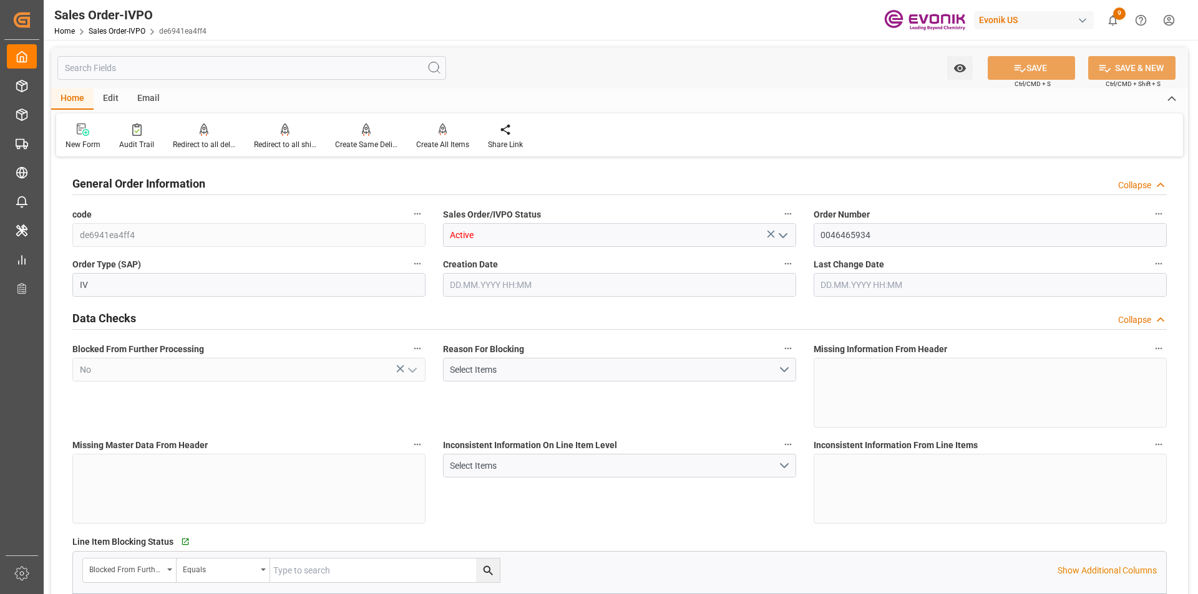
type input "[DATE] 13:34"
type input "[DATE] 03:14"
type input "11117.76"
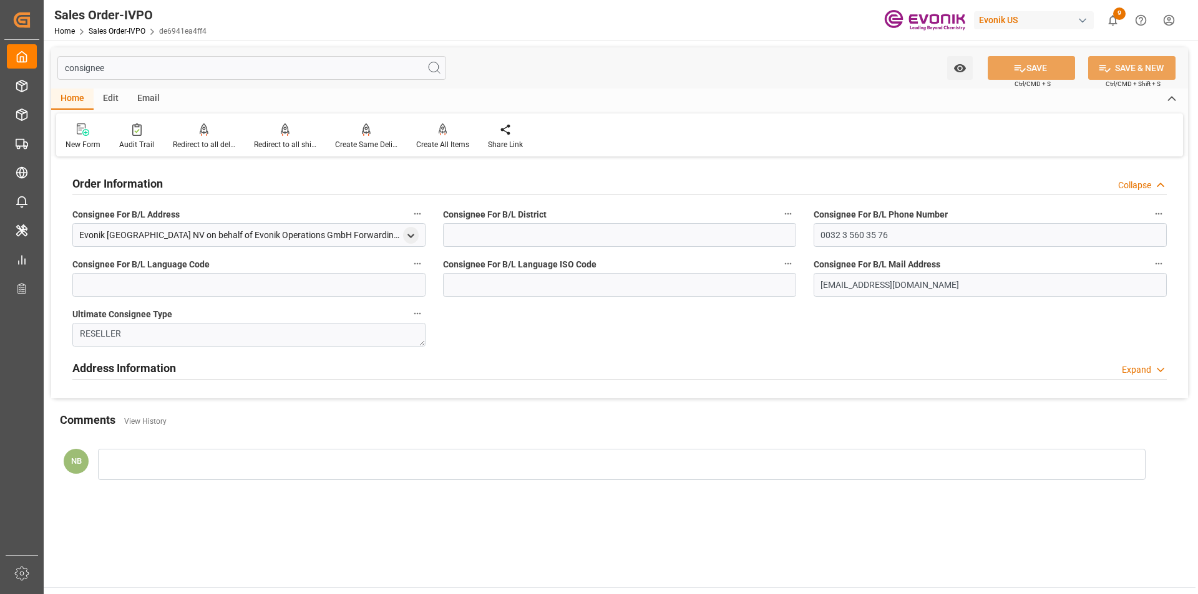
type input "consignee"
click at [407, 239] on icon "open menu" at bounding box center [410, 236] width 11 height 11
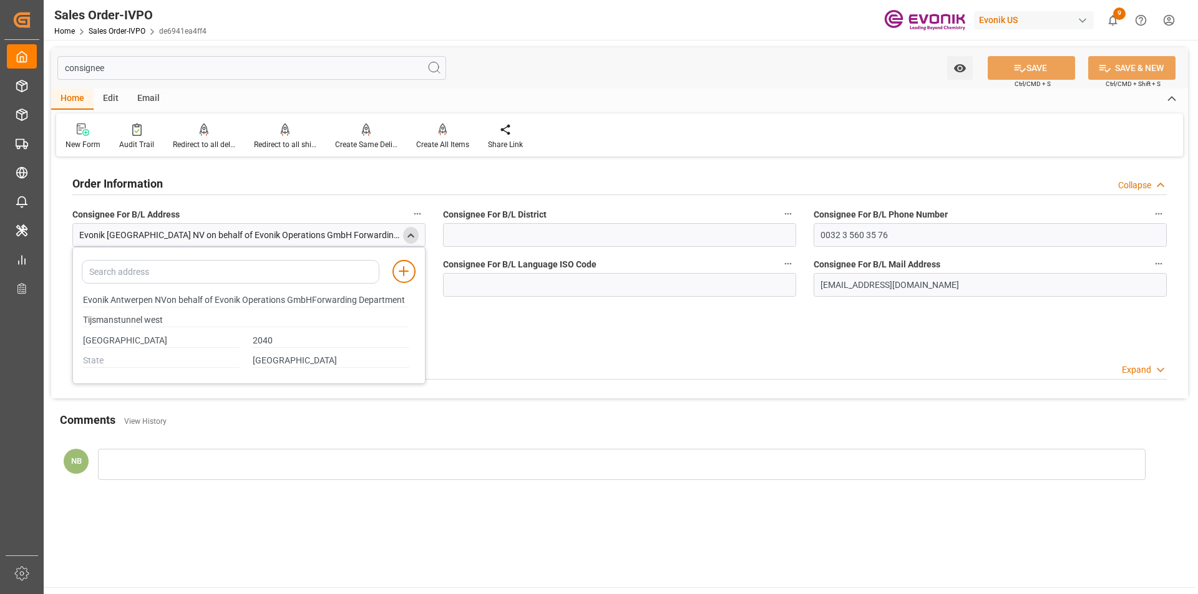
type input "Evonik Antwerpen NVon behalf of Evonik Operations GmbHForwarding Department"
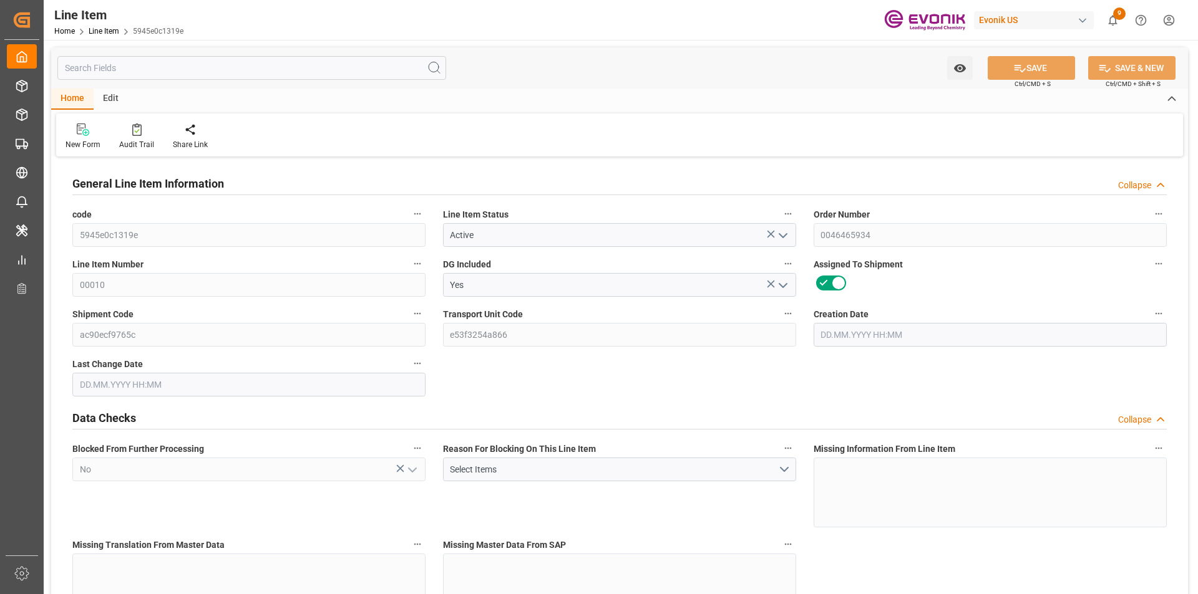
type input "20"
type input "10637.76"
type input "9797.76"
type input "25.3018"
type input "480"
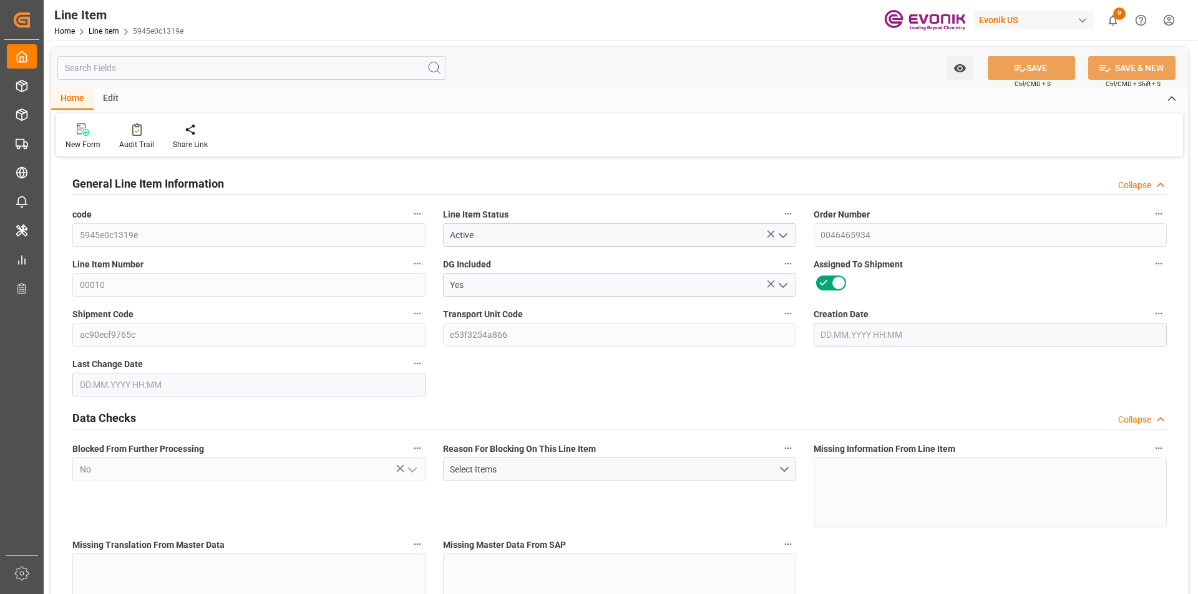
type input "64959.15"
type input "480"
type input "10637.76"
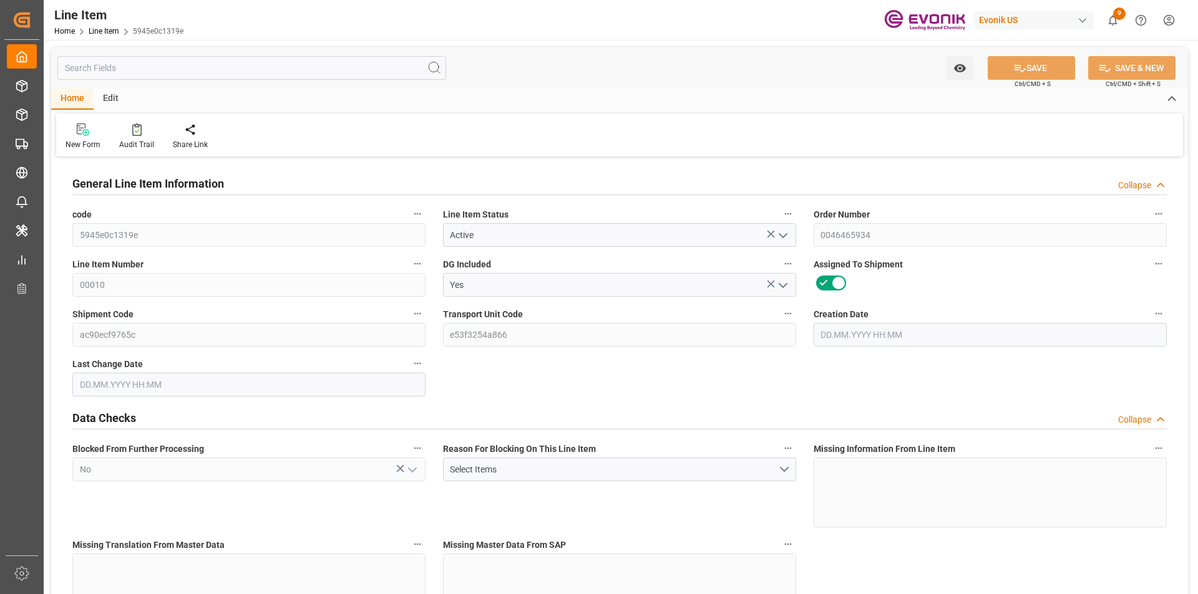
type input "11117.76"
type input "9797.76"
type input "25.3018"
type input "25301.76"
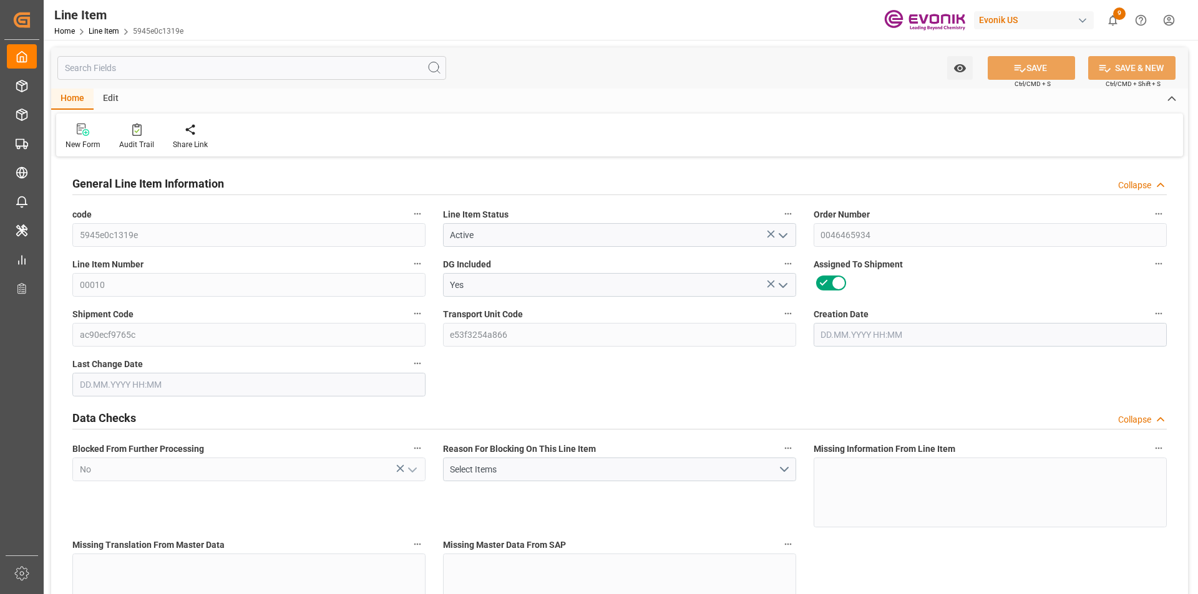
type input "0"
type input "29.07.2025 13:34"
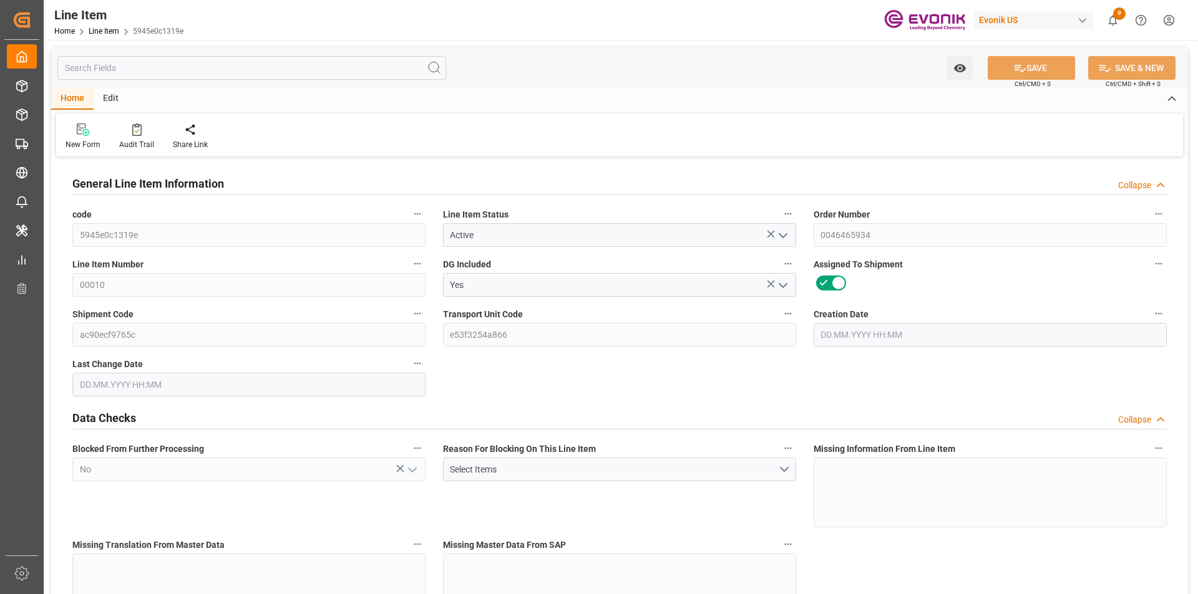
type input "14.08.2025 03:18"
type input "15.10.2025"
type input "17.09.2025"
type input "12.09.2025"
click at [115, 68] on input "text" at bounding box center [251, 68] width 389 height 24
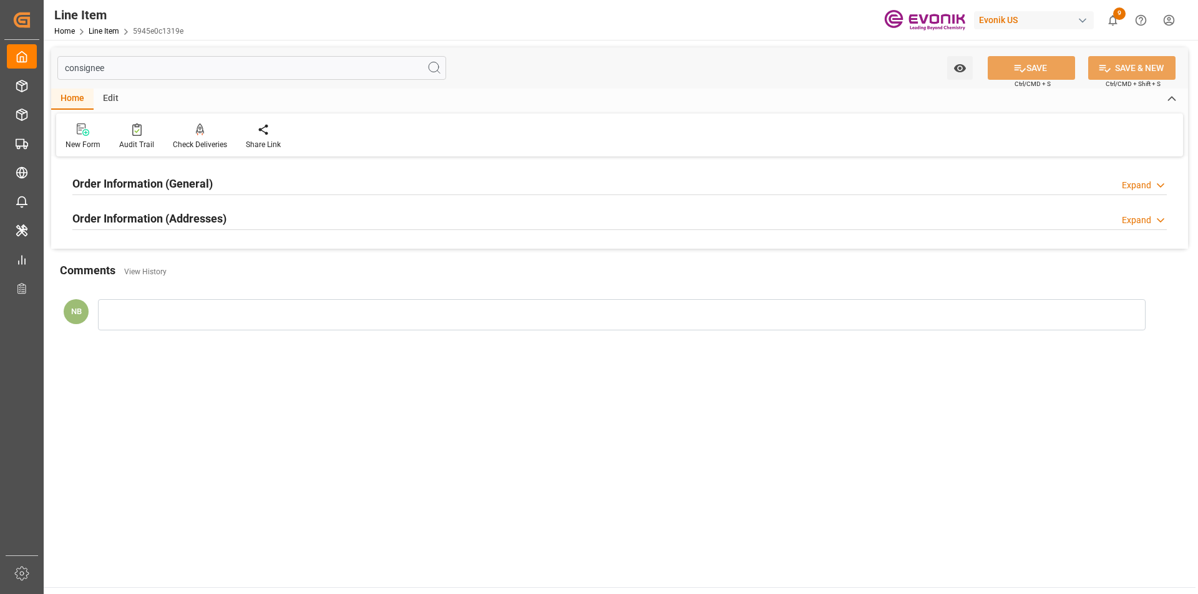
type input "consignee"
click at [196, 223] on h2 "Order Information (Addresses)" at bounding box center [149, 218] width 154 height 17
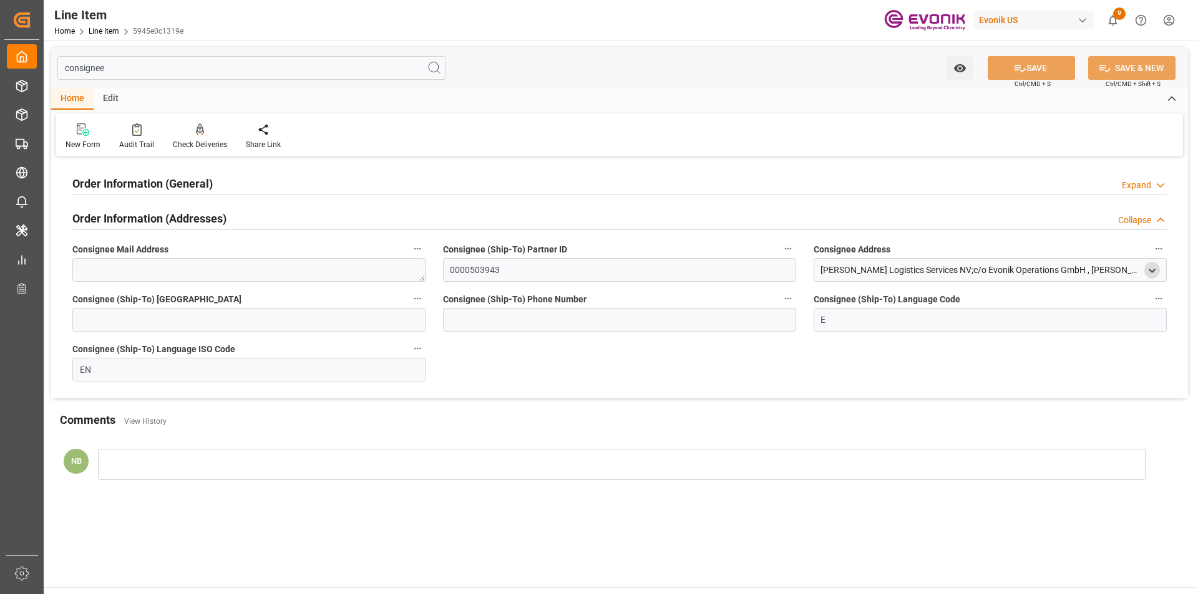
click at [1156, 267] on icon "open menu" at bounding box center [1152, 271] width 11 height 11
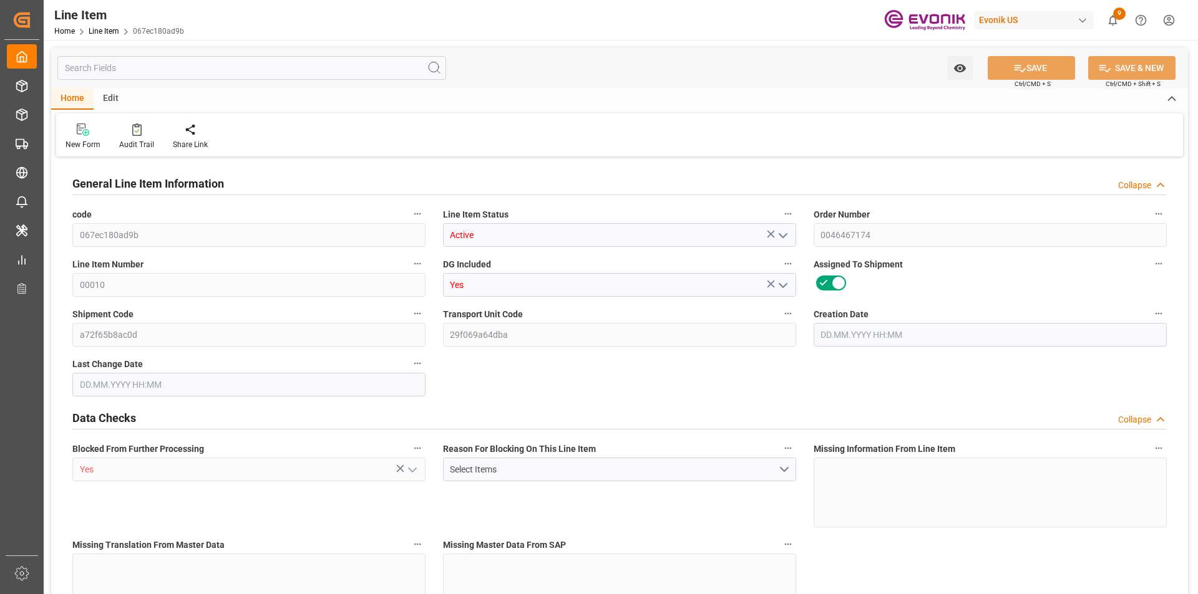
type input "0"
type input "17252"
type input "0"
type input "17233"
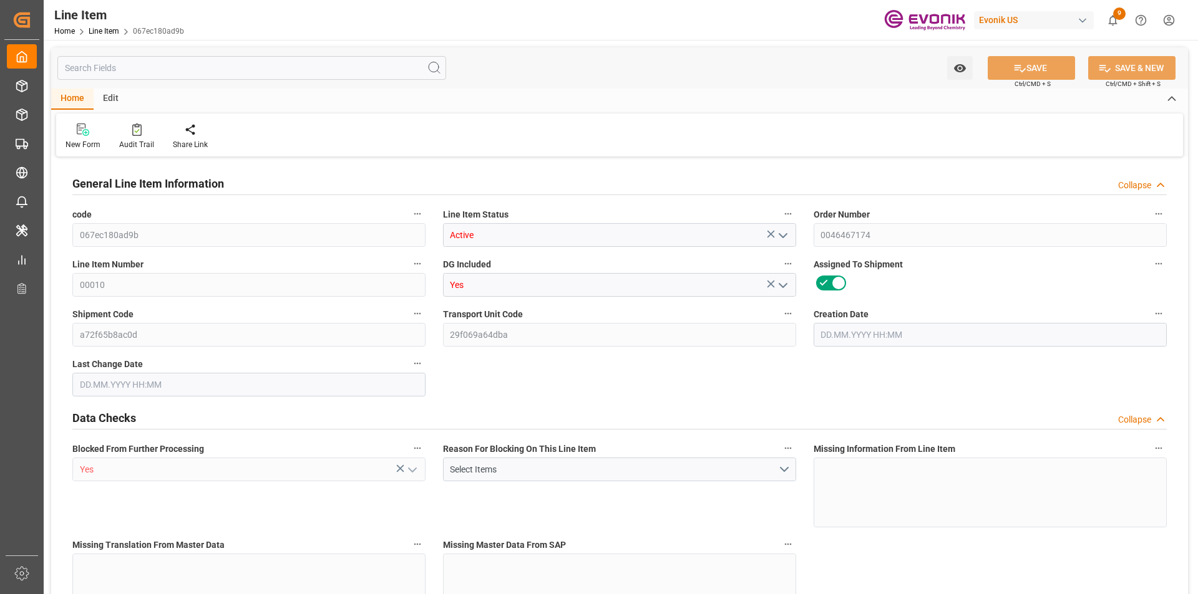
type input "3964.39"
type input "17233"
type input "38000"
type input "17252"
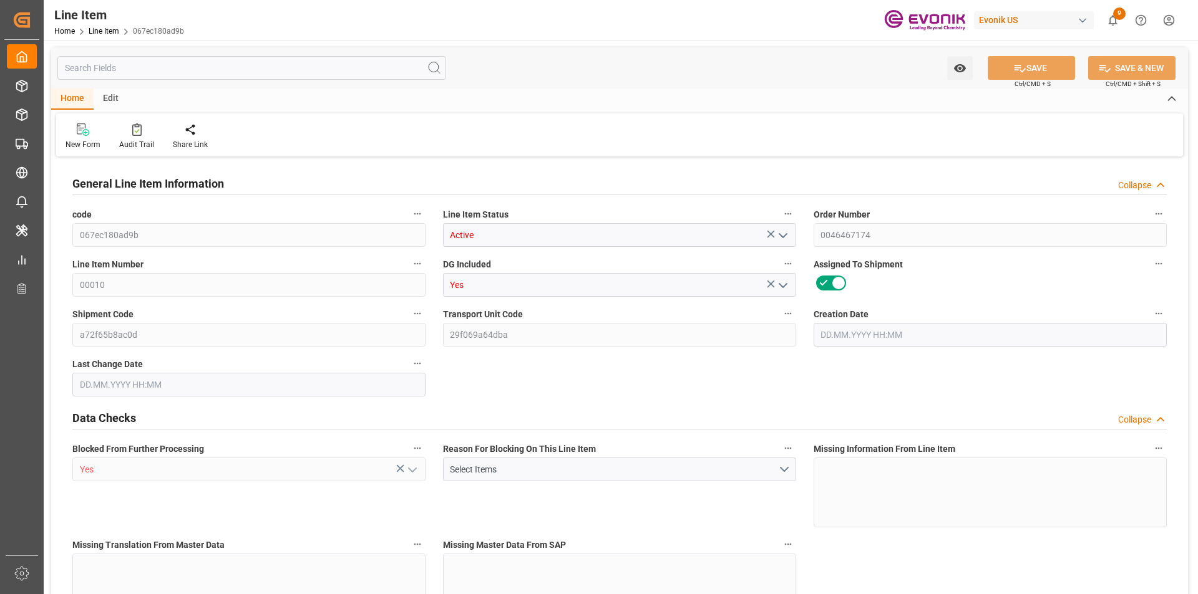
type input "17252"
type input "0"
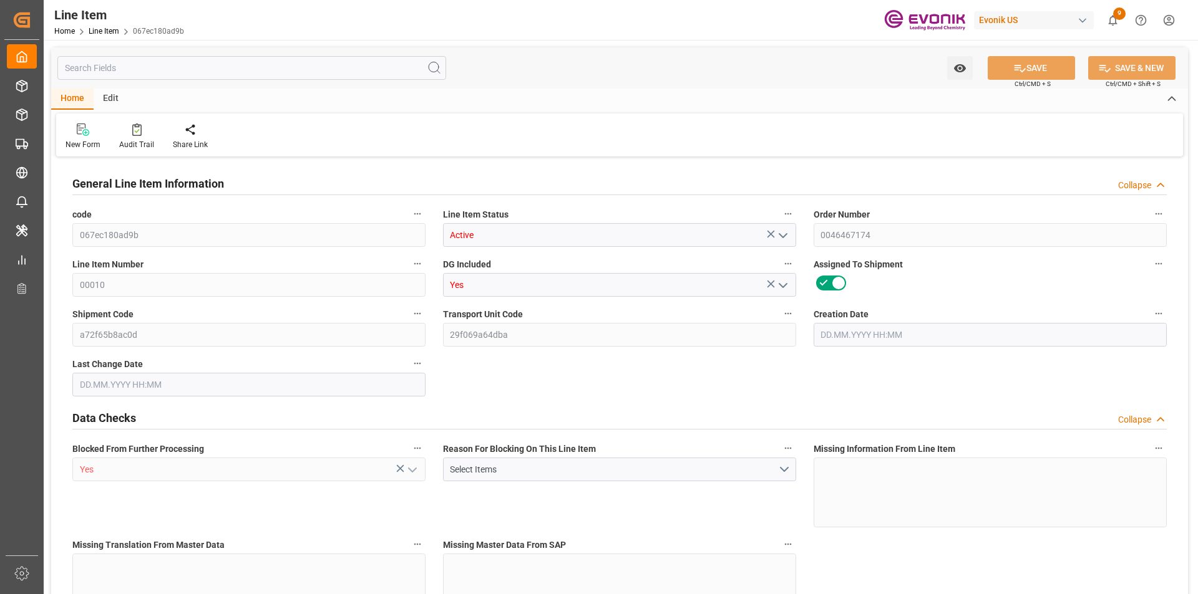
type input "0"
type input "[DATE] 17:19"
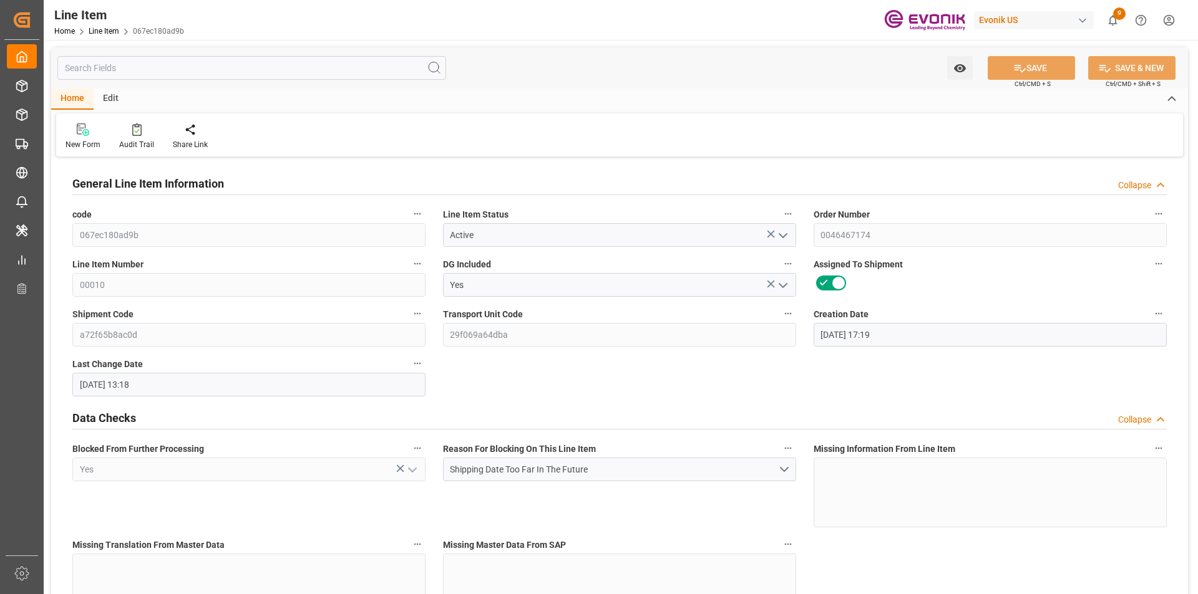
type input "[DATE] 13:18"
type input "[DATE]"
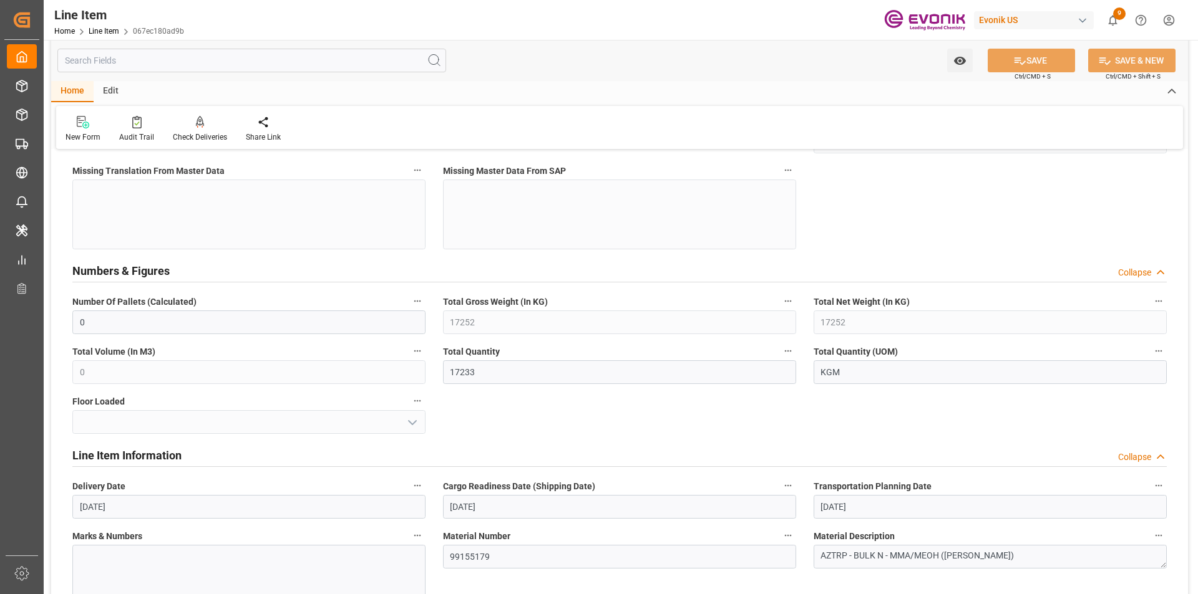
scroll to position [499, 0]
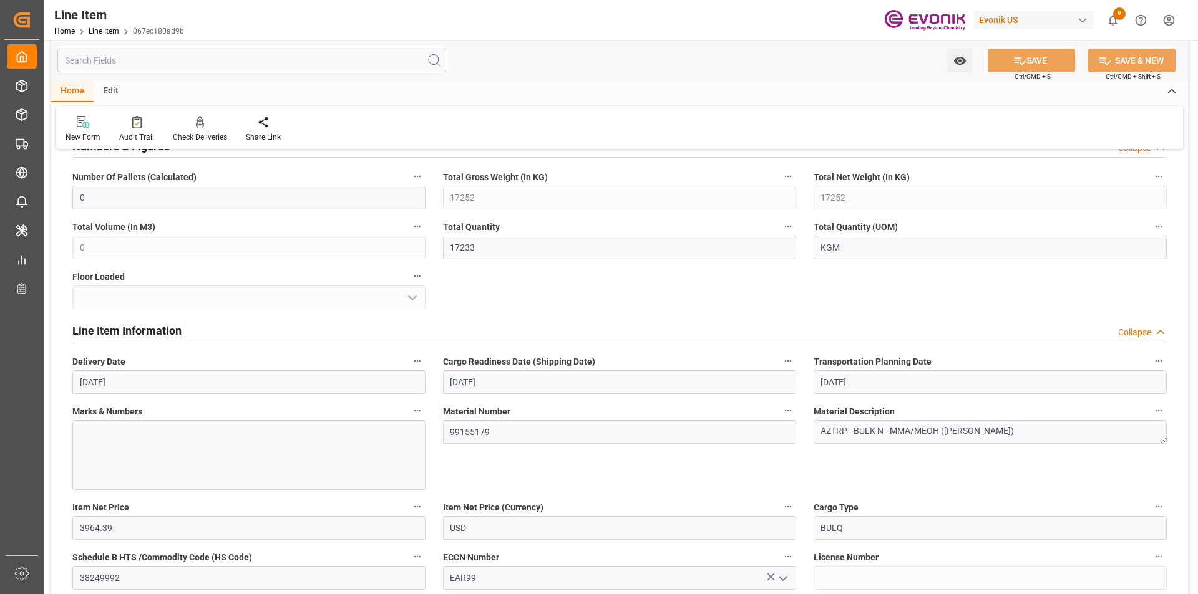
click at [181, 60] on input "text" at bounding box center [251, 61] width 389 height 24
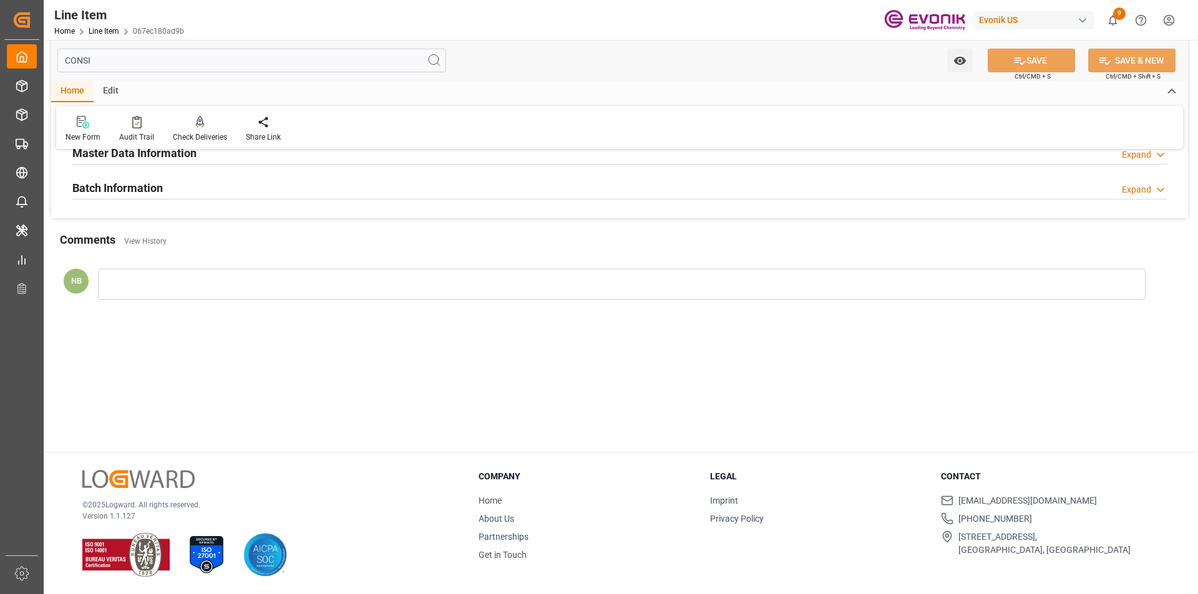
scroll to position [100, 0]
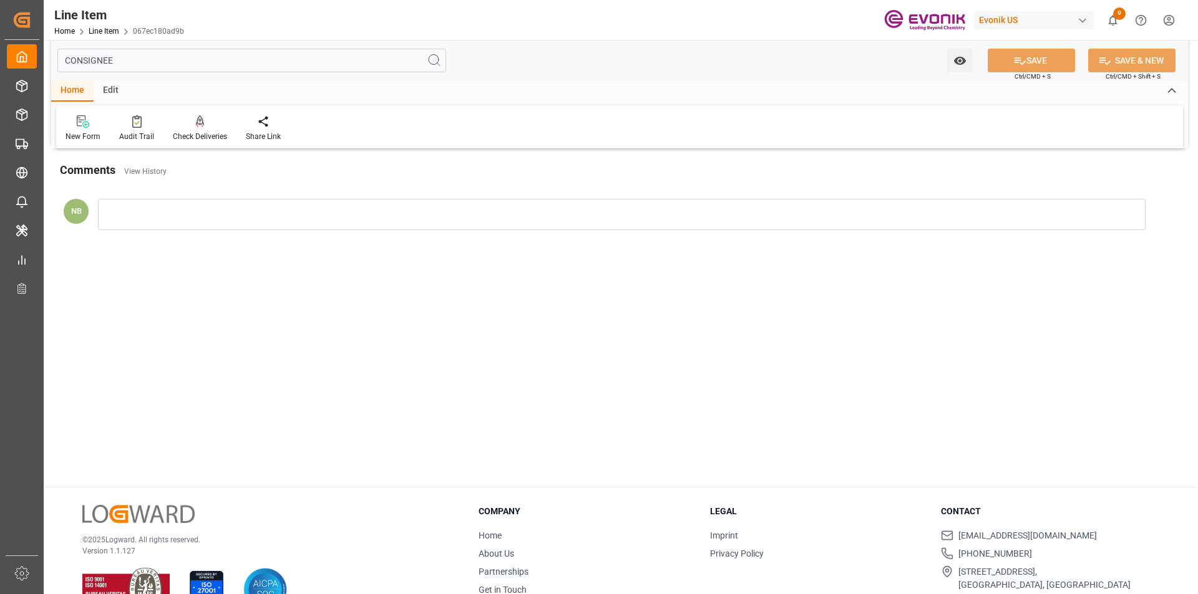
type input "CONSIGNEE"
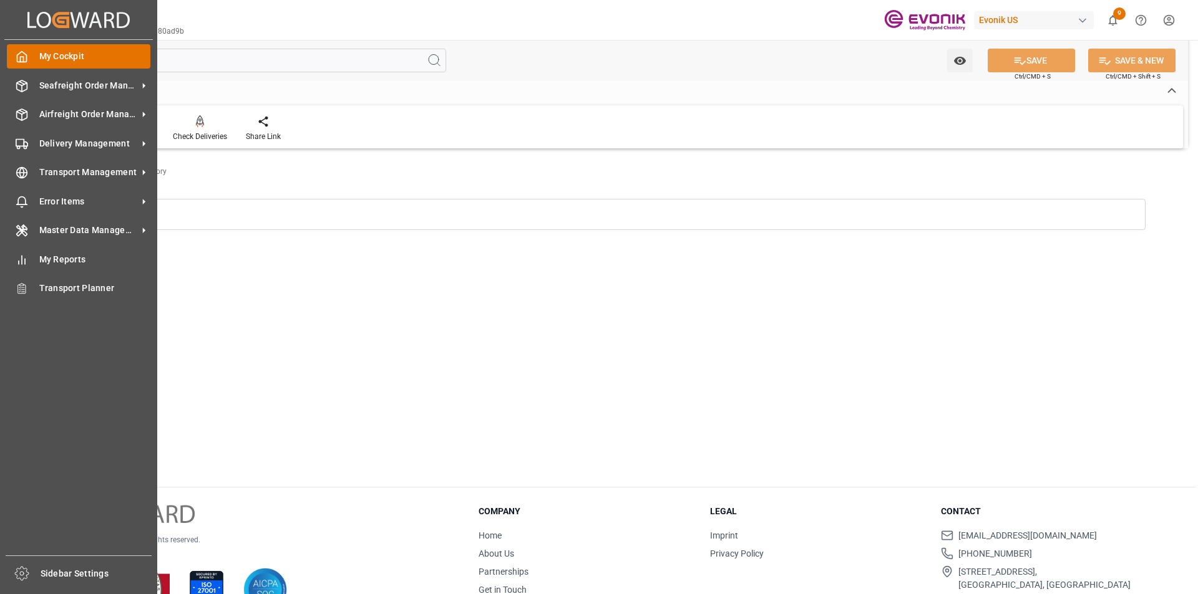
drag, startPoint x: 356, startPoint y: 54, endPoint x: 26, endPoint y: 65, distance: 330.8
click at [26, 65] on div "Created by potrace 1.15, written by Peter Selinger 2001-2017 Created by potrace…" at bounding box center [599, 297] width 1198 height 594
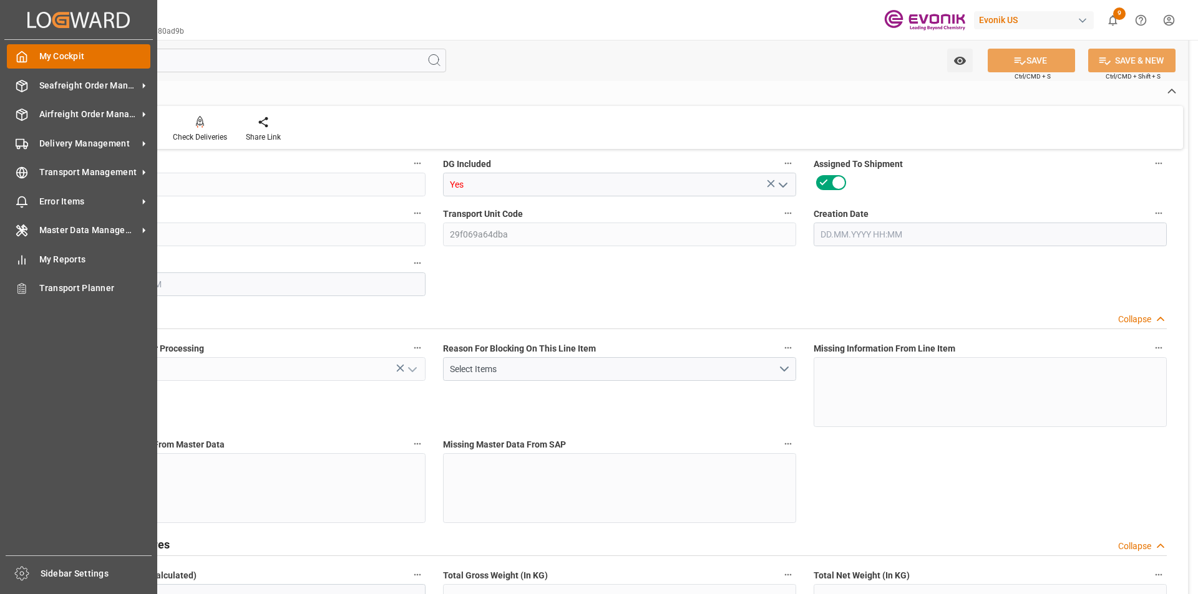
type input "067ec180ad9b"
type input "Active"
type input "0046467174"
type input "00010"
type input "Yes"
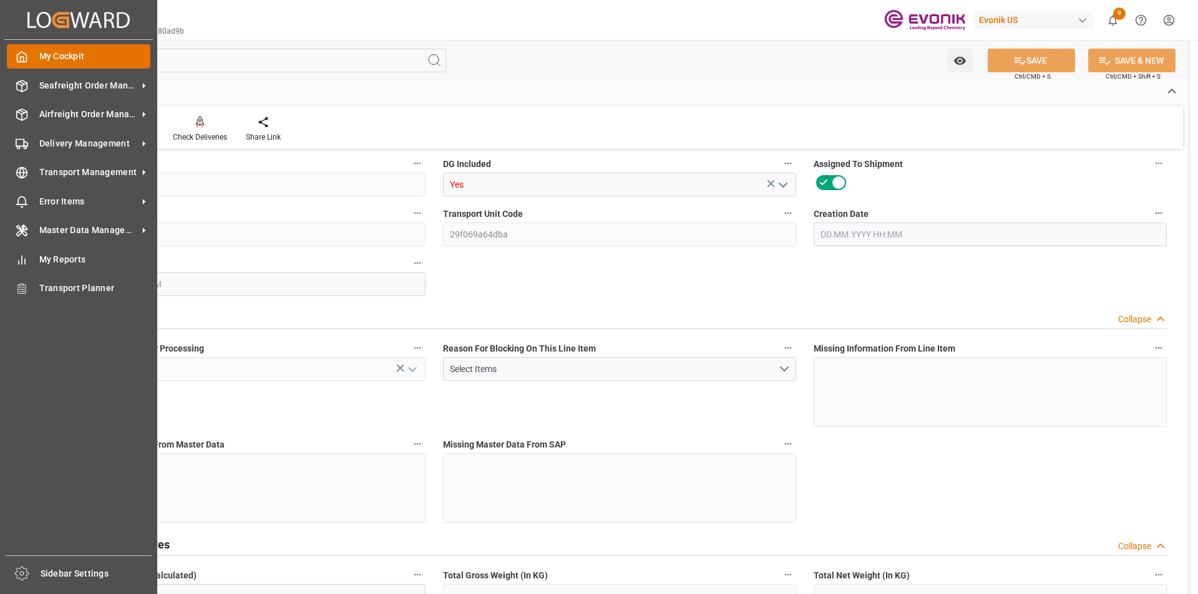
type input "a72f65b8ac0d"
type input "29f069a64dba"
type input "Yes"
type input "KGM"
type input "99155179"
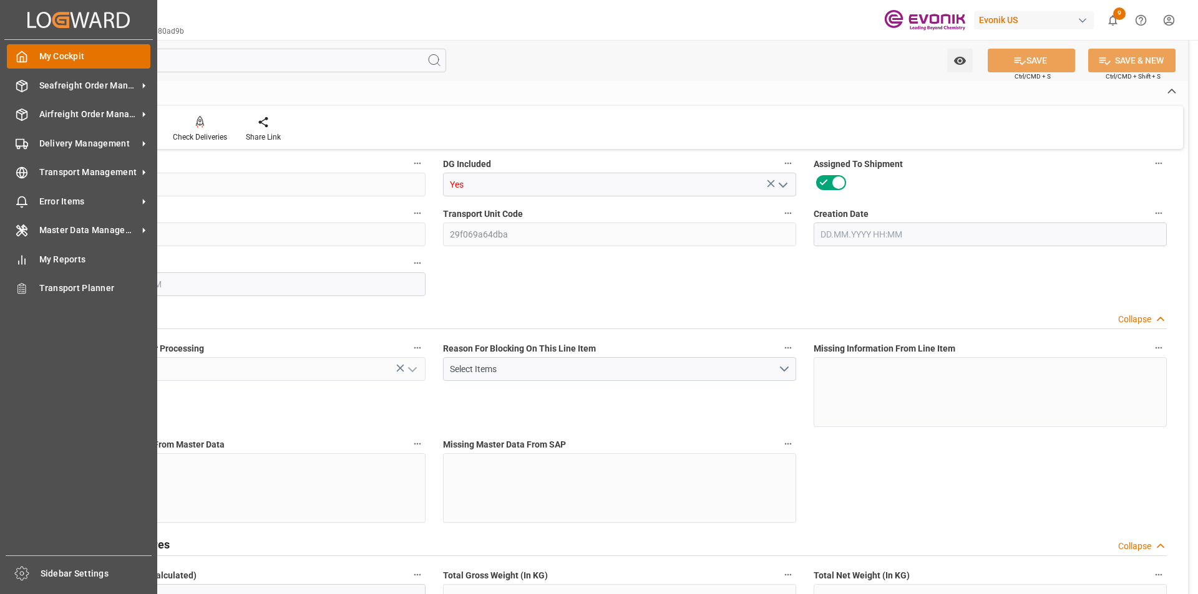
type textarea "AZTRP - BULK N - MMA/MEOH ([PERSON_NAME])"
type input "USD"
type input "BULQ"
type input "38249992"
type input "EAR99"
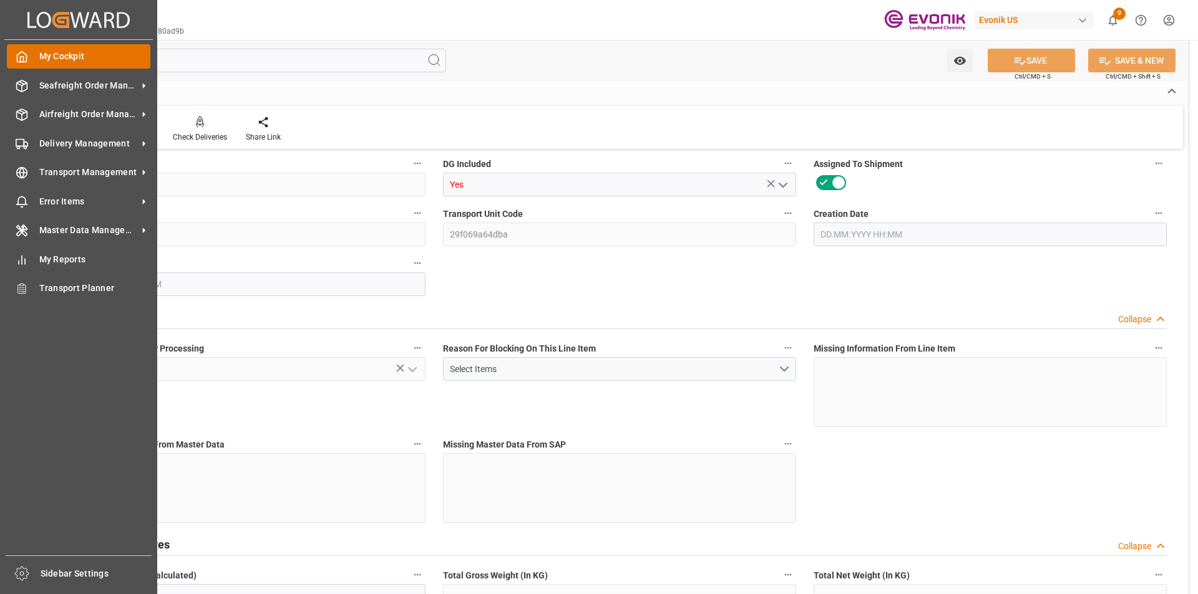
type input "US"
type input "KGM"
type input "LBR"
type input "KGM"
type textarea "KGM"
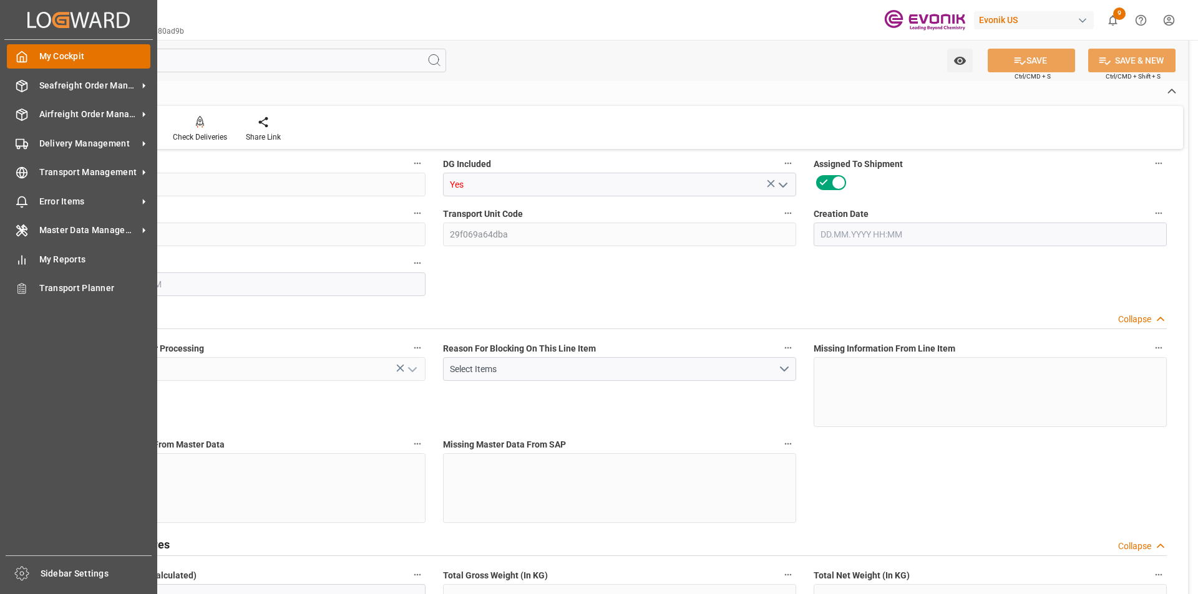
type input "KGM"
type textarea "KGM"
type input "KGM"
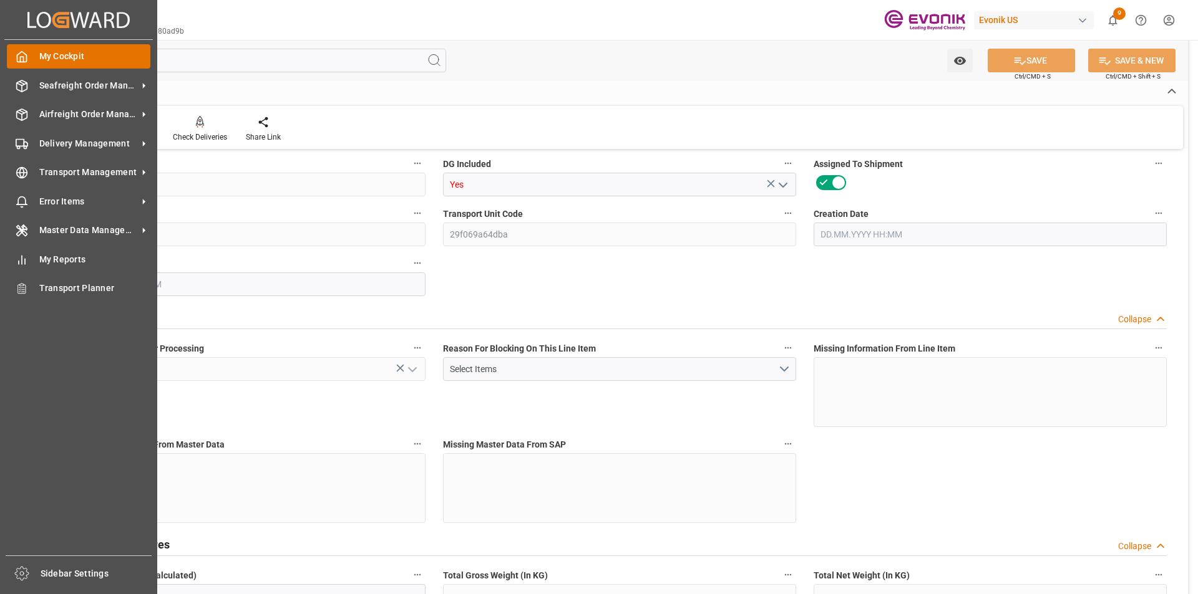
type input "0"
type input "17252"
type input "0"
type input "17233"
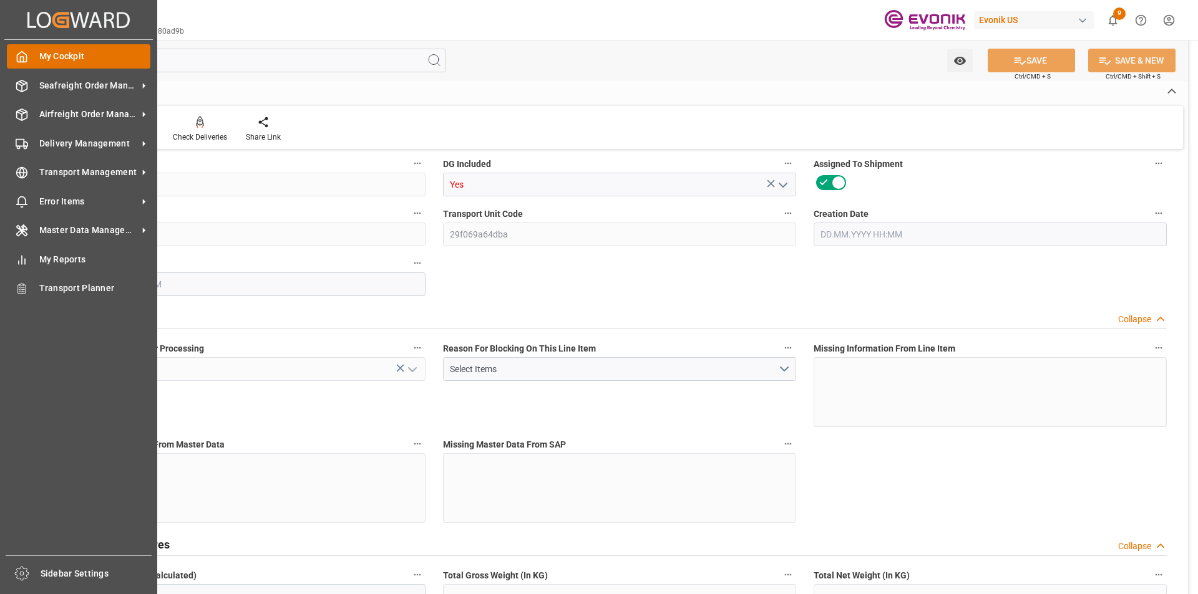
type input "3964.39"
type input "17233"
type input "38000"
type input "17252"
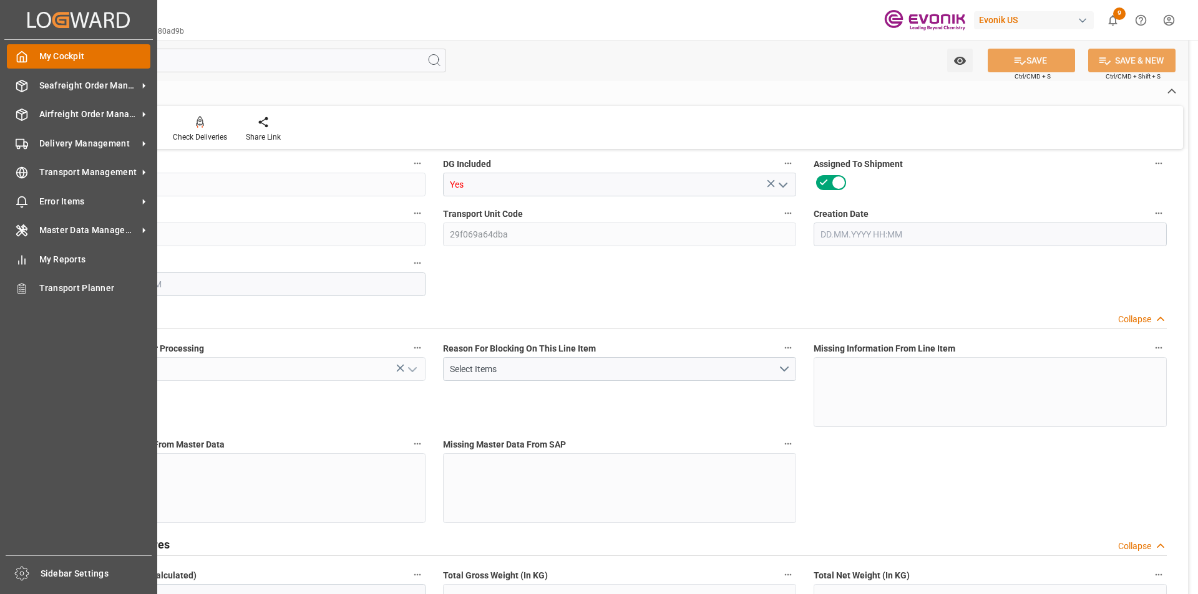
type input "17252"
type input "0"
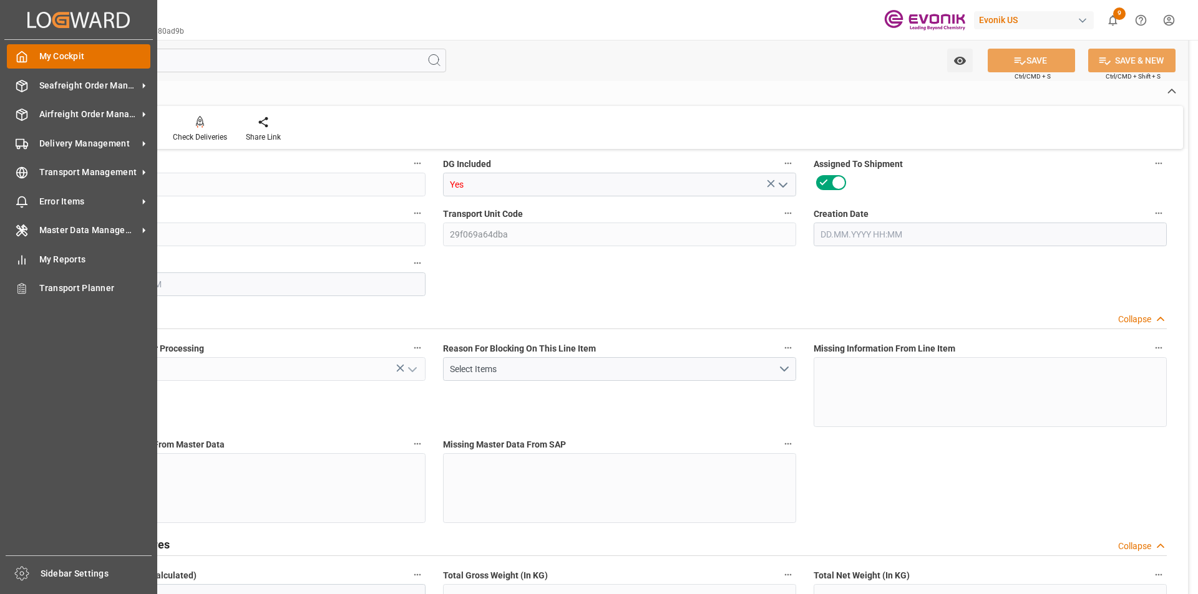
type input "0"
type input "[DATE] 17:19"
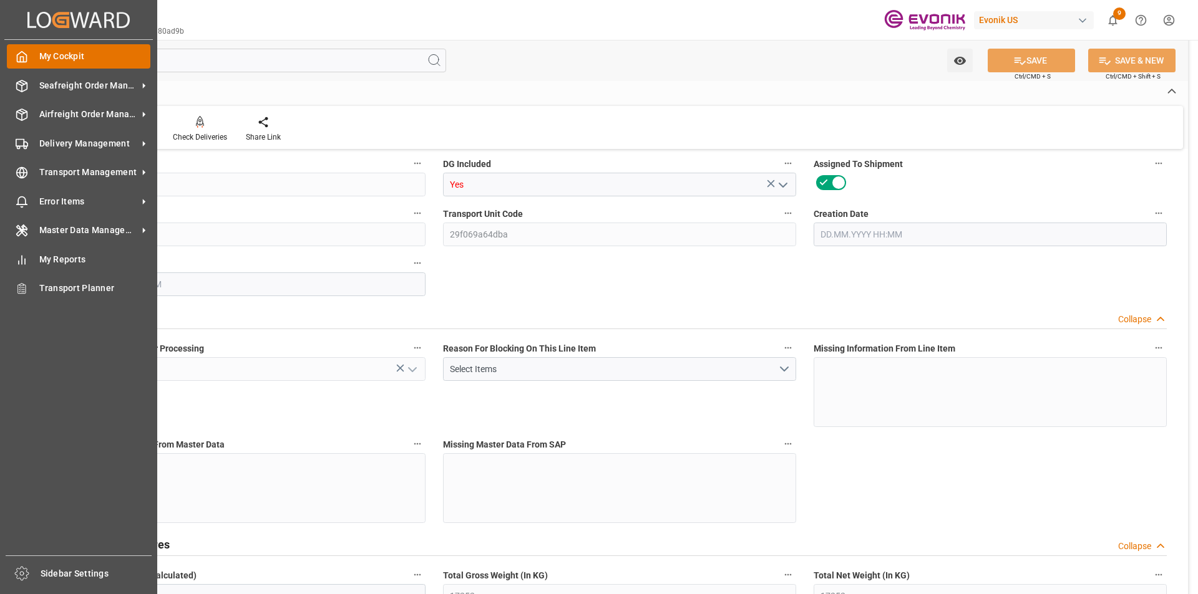
type input "[DATE] 13:18"
type input "[DATE]"
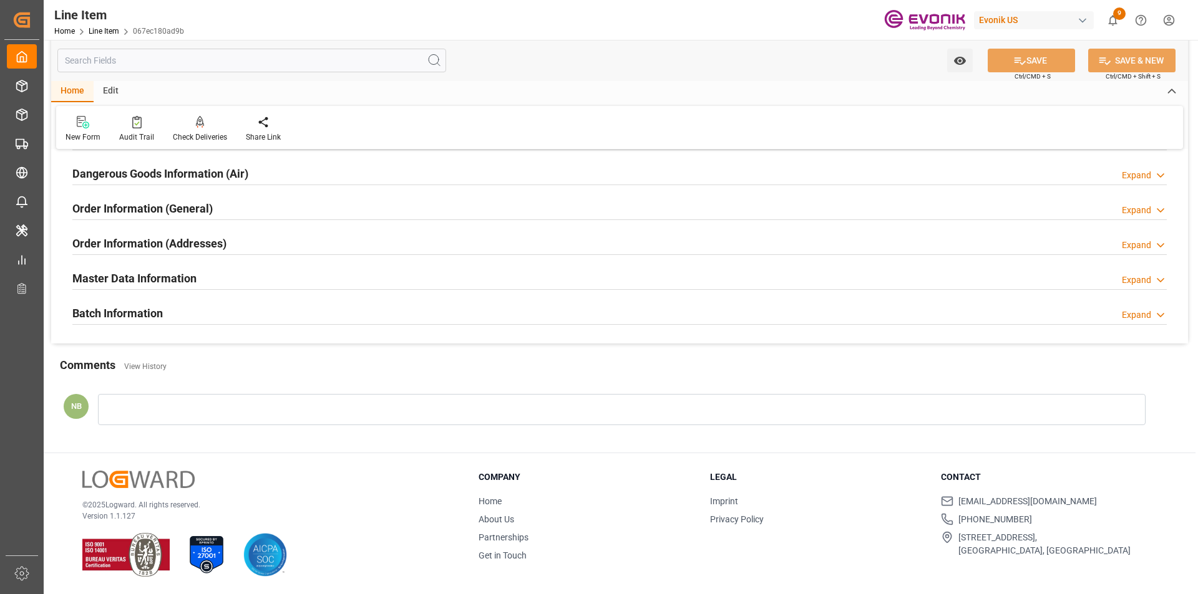
click at [218, 53] on input "text" at bounding box center [251, 61] width 389 height 24
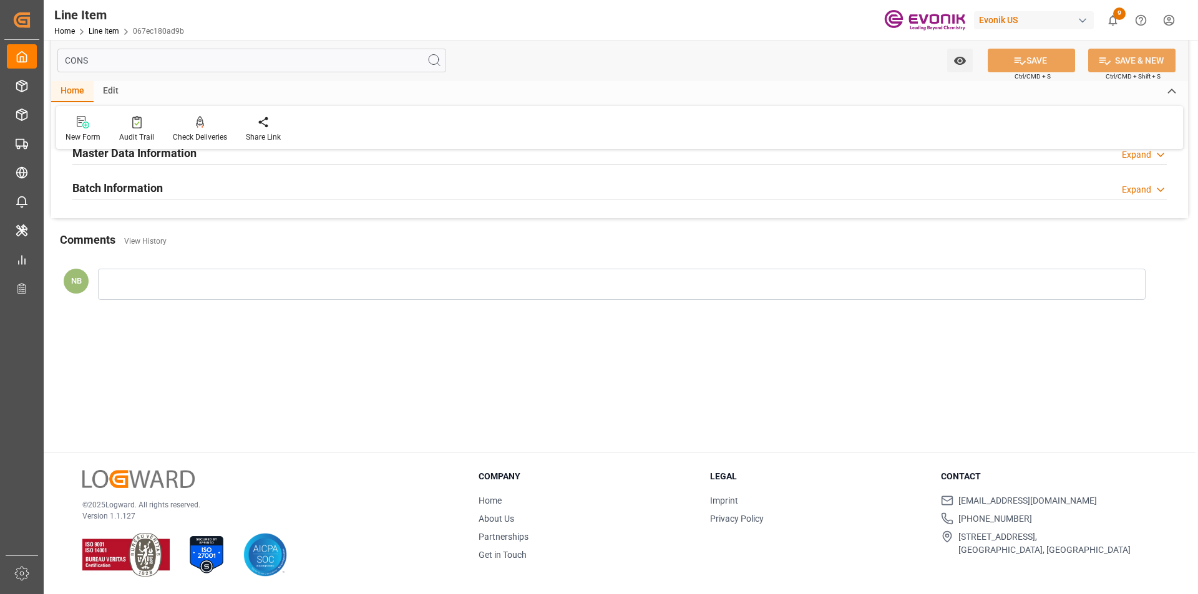
scroll to position [100, 0]
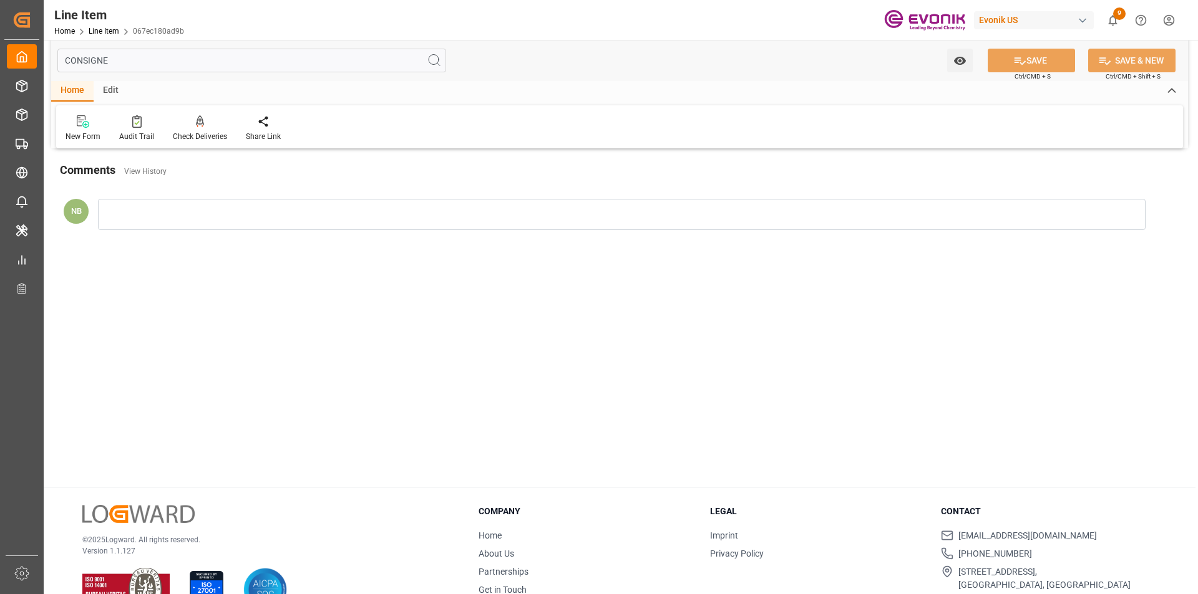
type input "CONSIGNEE"
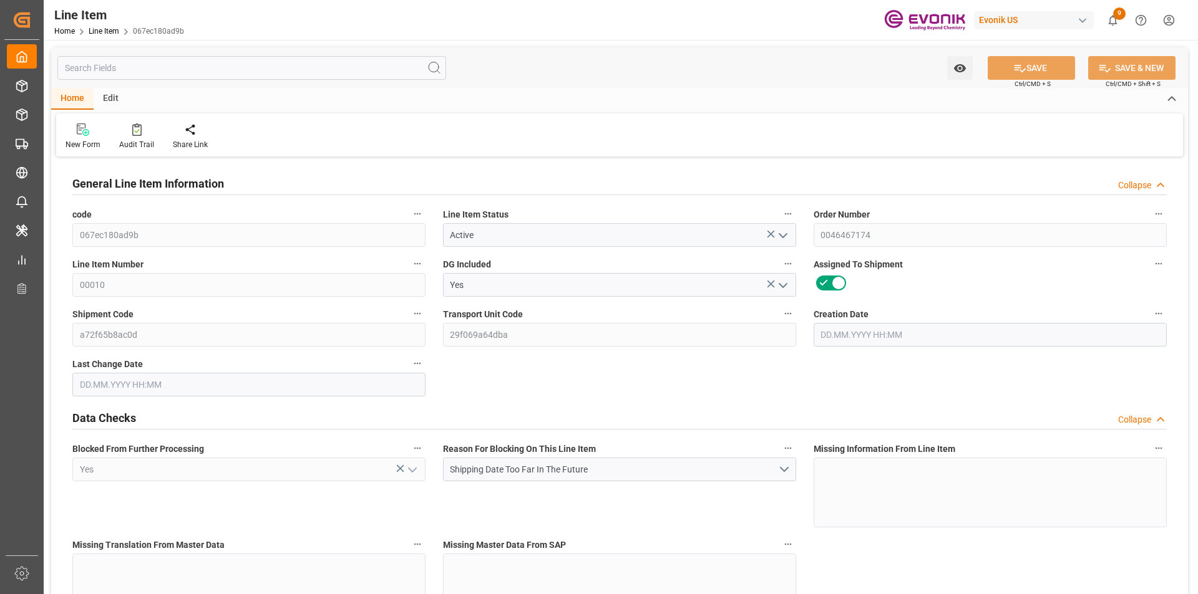
type input "0"
type input "17252"
type input "0"
type input "17233"
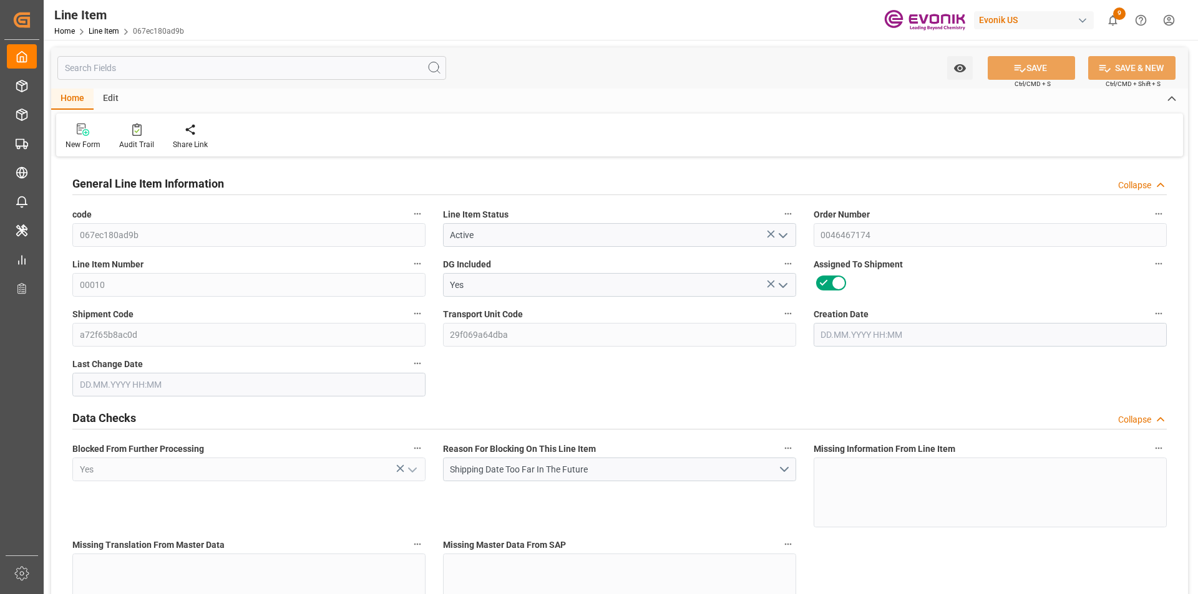
type input "3964.39"
type input "17233"
type input "38000"
type input "17252"
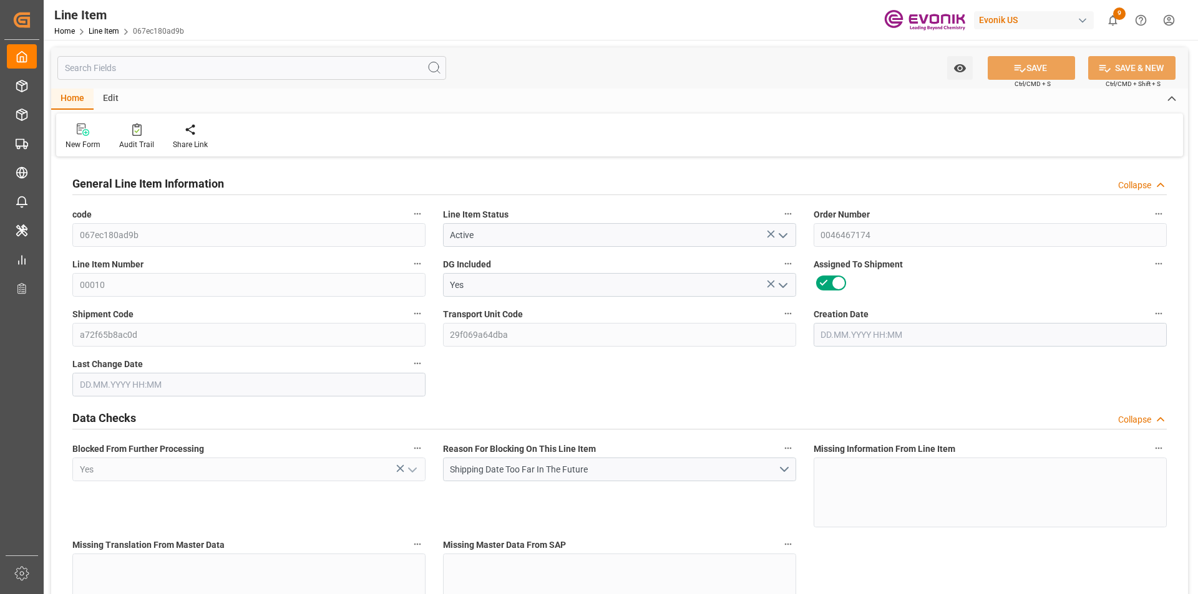
type input "17252"
type input "0"
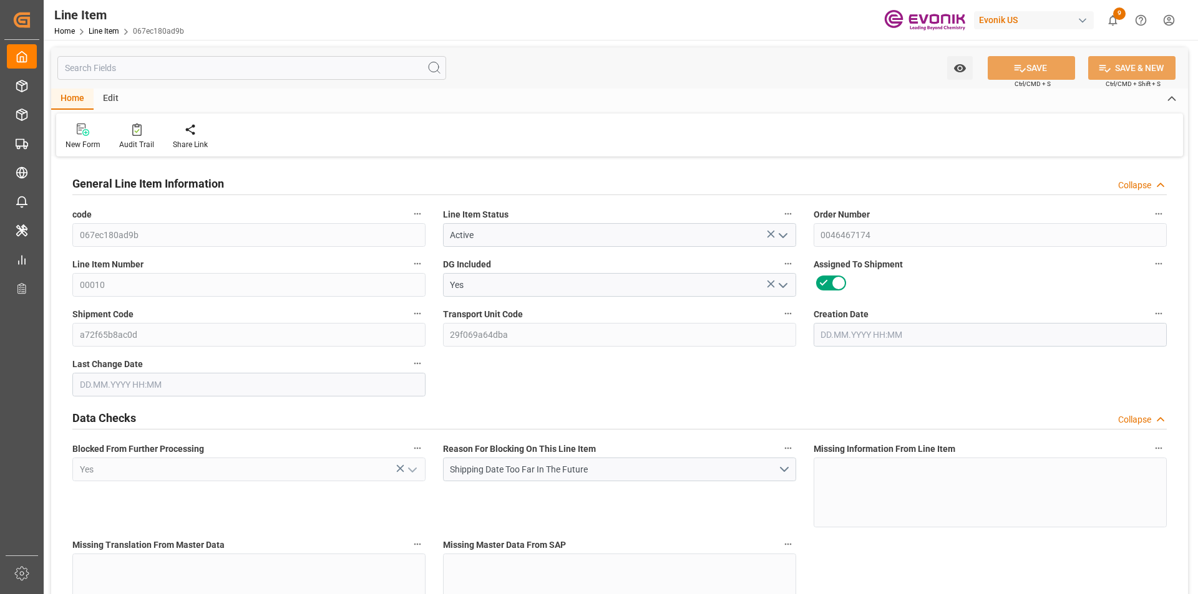
type input "0"
type input "[DATE] 17:19"
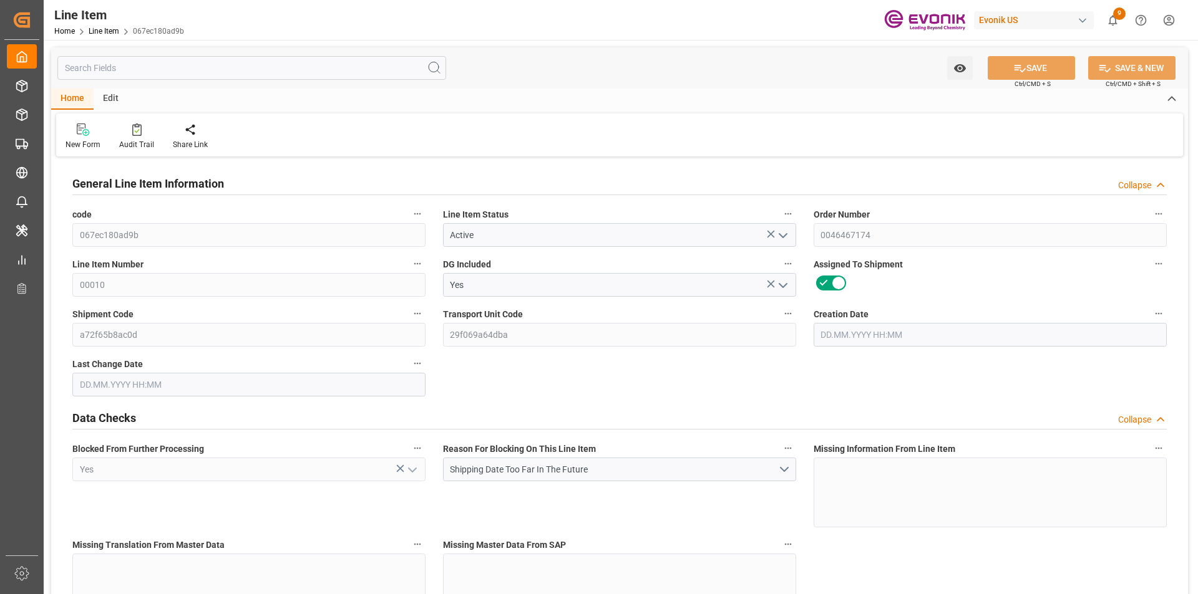
type input "[DATE] 13:18"
type input "[DATE]"
click at [131, 70] on input "text" at bounding box center [251, 68] width 389 height 24
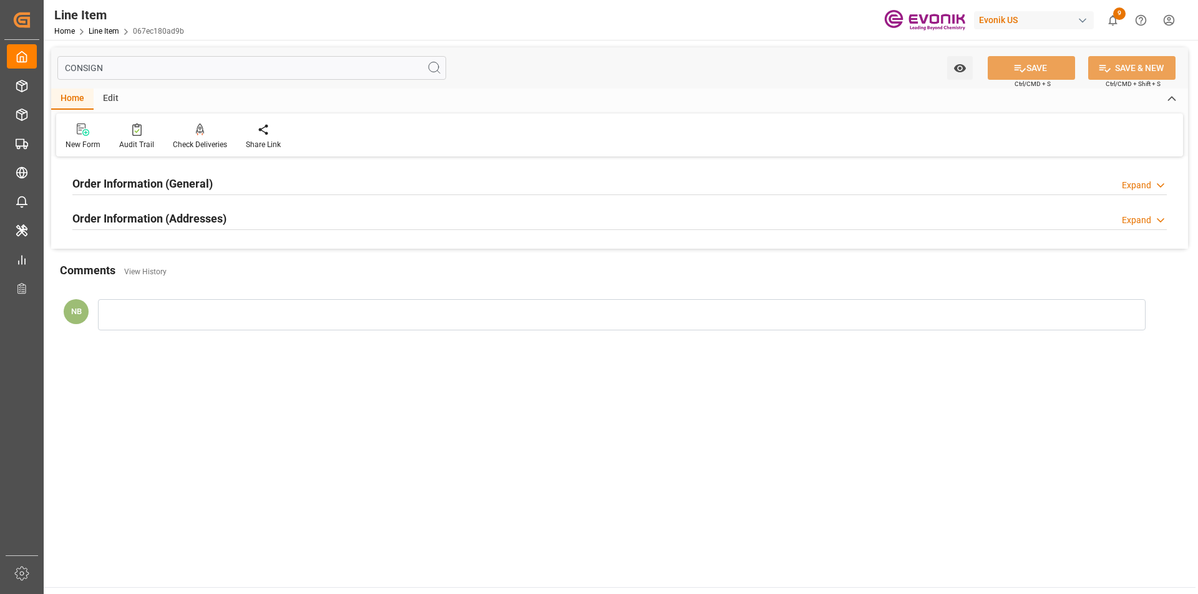
type input "CONSIGN"
click at [227, 209] on div "Order Information (Addresses) Expand" at bounding box center [619, 218] width 1094 height 24
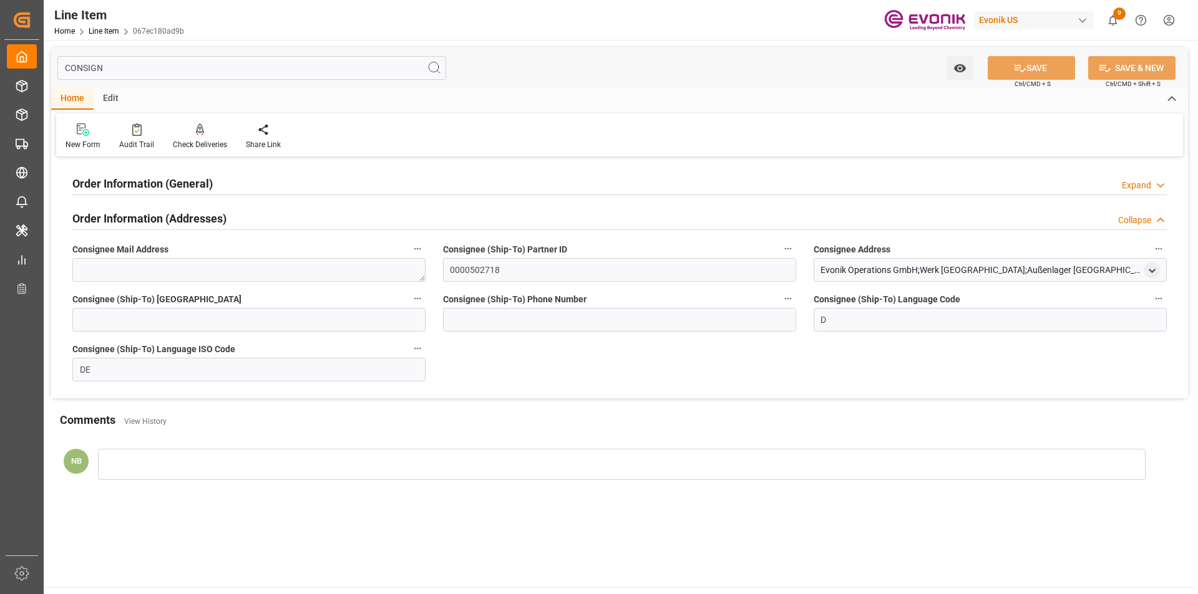
click at [1015, 266] on div "Evonik Operations GmbH;Werk [GEOGRAPHIC_DATA];Außenlager [GEOGRAPHIC_DATA] , [S…" at bounding box center [980, 270] width 321 height 13
click at [1147, 273] on icon "open menu" at bounding box center [1152, 271] width 11 height 11
click at [281, 178] on div "Order Information (General) Expand" at bounding box center [619, 183] width 1094 height 24
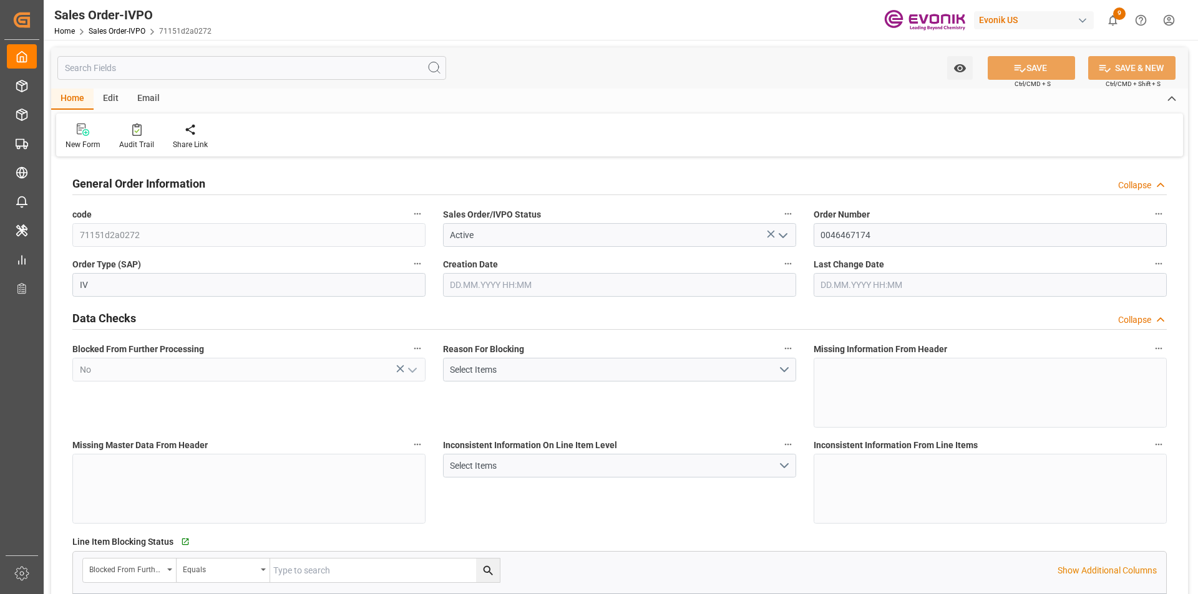
type input "NLRTM"
type input "0"
type input "1"
type input "2"
type input "17252"
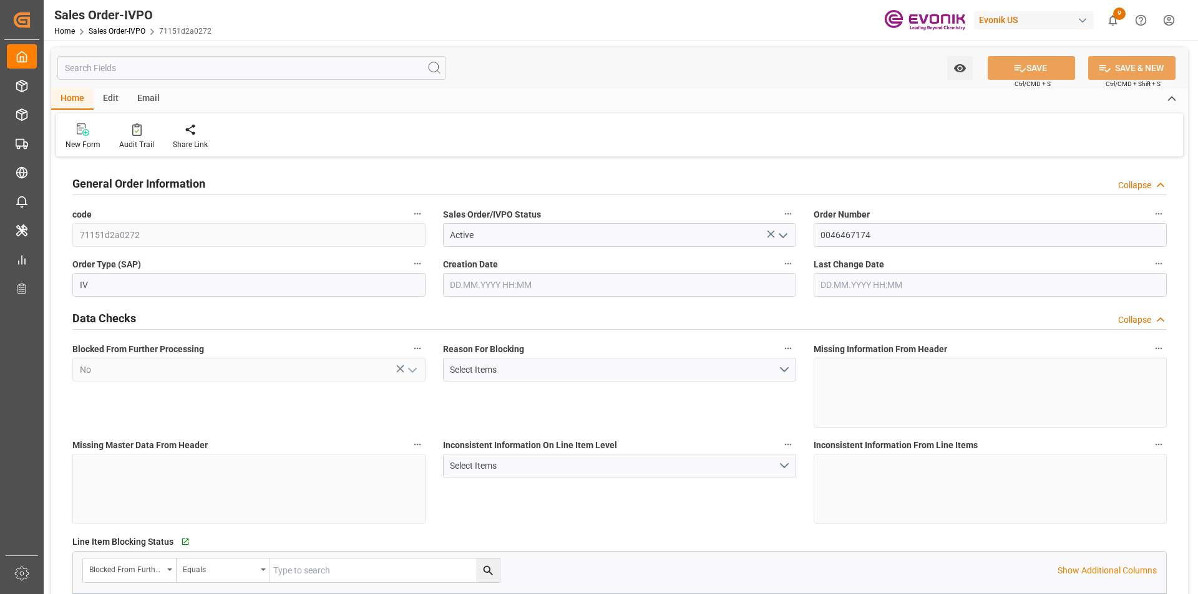
type input "0"
type input "17000"
type input "30"
type input "[DATE] 17:19"
type input "[DATE] 13:18"
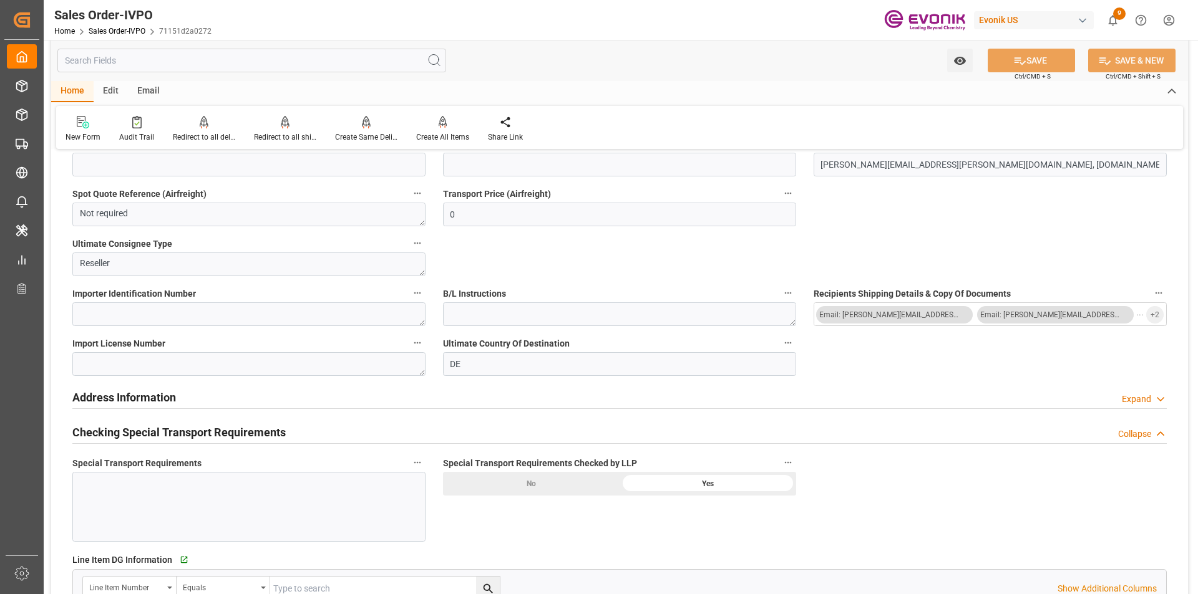
scroll to position [942, 0]
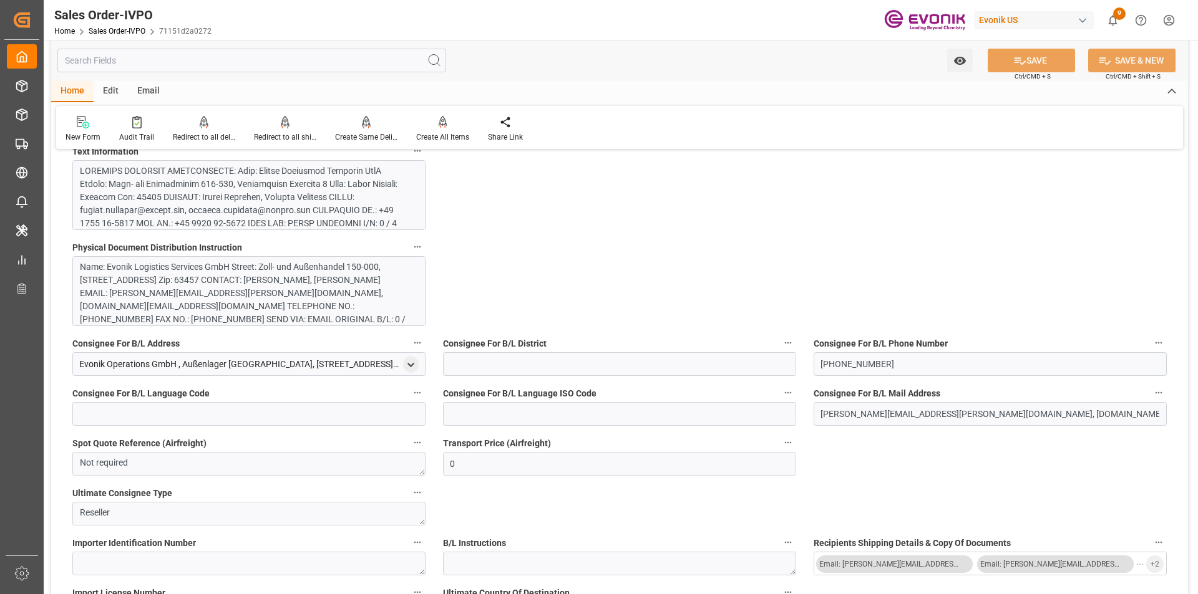
click at [327, 197] on div at bounding box center [244, 283] width 329 height 236
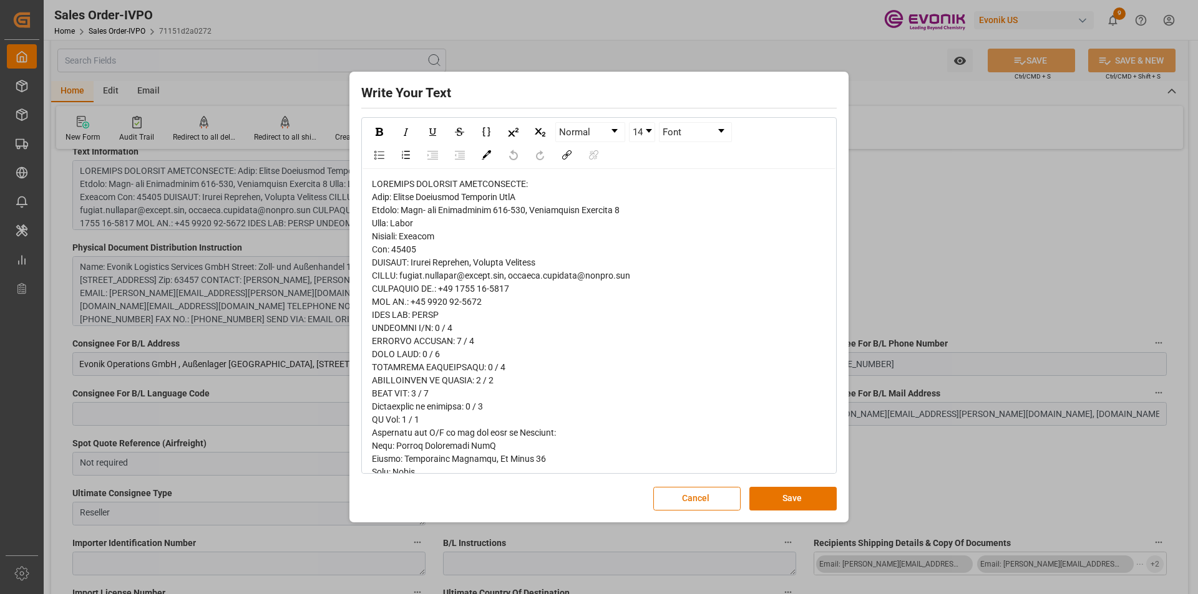
click at [407, 220] on span "rdw-editor" at bounding box center [501, 485] width 258 height 613
copy span "[GEOGRAPHIC_DATA]"
click at [615, 289] on div "rdw-editor" at bounding box center [599, 486] width 455 height 616
click at [402, 251] on span "rdw-editor" at bounding box center [501, 485] width 258 height 613
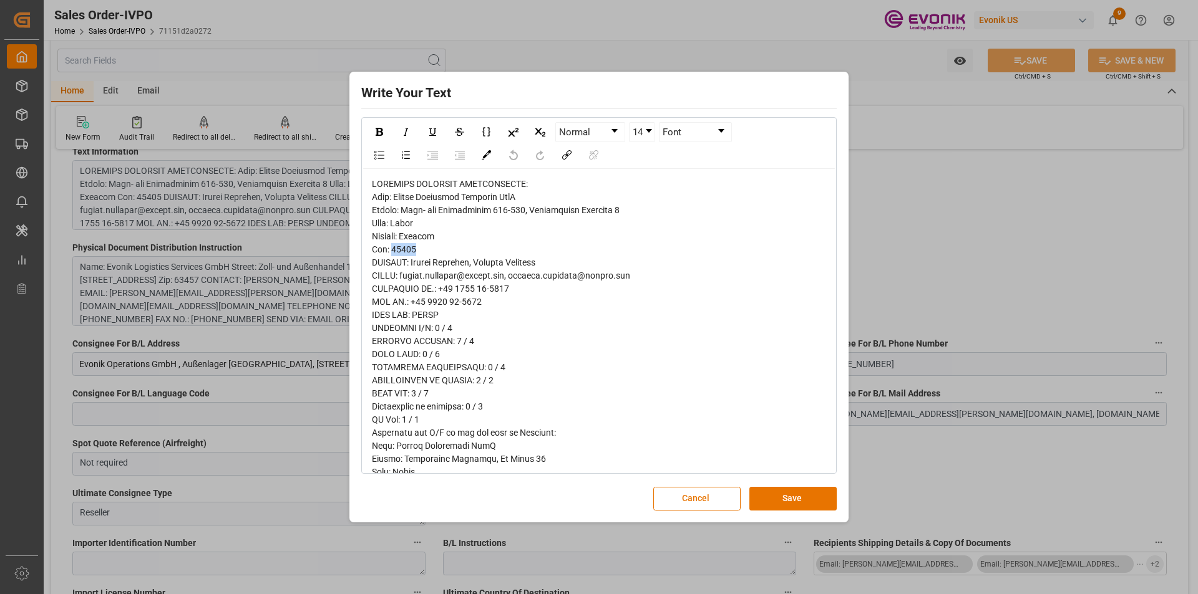
click at [402, 251] on span "rdw-editor" at bounding box center [501, 485] width 258 height 613
copy span "63457"
click at [705, 425] on div "rdw-editor" at bounding box center [599, 486] width 455 height 616
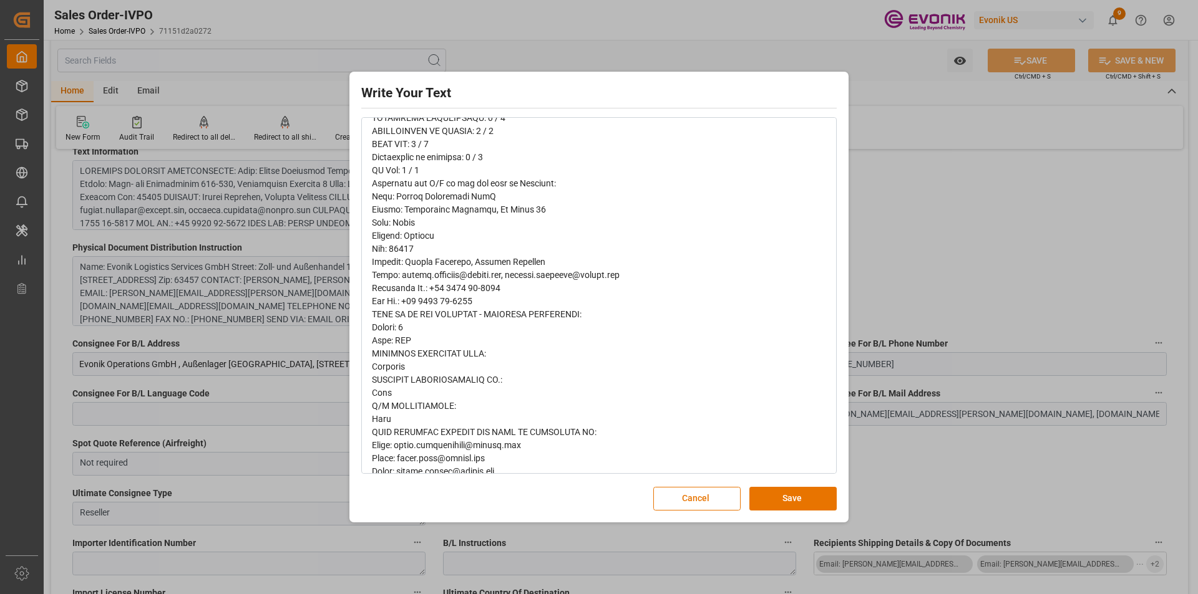
scroll to position [329, 0]
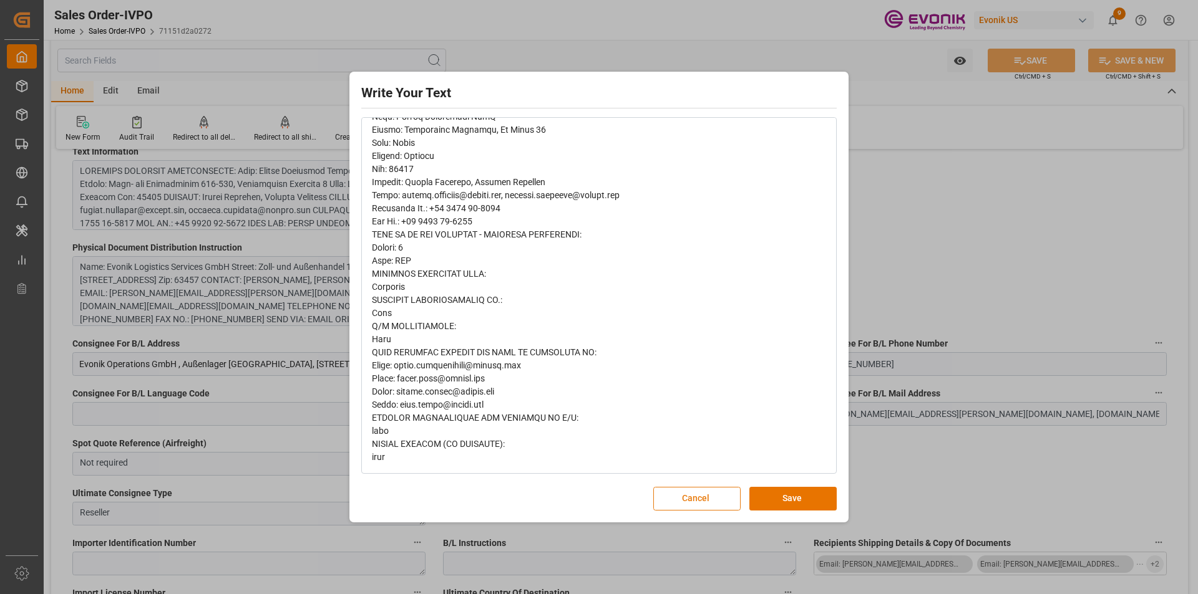
click at [717, 501] on button "Cancel" at bounding box center [696, 499] width 87 height 24
